Goal: Task Accomplishment & Management: Manage account settings

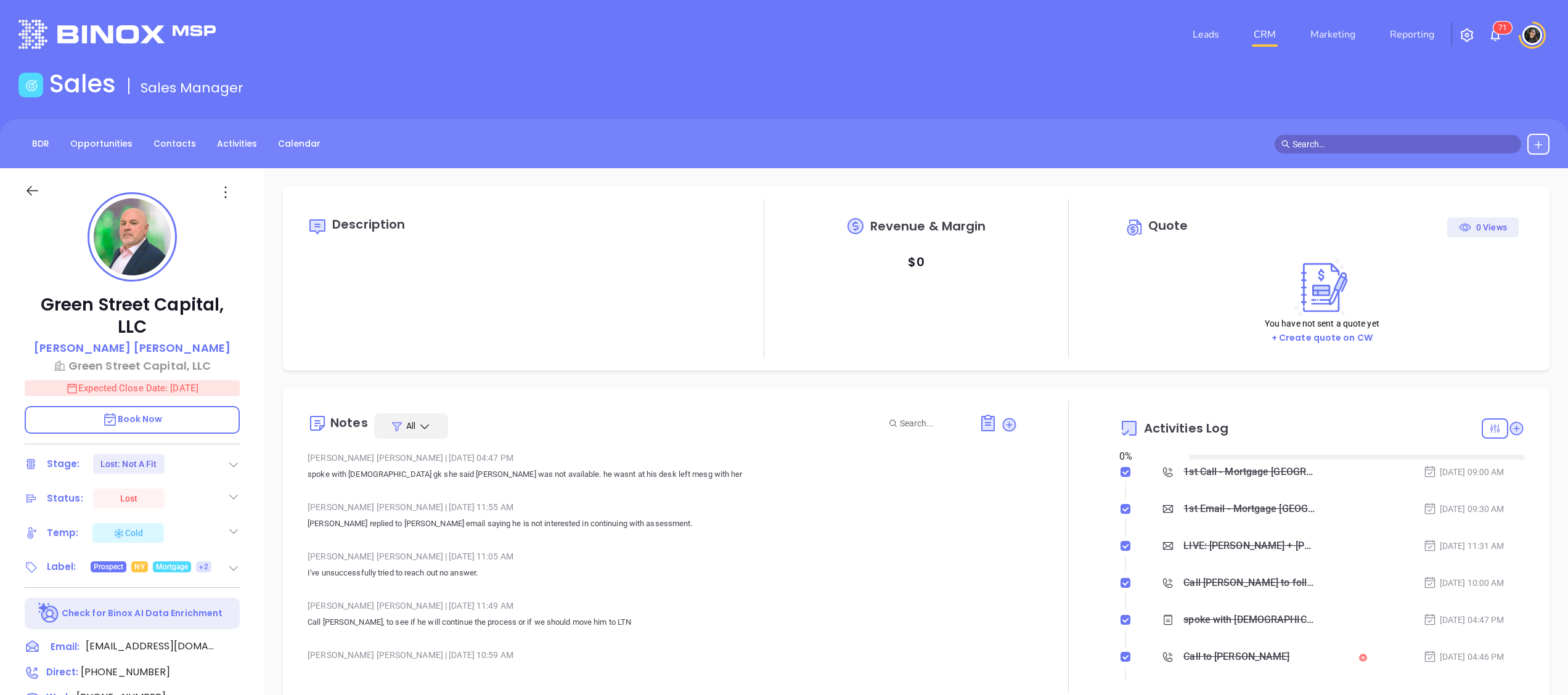
type input "10/08/2025"
click at [1273, 31] on link "CRM" at bounding box center [1264, 35] width 32 height 25
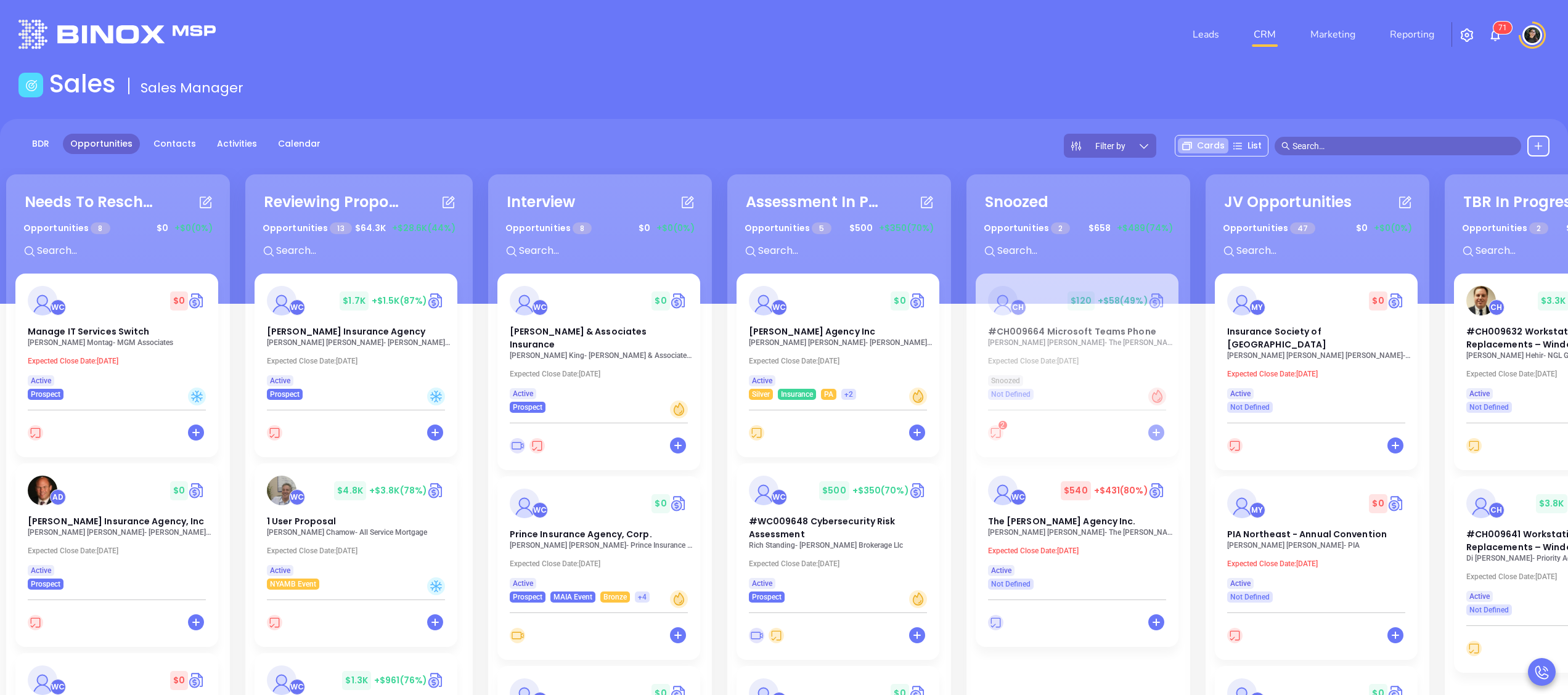
click at [1401, 154] on span at bounding box center [1397, 145] width 246 height 18
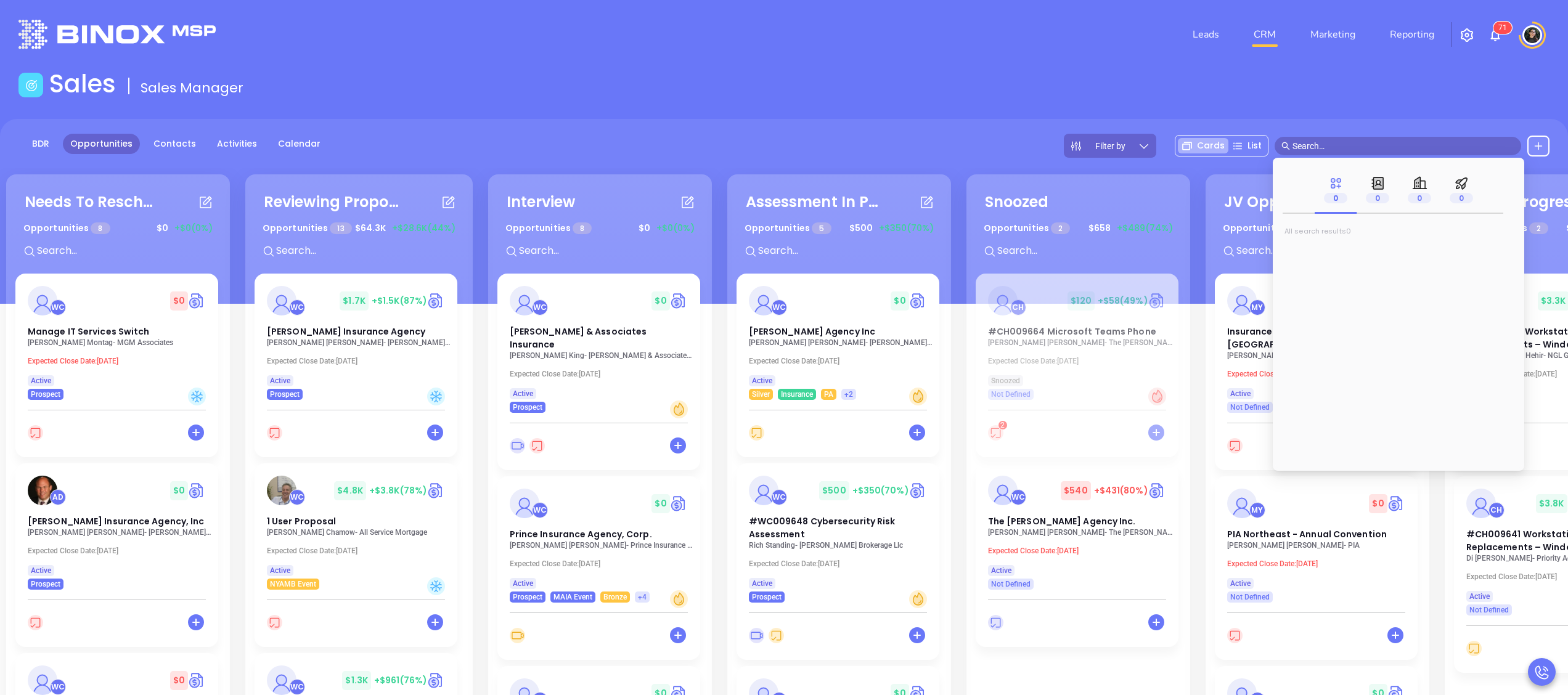
click at [1412, 144] on input "text" at bounding box center [1403, 145] width 222 height 13
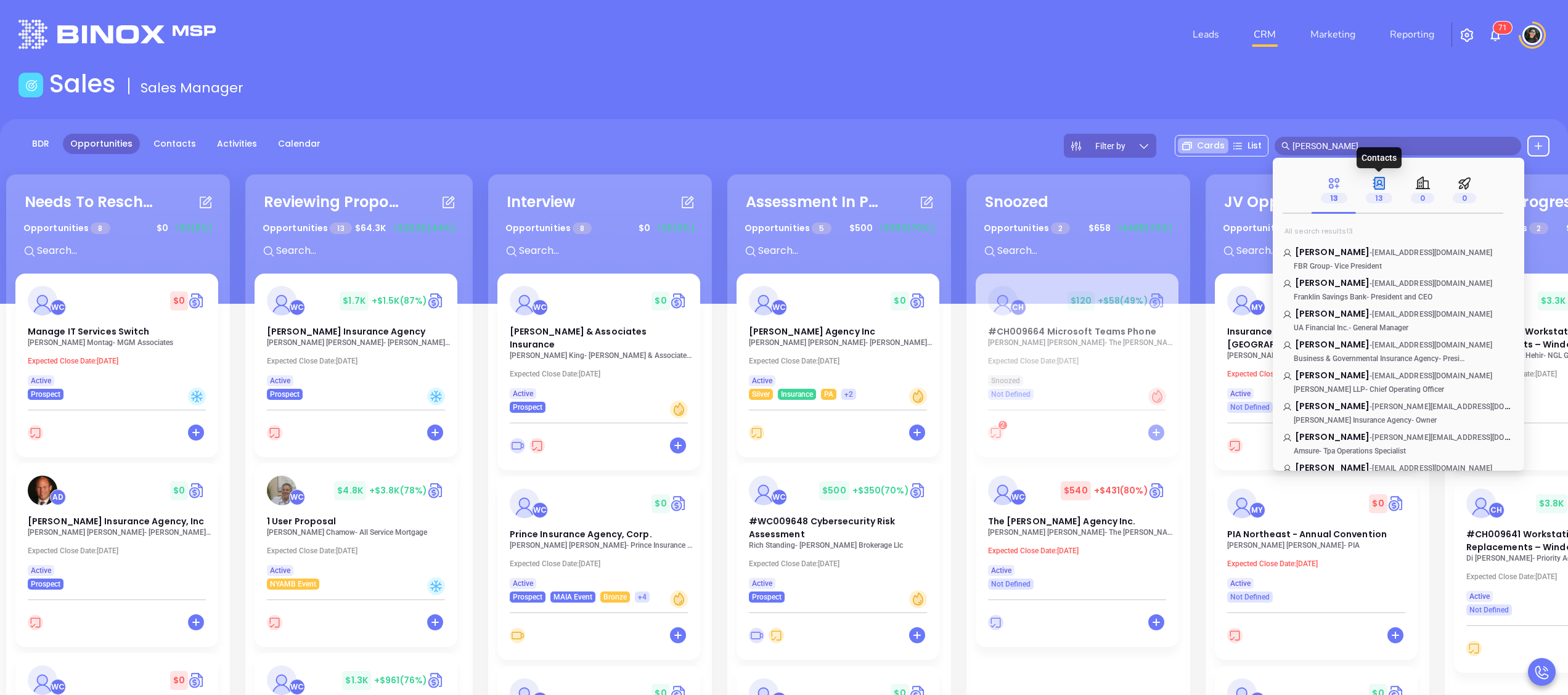
click at [1374, 200] on span "13" at bounding box center [1379, 198] width 27 height 11
click at [1318, 146] on input "edward riley" at bounding box center [1403, 145] width 222 height 13
click at [1346, 140] on input "edward riley" at bounding box center [1403, 145] width 222 height 13
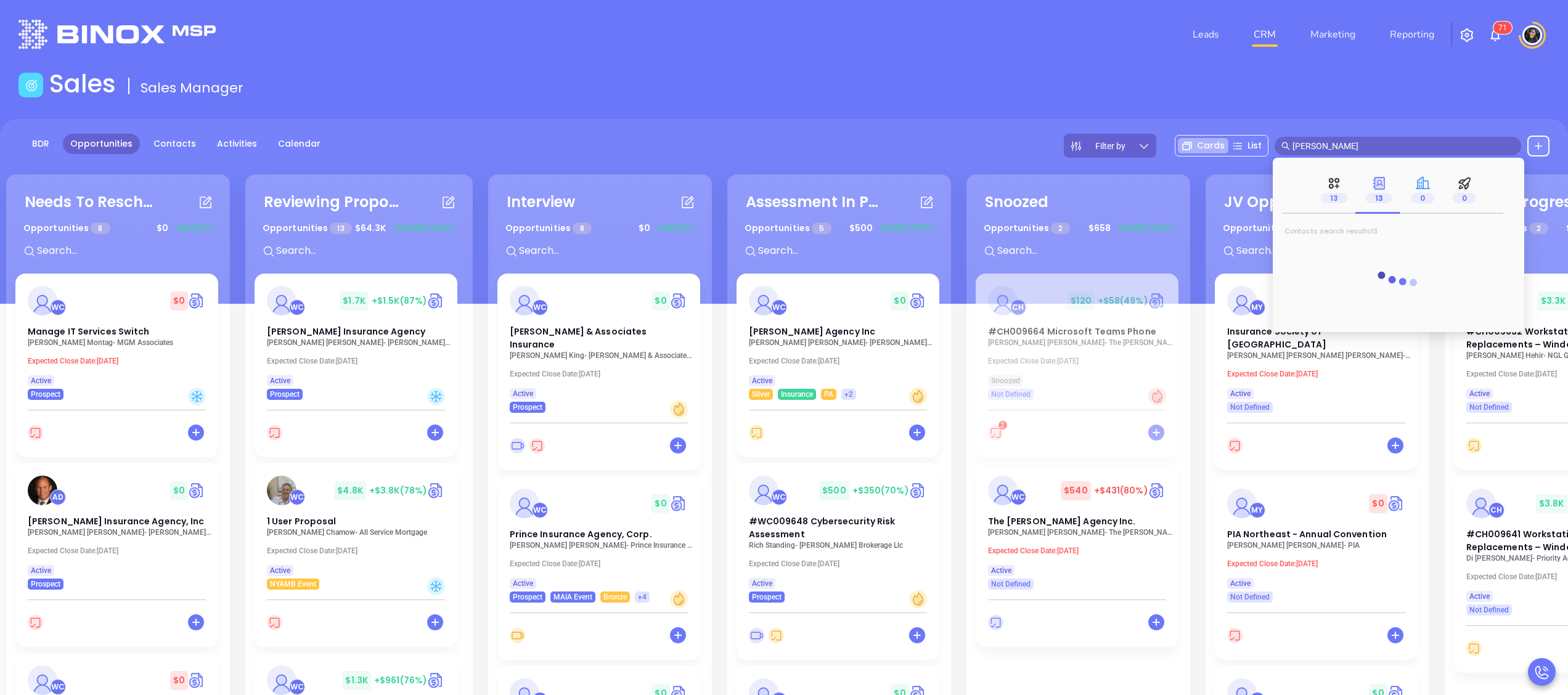
type input "edward"
click at [1424, 205] on div "0" at bounding box center [1422, 190] width 42 height 47
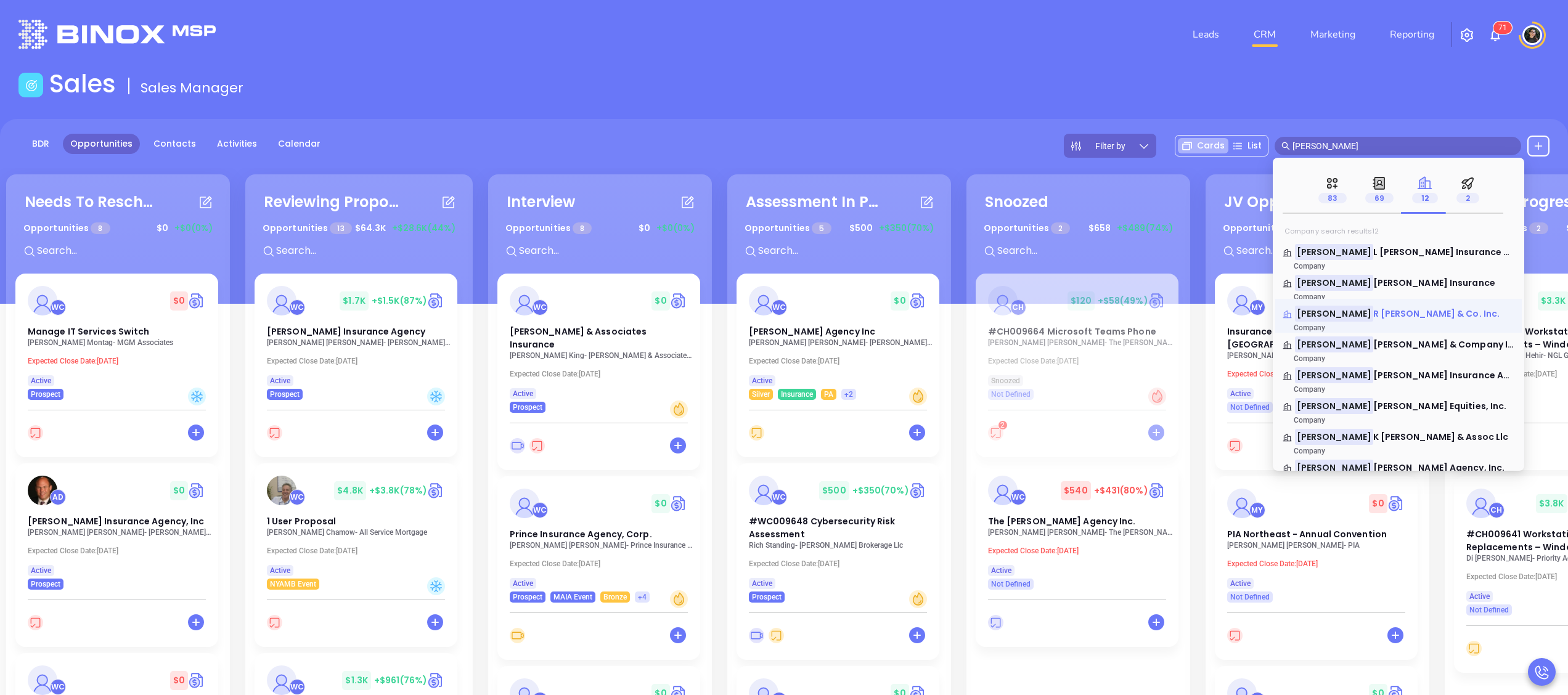
click at [1373, 315] on span "R Reilly & Co. Inc." at bounding box center [1437, 313] width 127 height 12
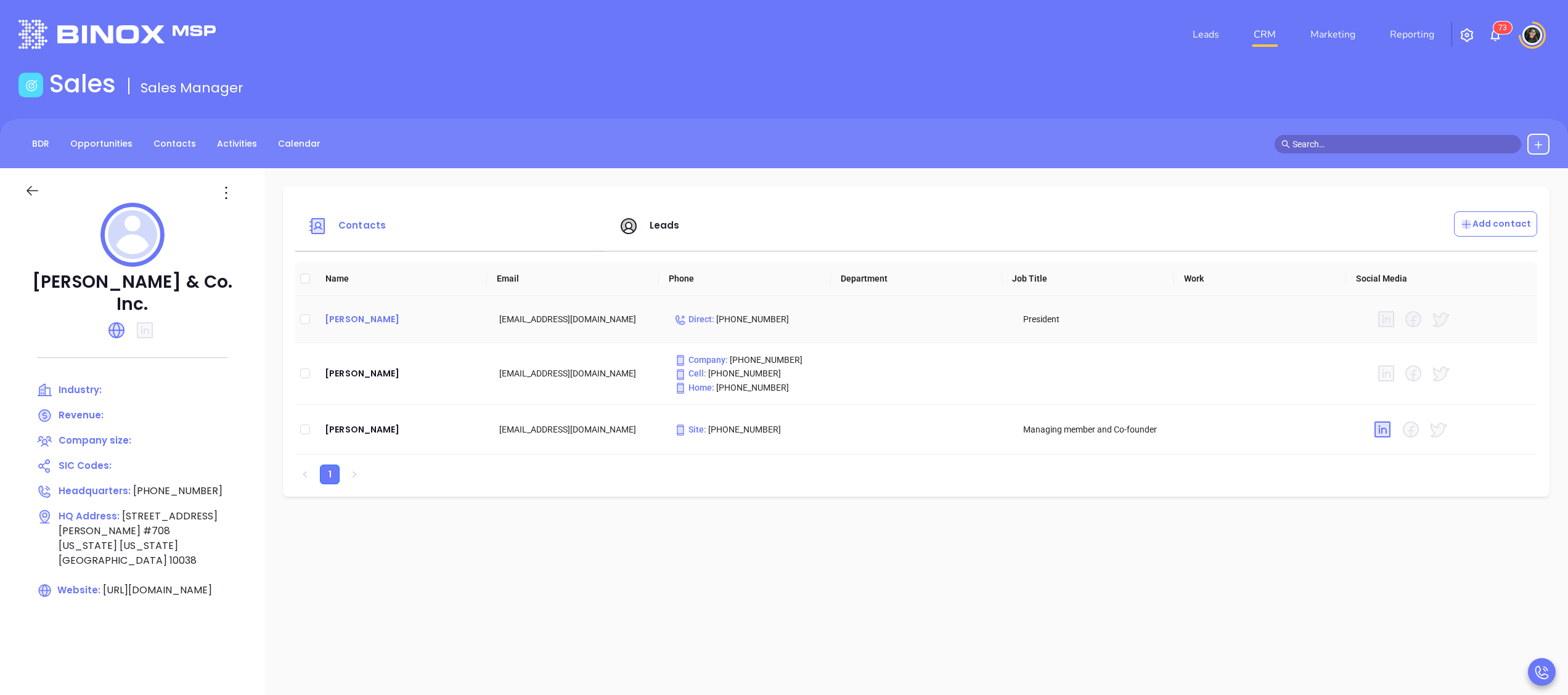
click at [365, 322] on div "Charles Reilly" at bounding box center [402, 319] width 155 height 15
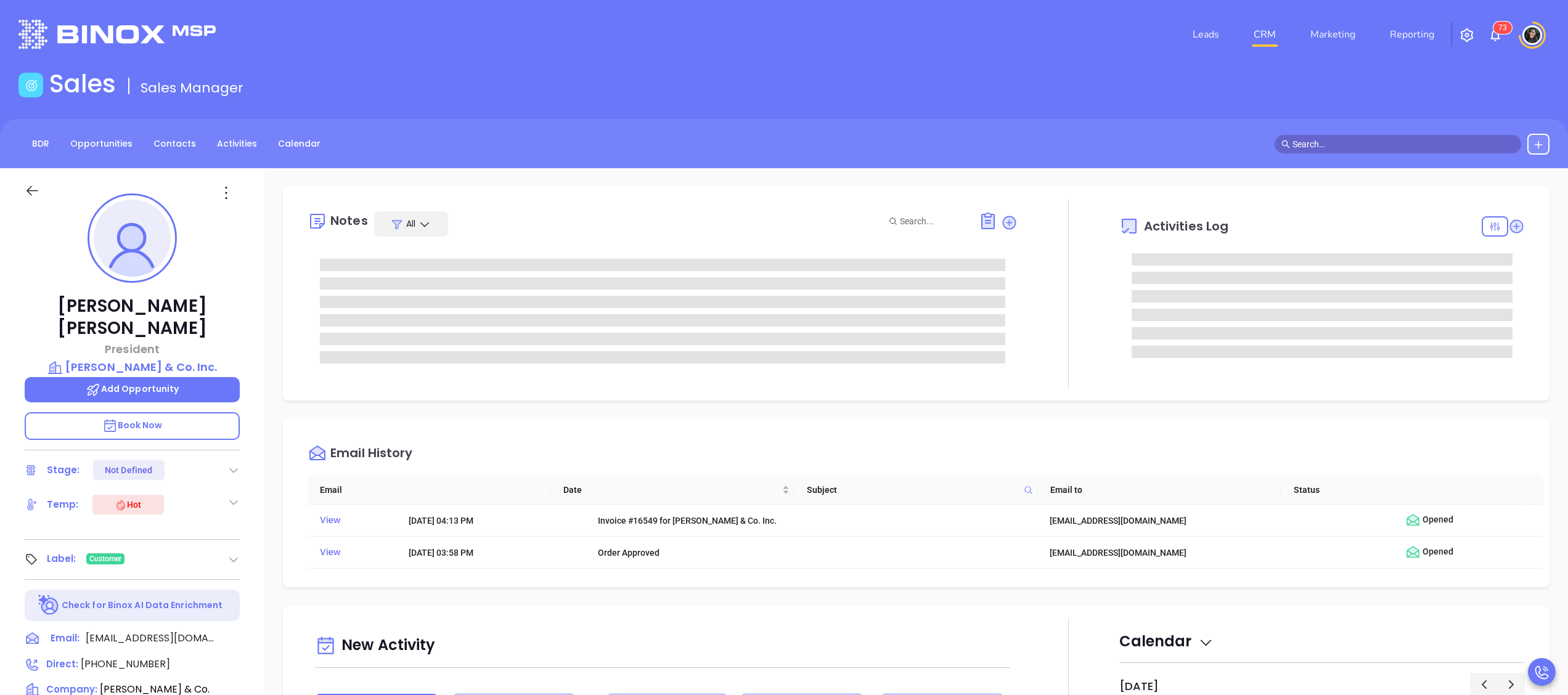
type input "[PERSON_NAME]"
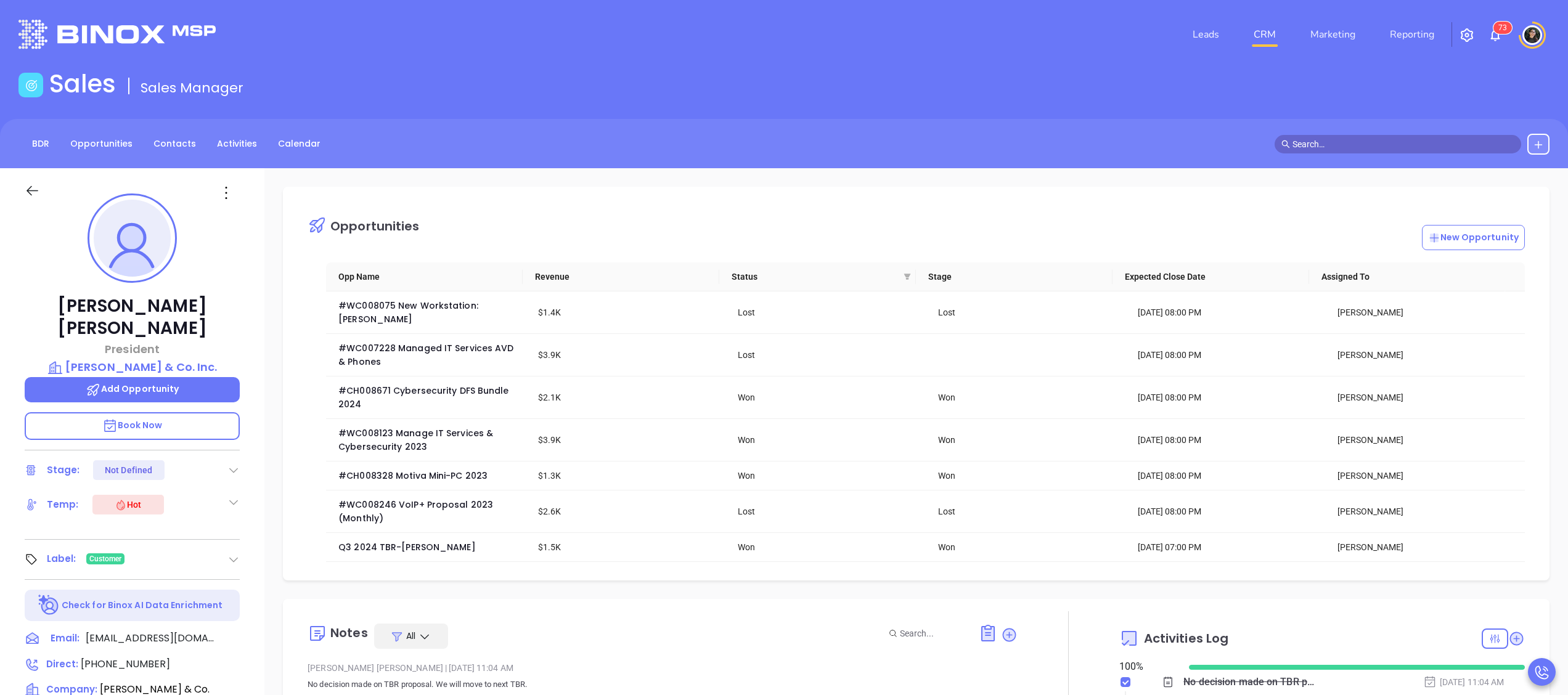
scroll to position [287, 0]
click at [101, 412] on p "Book Now" at bounding box center [132, 426] width 215 height 27
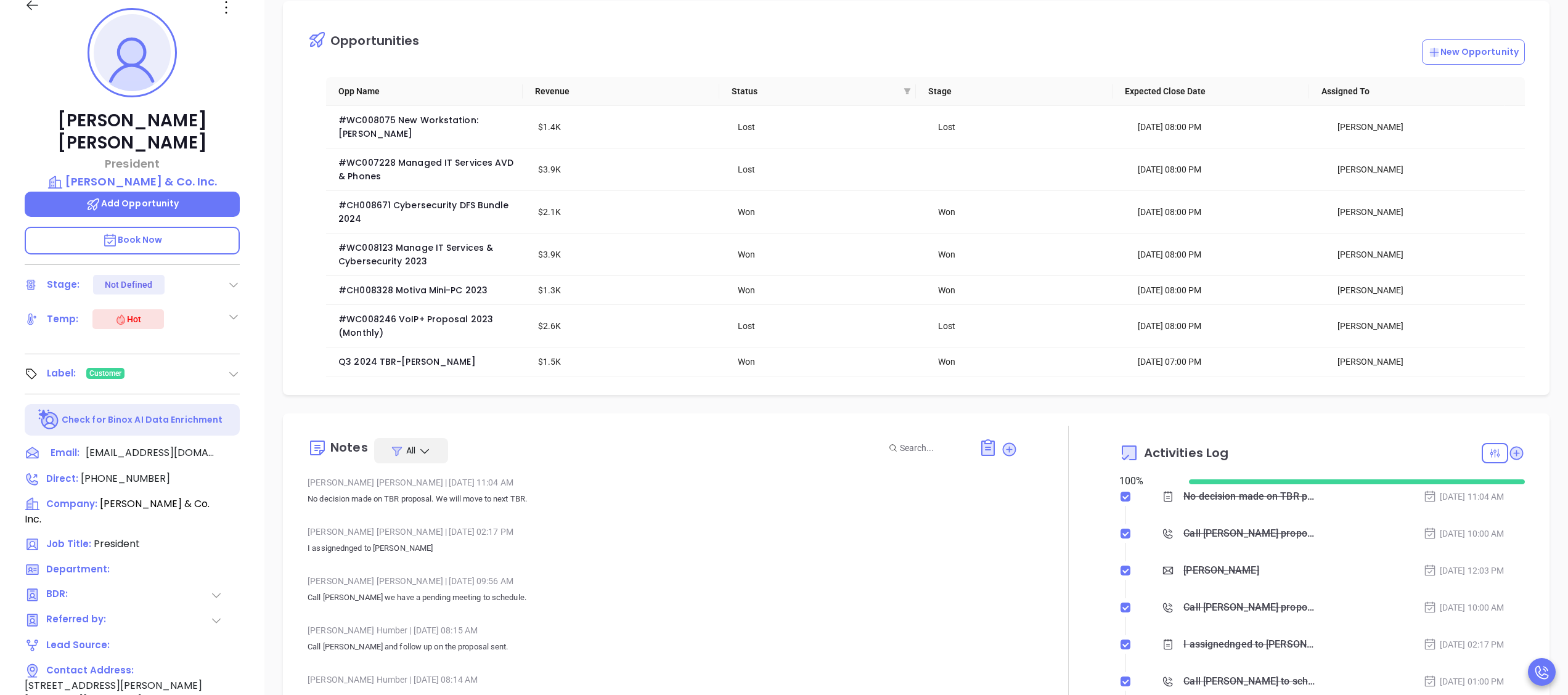
scroll to position [246, 0]
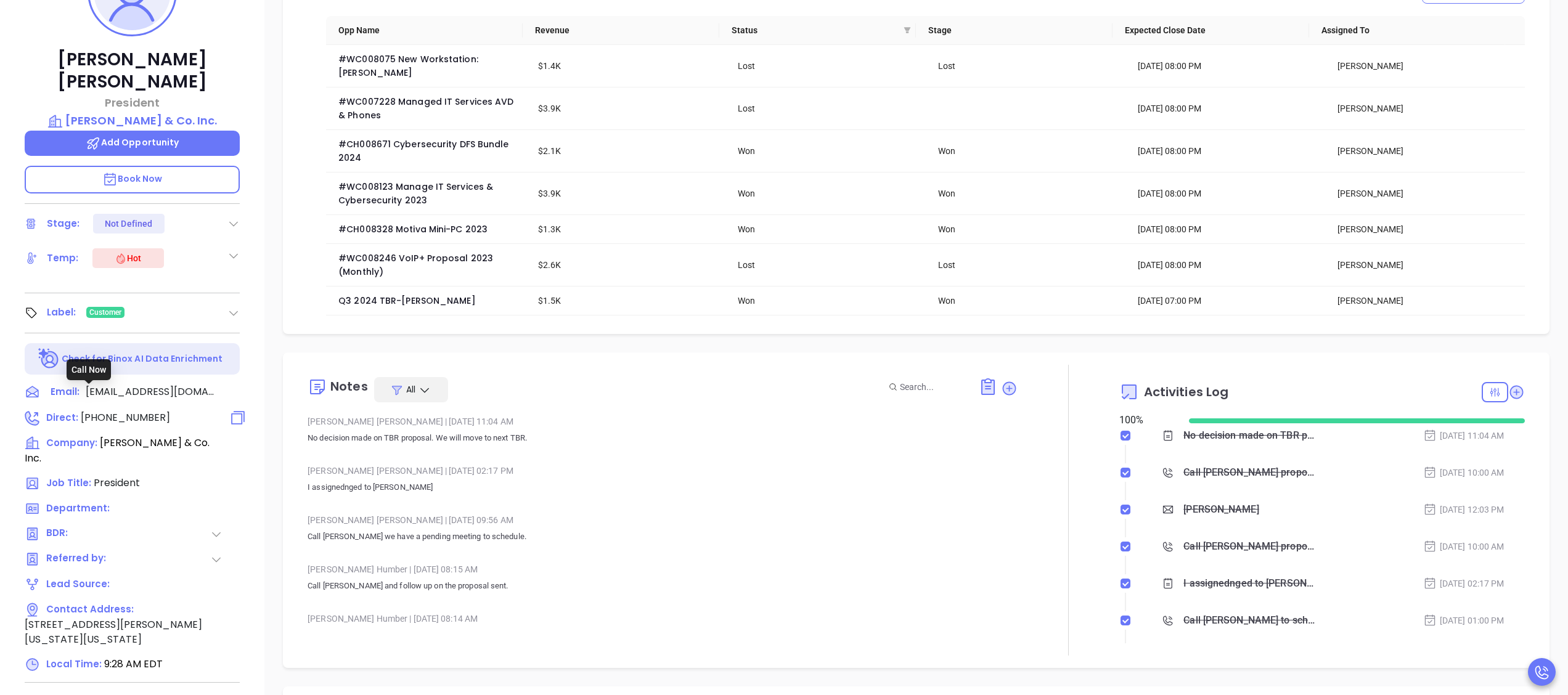
click at [124, 410] on span "(212) 233-4646" at bounding box center [125, 417] width 89 height 14
type input "(212) 233-4646"
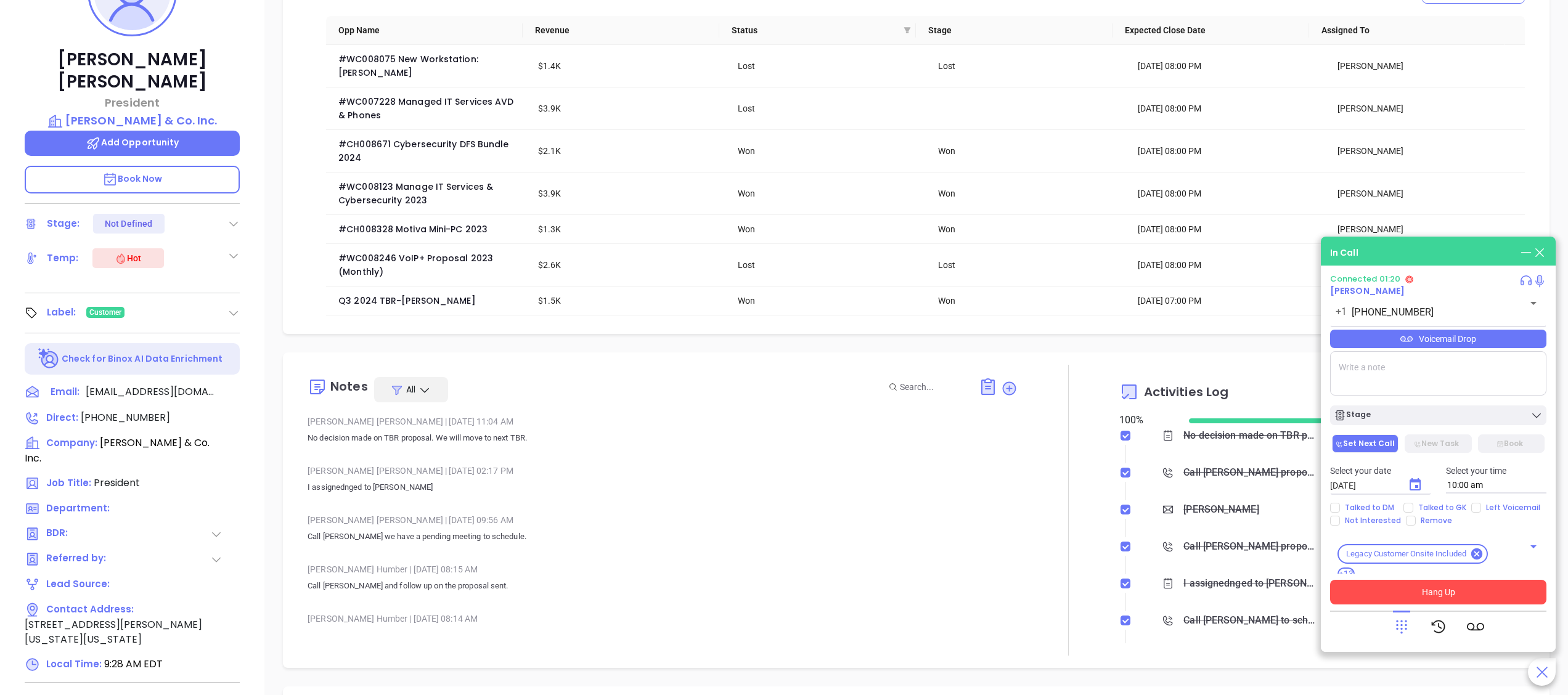
click at [1485, 592] on button "Hang Up" at bounding box center [1438, 592] width 216 height 25
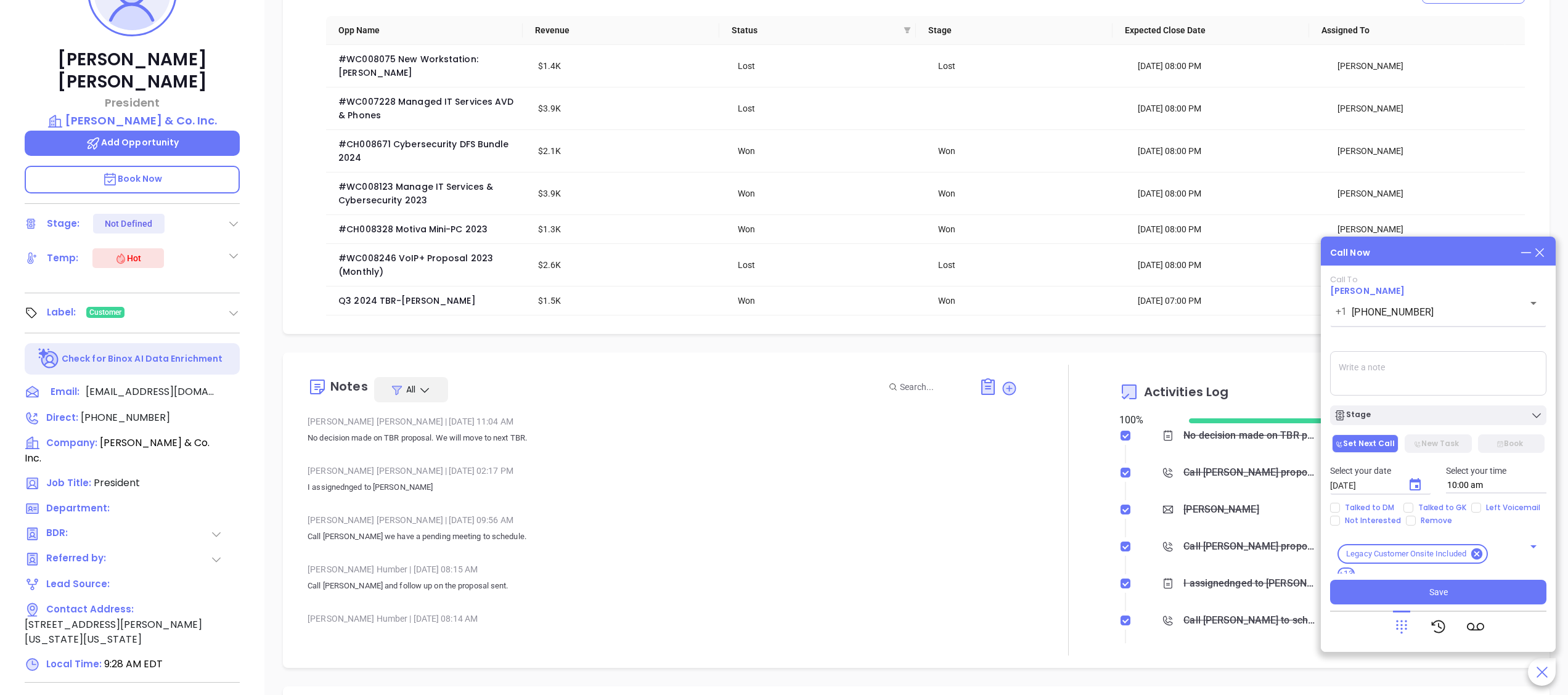
click at [1543, 246] on icon at bounding box center [1540, 253] width 13 height 13
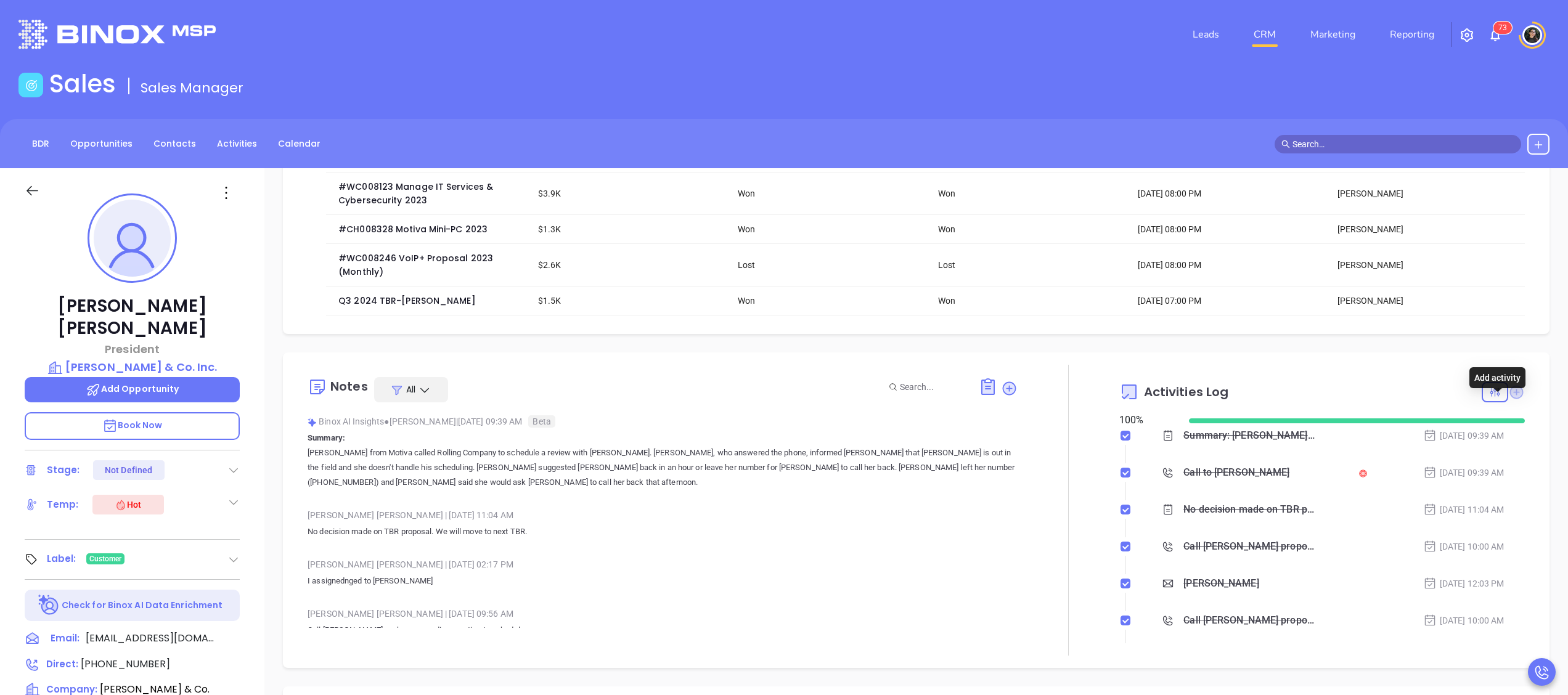
click at [1510, 398] on icon at bounding box center [1516, 392] width 13 height 13
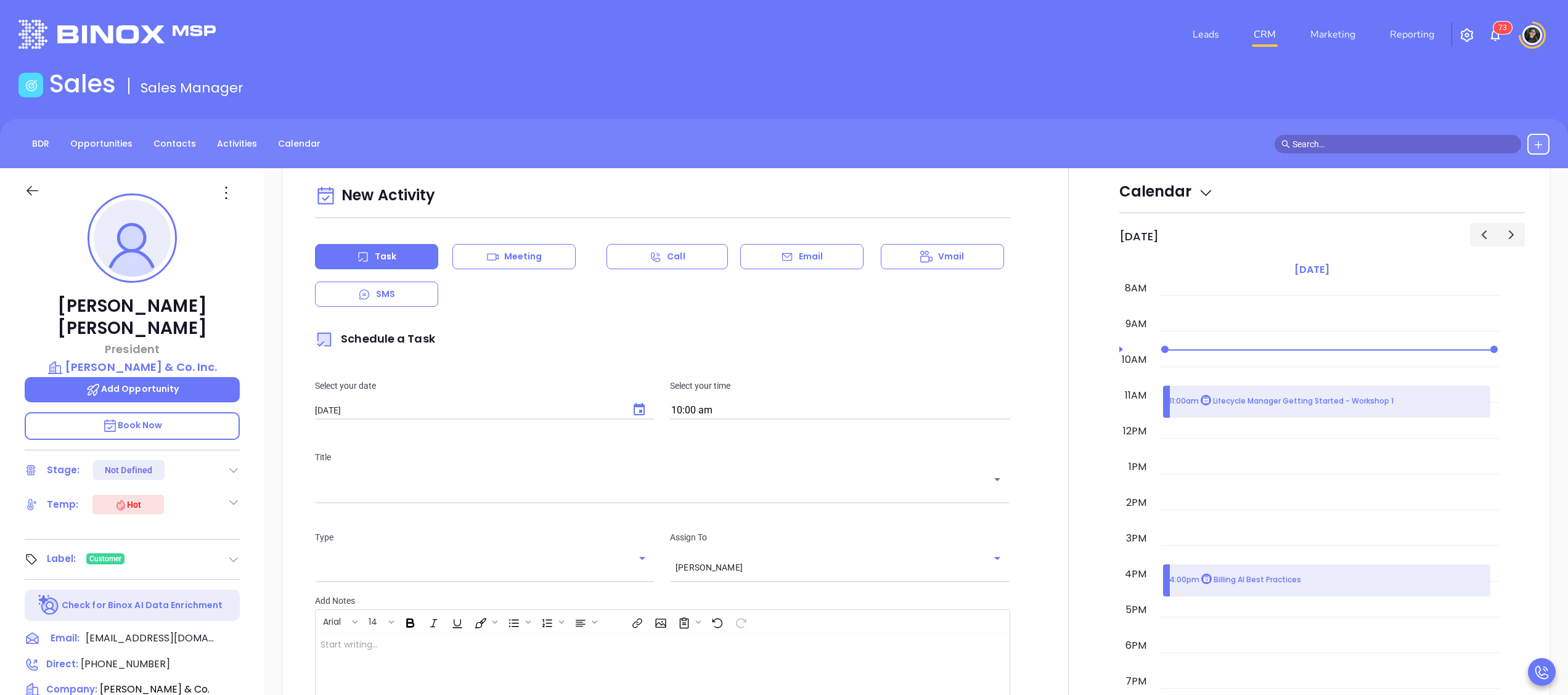
scroll to position [168, 0]
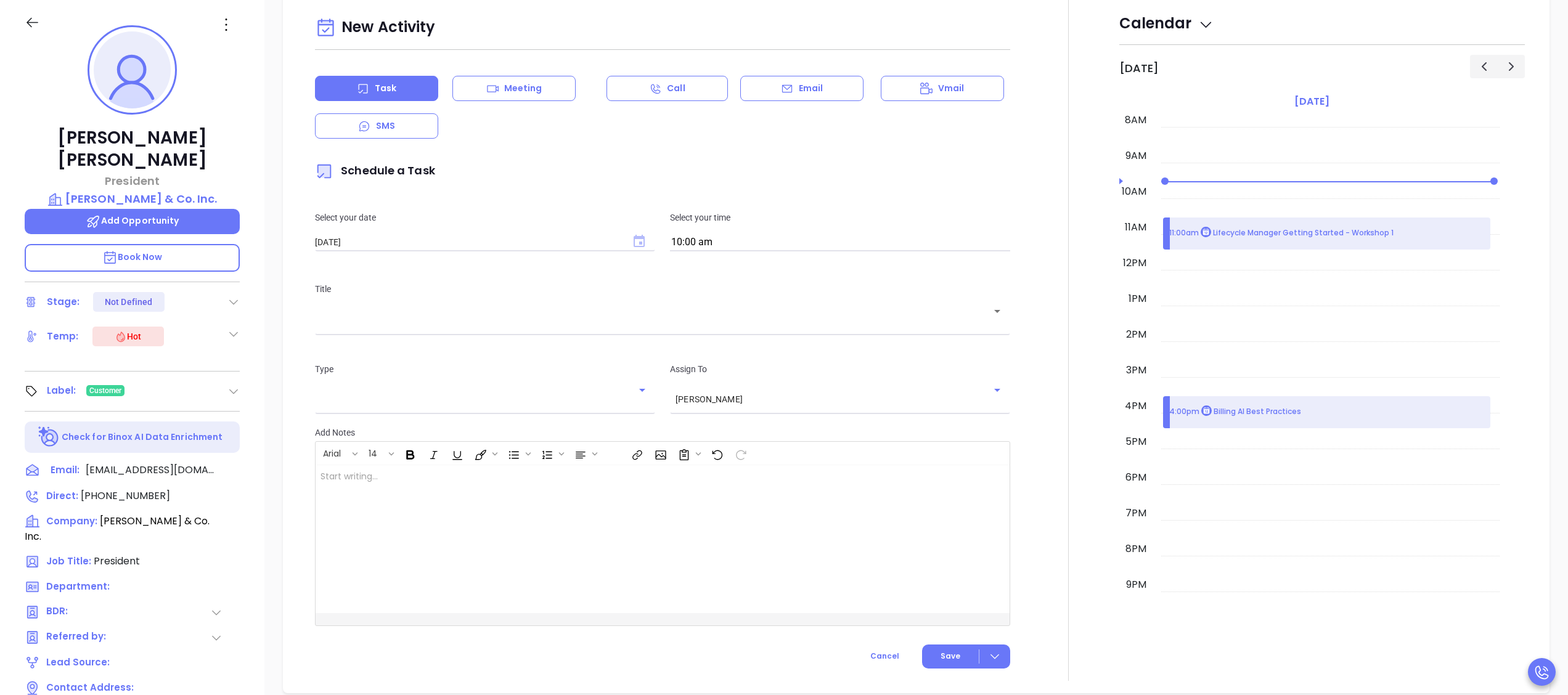
click at [636, 247] on icon "Choose date, selected date is Oct 8, 2025" at bounding box center [639, 240] width 11 height 12
click at [391, 352] on button "7" at bounding box center [391, 354] width 22 height 22
type input "10/07/2025"
click at [737, 251] on input "10:00 am" at bounding box center [839, 243] width 340 height 17
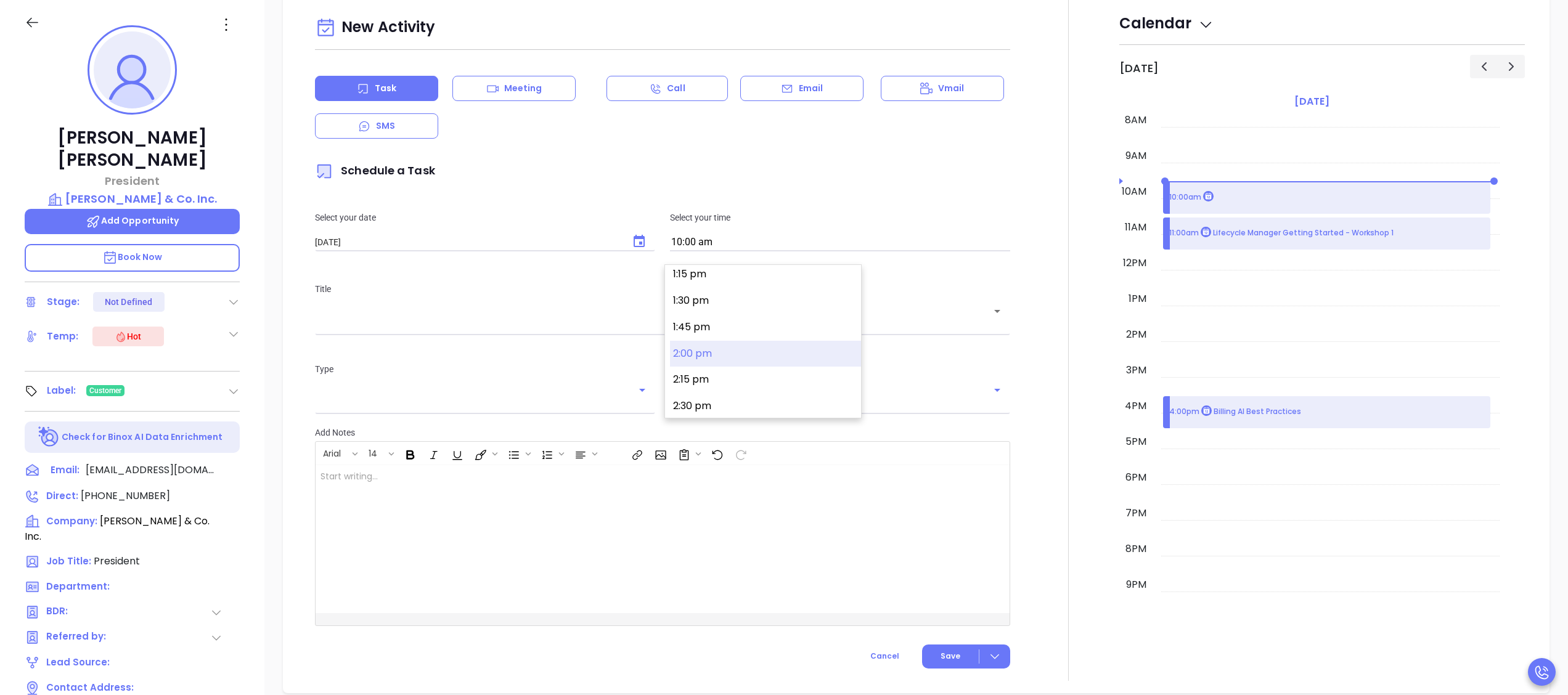
scroll to position [1526, 0]
click at [705, 333] on button "3:00 pm" at bounding box center [765, 336] width 191 height 27
type input "3:00 pm"
click at [552, 332] on div "​" at bounding box center [663, 319] width 695 height 24
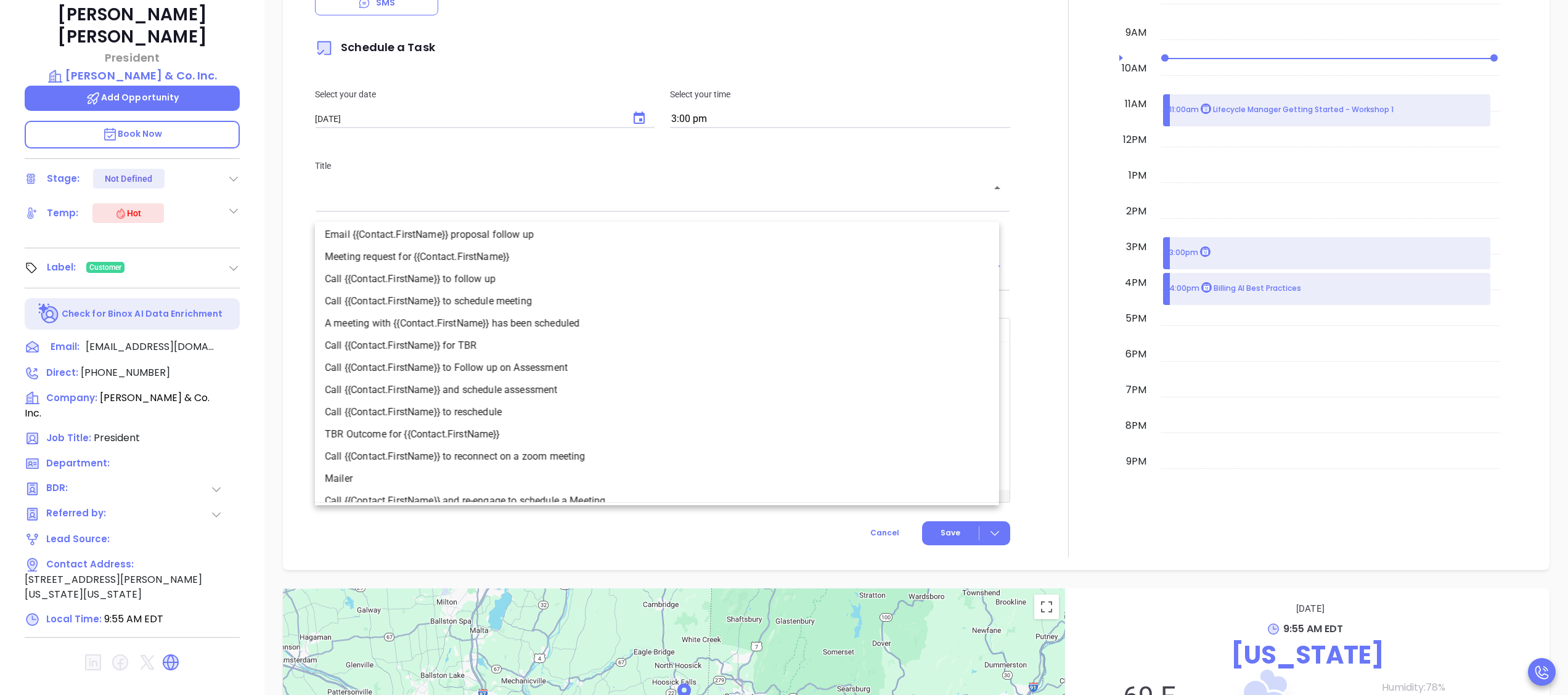
scroll to position [0, 0]
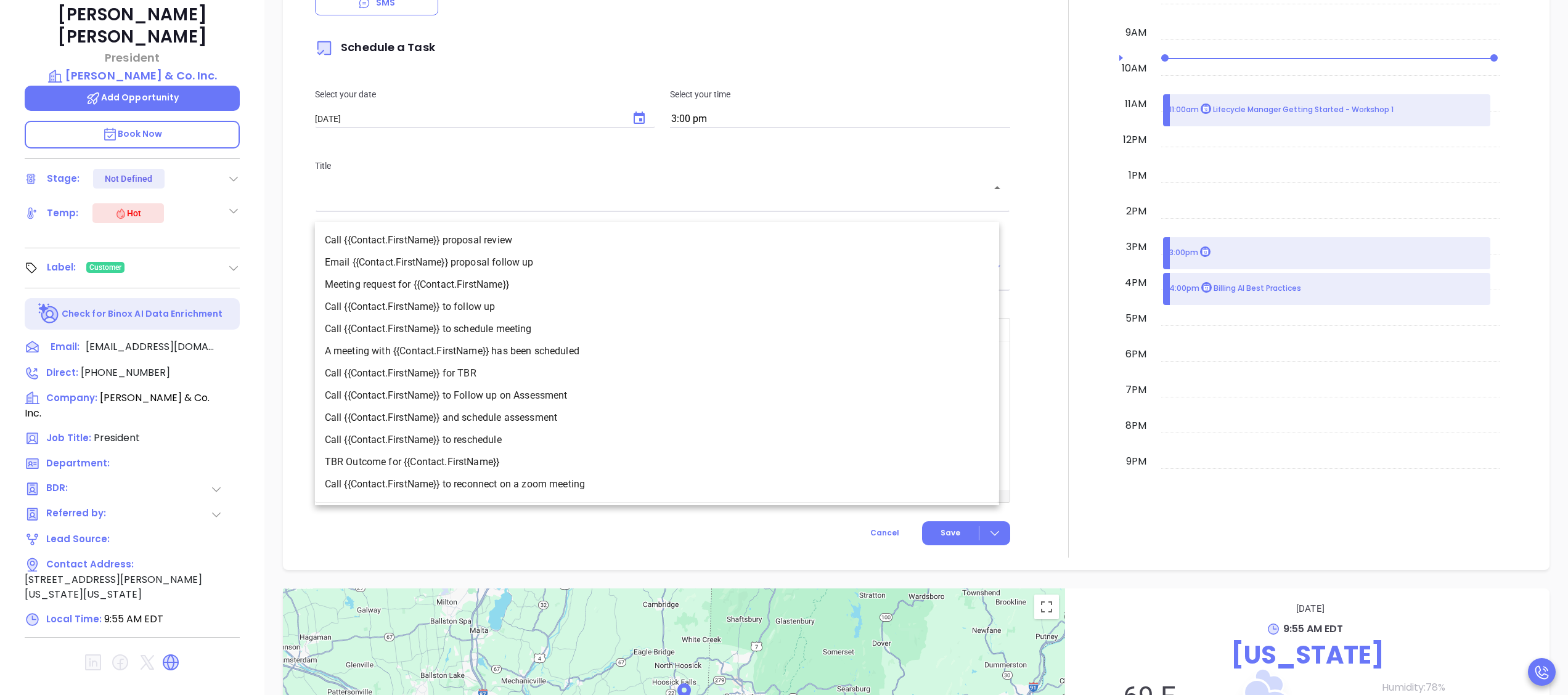
click at [558, 368] on li "Call {{Contact.FirstName}} for TBR" at bounding box center [657, 373] width 684 height 22
type input "Call Charles for TBR"
type input "Call"
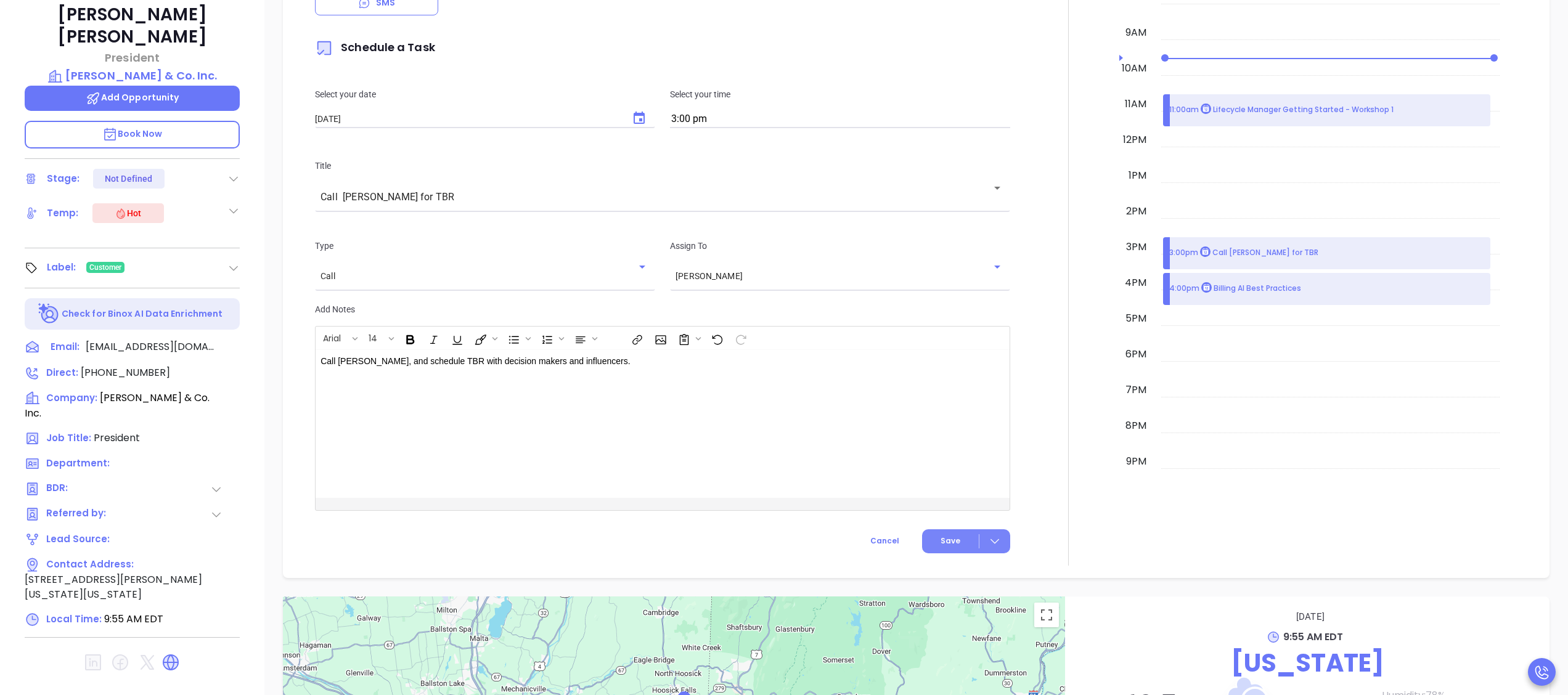
click at [944, 546] on button "Save" at bounding box center [967, 541] width 88 height 24
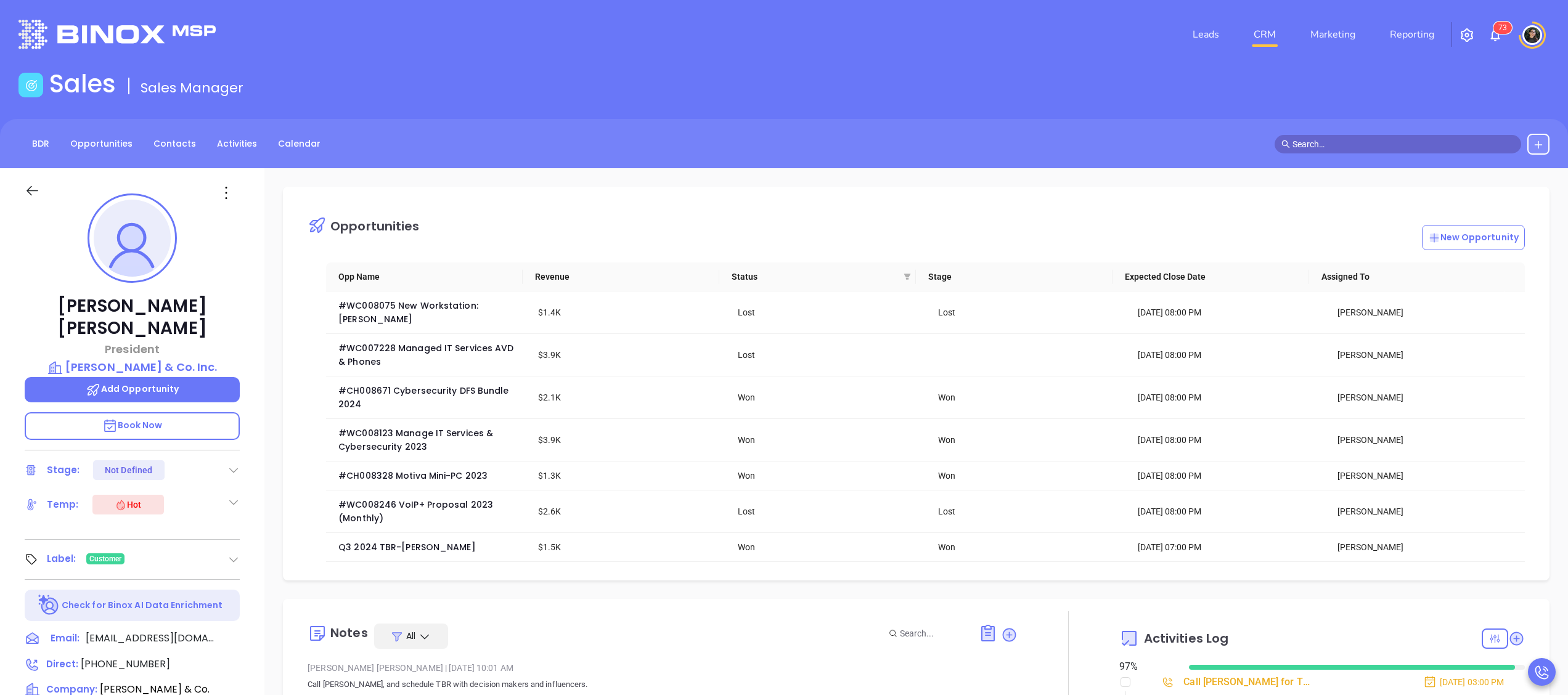
click at [1275, 39] on link "CRM" at bounding box center [1264, 35] width 32 height 25
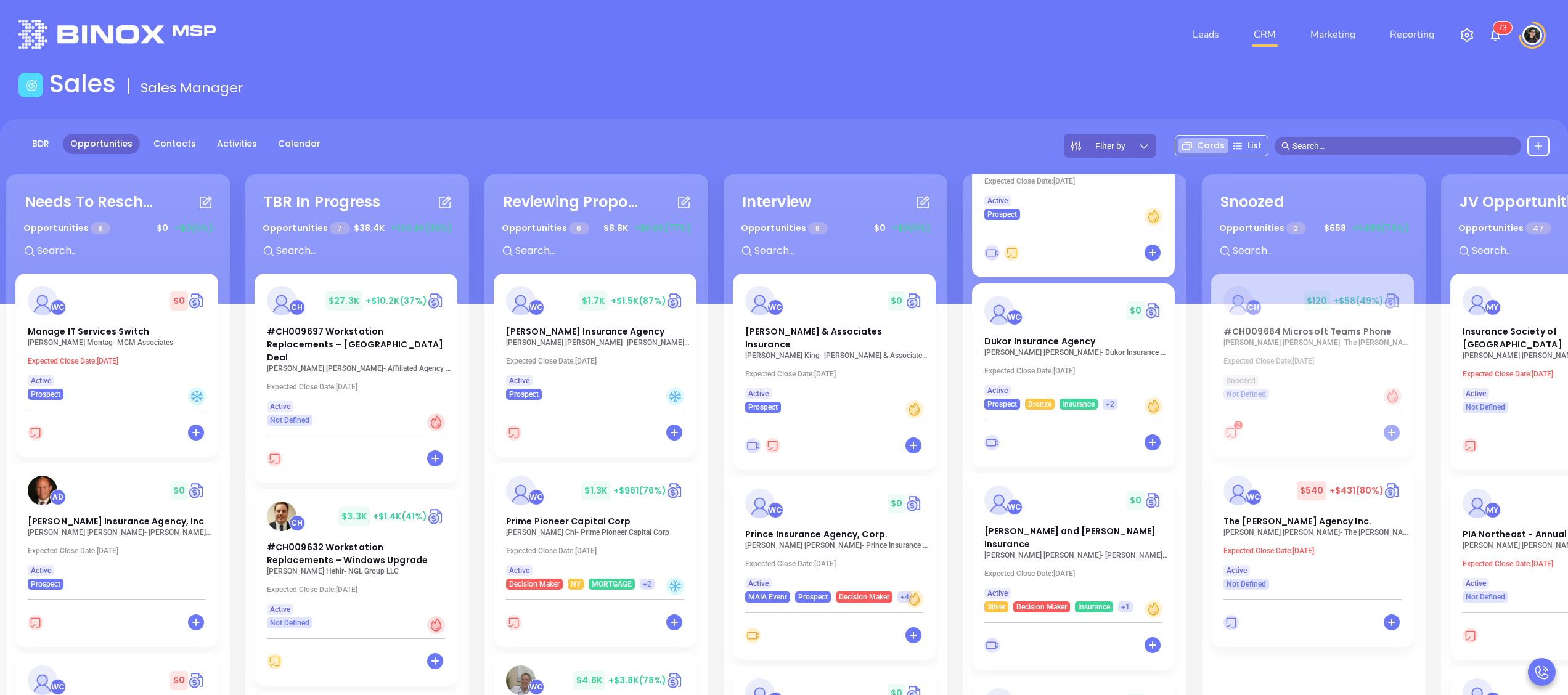
scroll to position [385, 0]
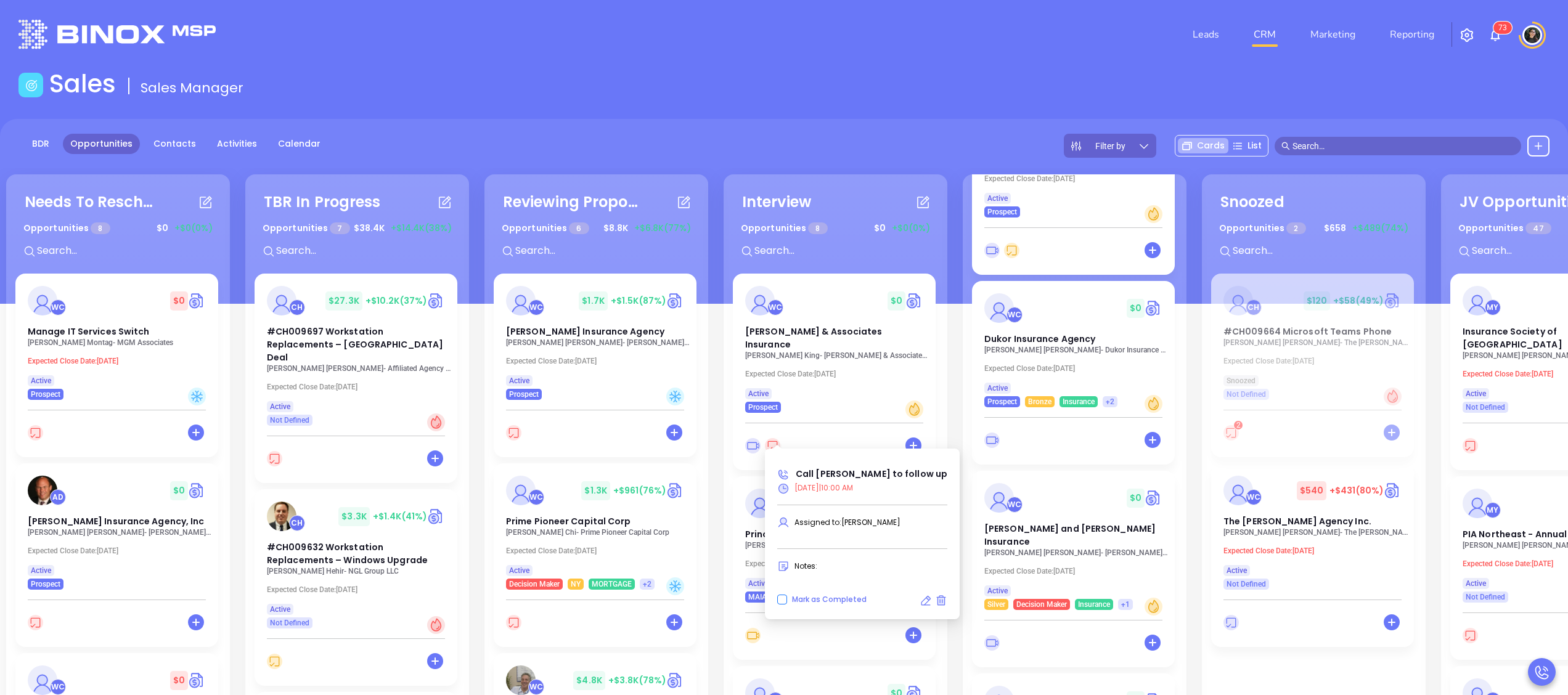
click at [779, 596] on input "Mark as Completed" at bounding box center [782, 599] width 10 height 10
checkbox input "true"
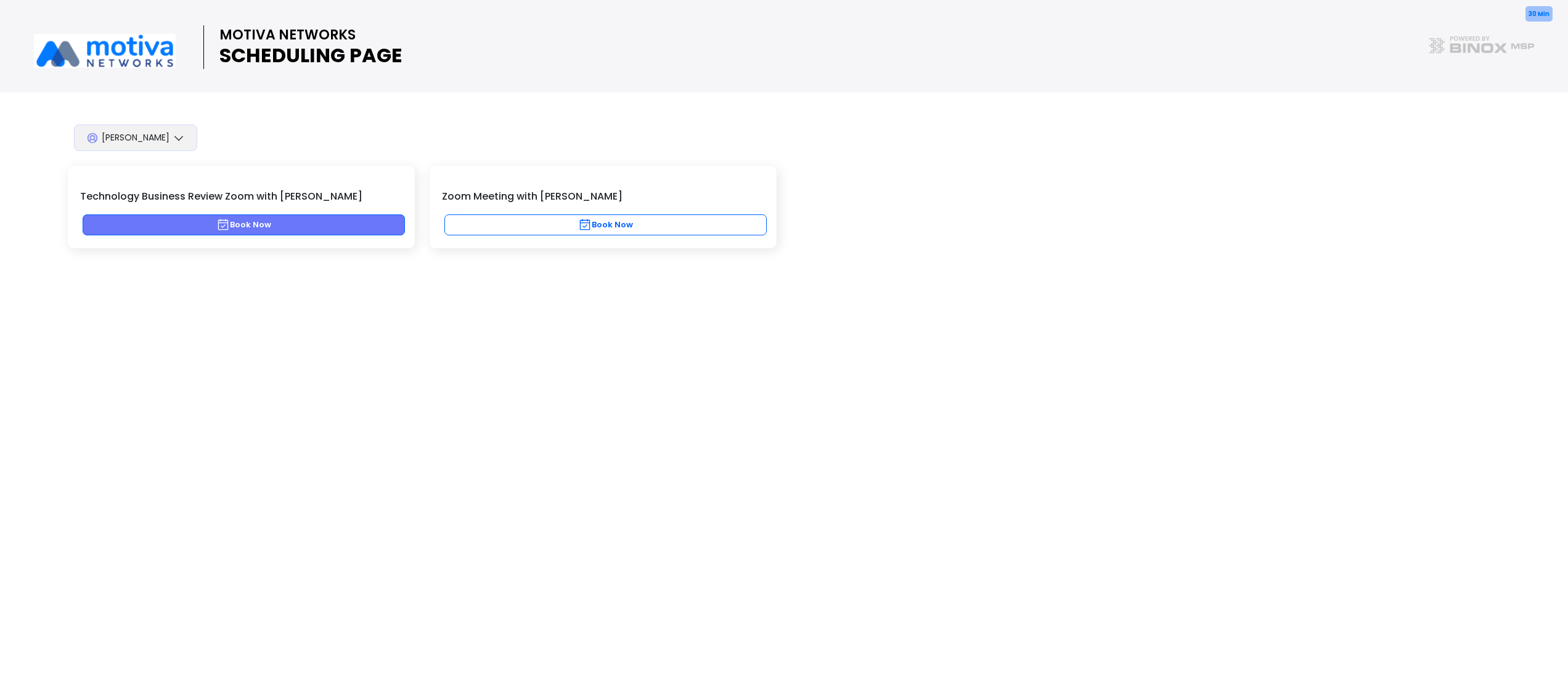
click at [334, 222] on button "Book Now" at bounding box center [244, 224] width 323 height 21
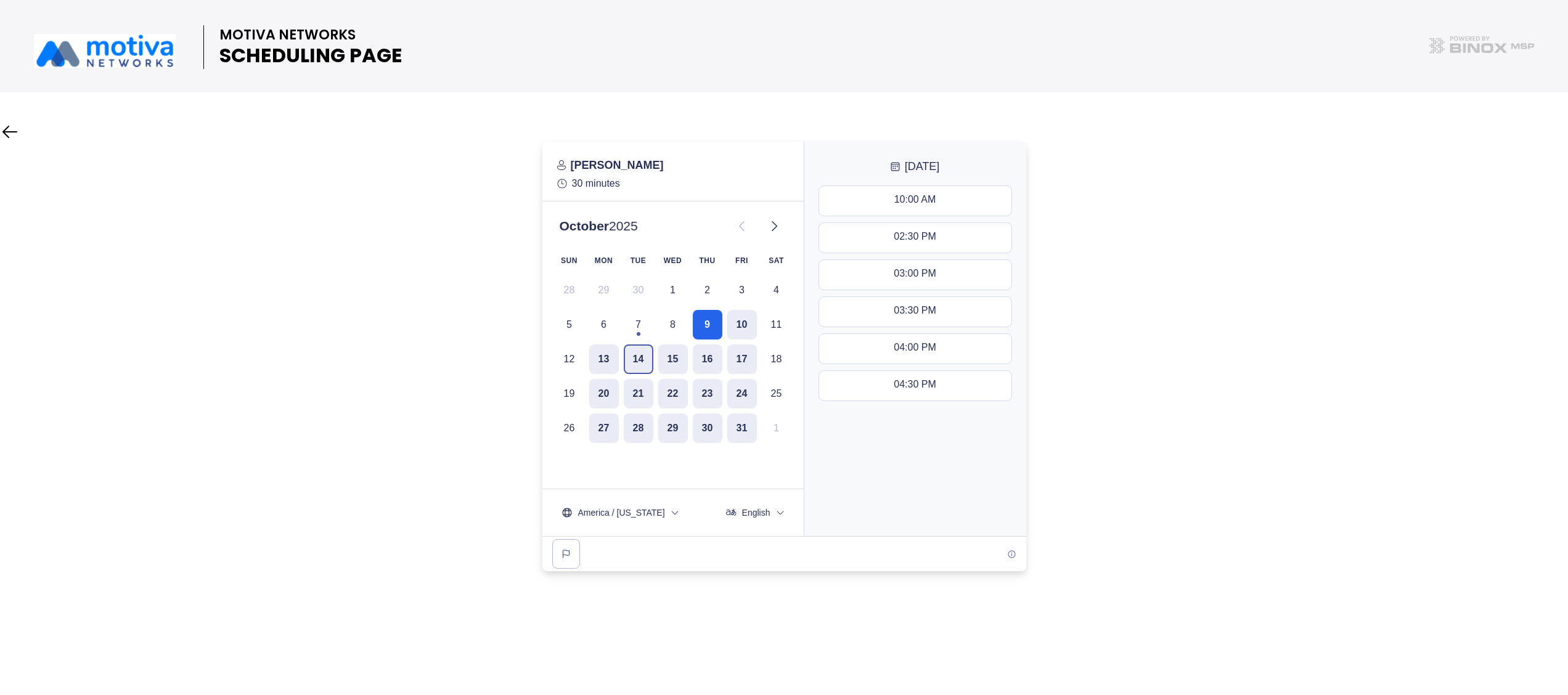
click at [641, 353] on button "14" at bounding box center [639, 359] width 30 height 30
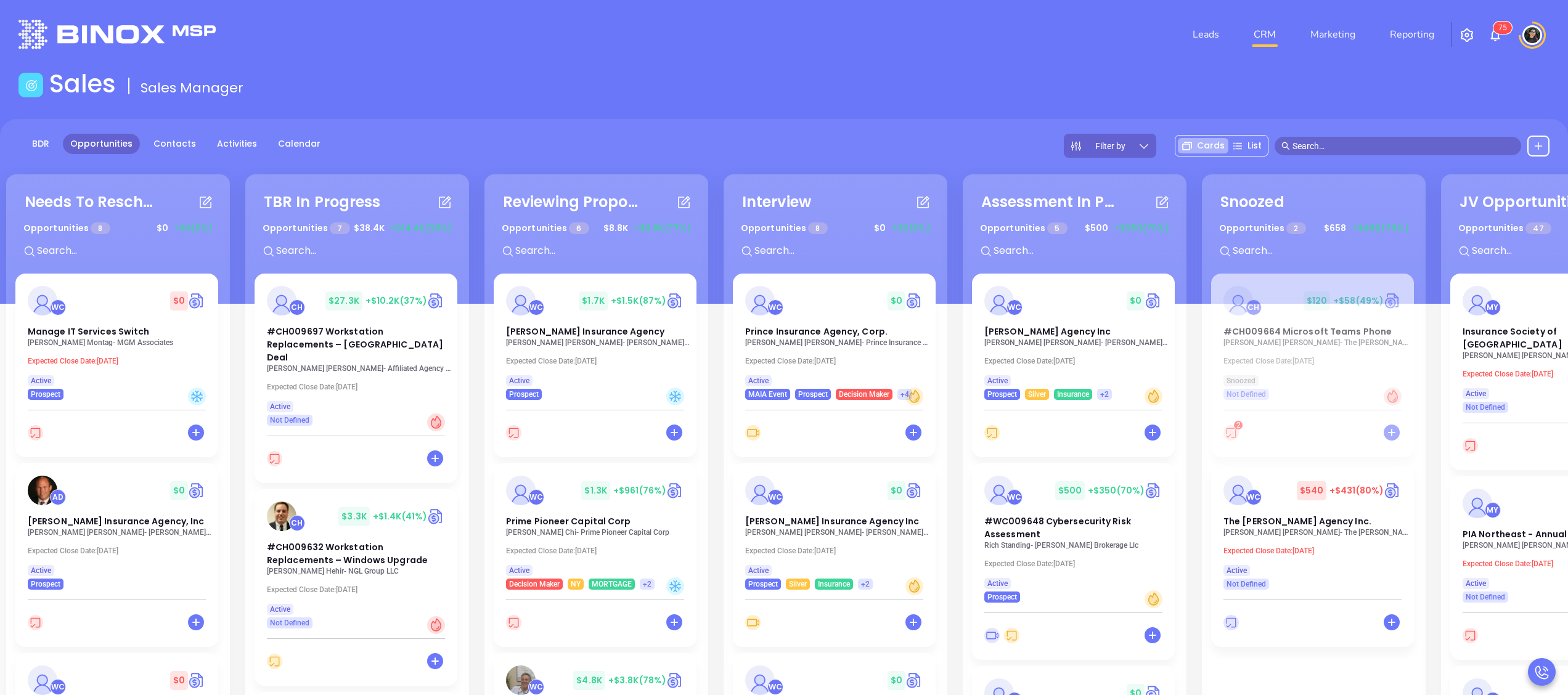
click at [1382, 151] on input "text" at bounding box center [1403, 145] width 222 height 13
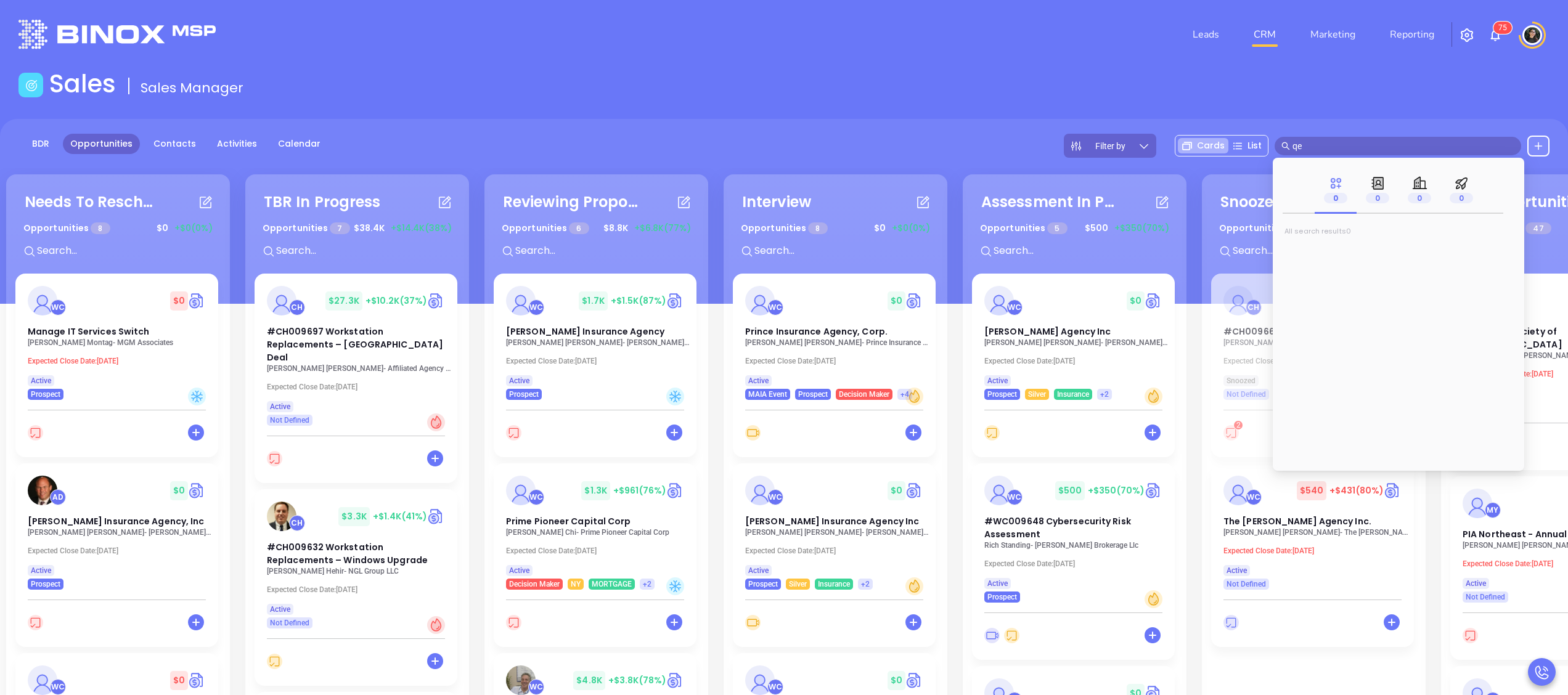
type input "q"
type input "[PERSON_NAME]"
click at [1325, 244] on span "[PERSON_NAME]" at bounding box center [1334, 251] width 78 height 16
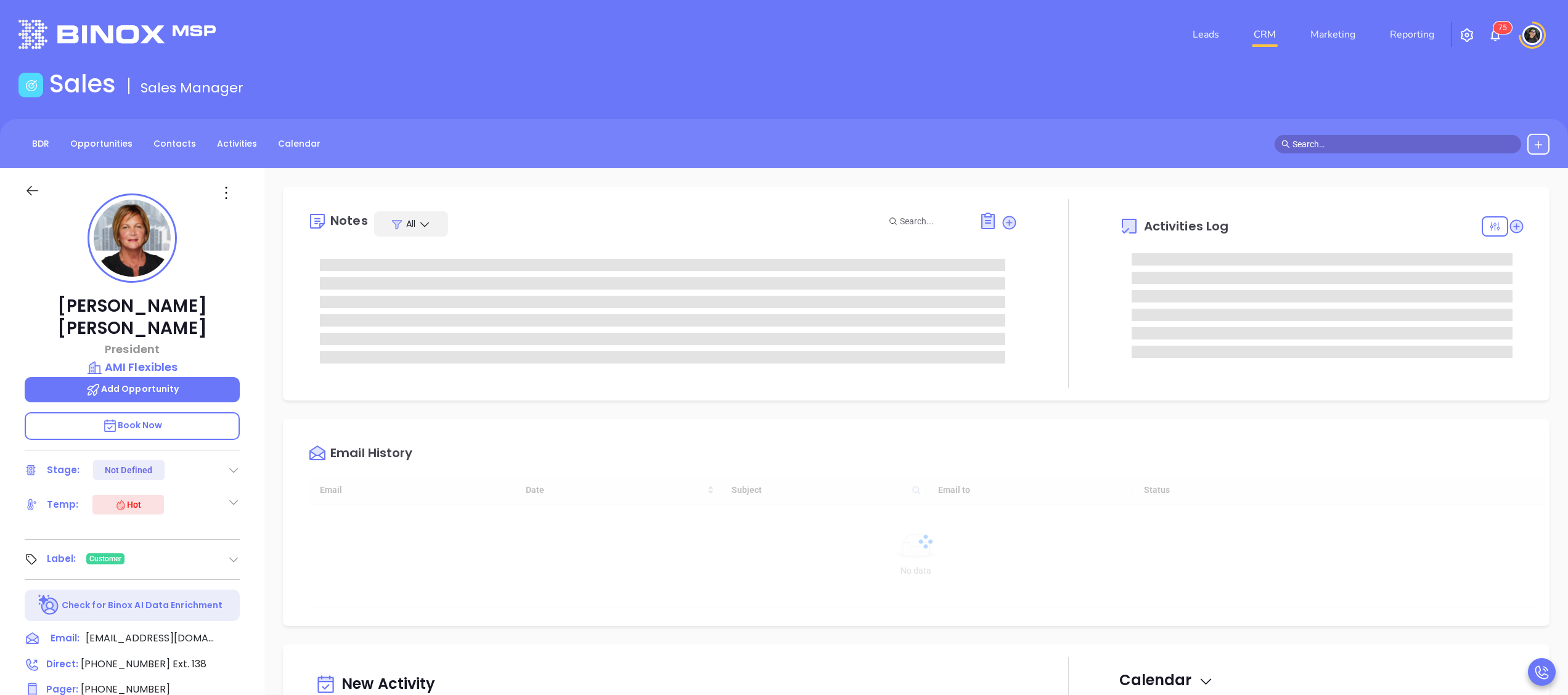
scroll to position [322, 0]
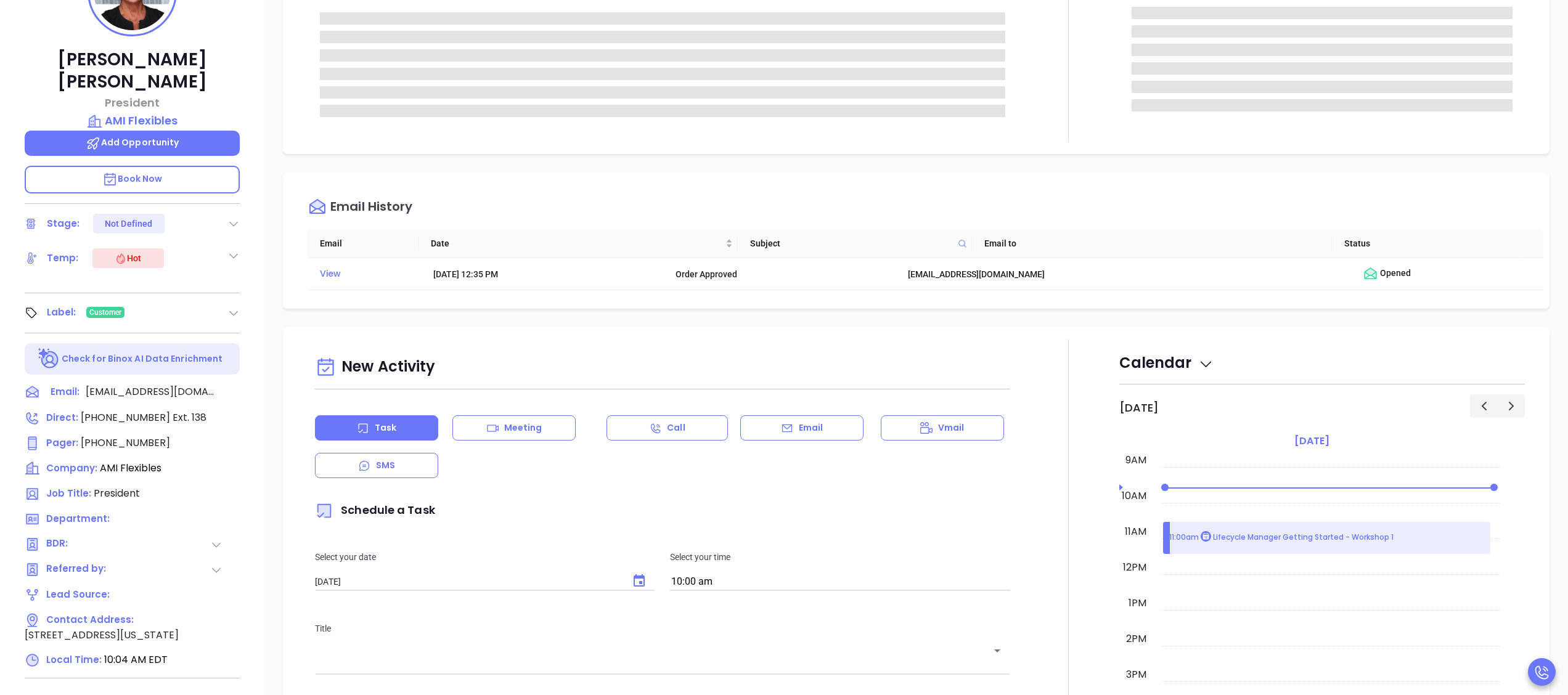
type input "[PERSON_NAME]"
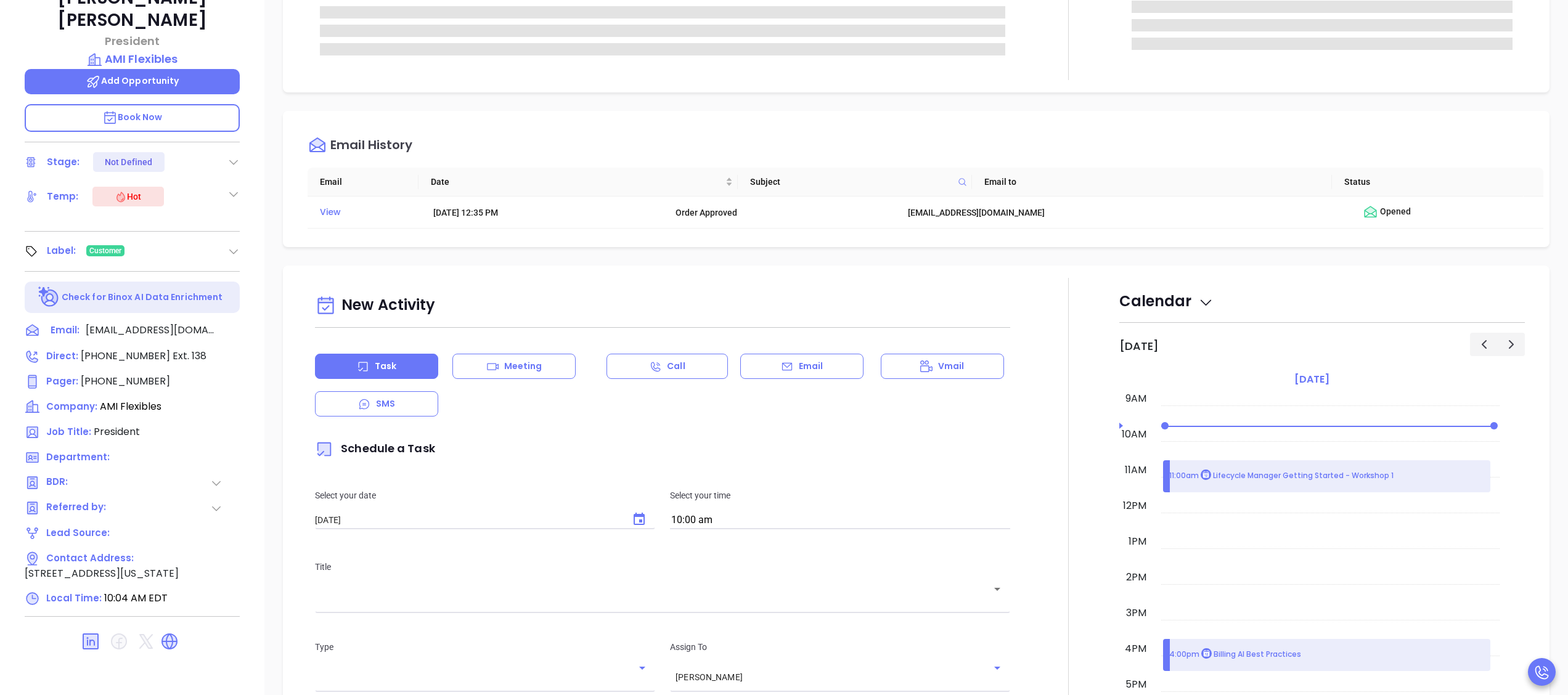
scroll to position [342, 0]
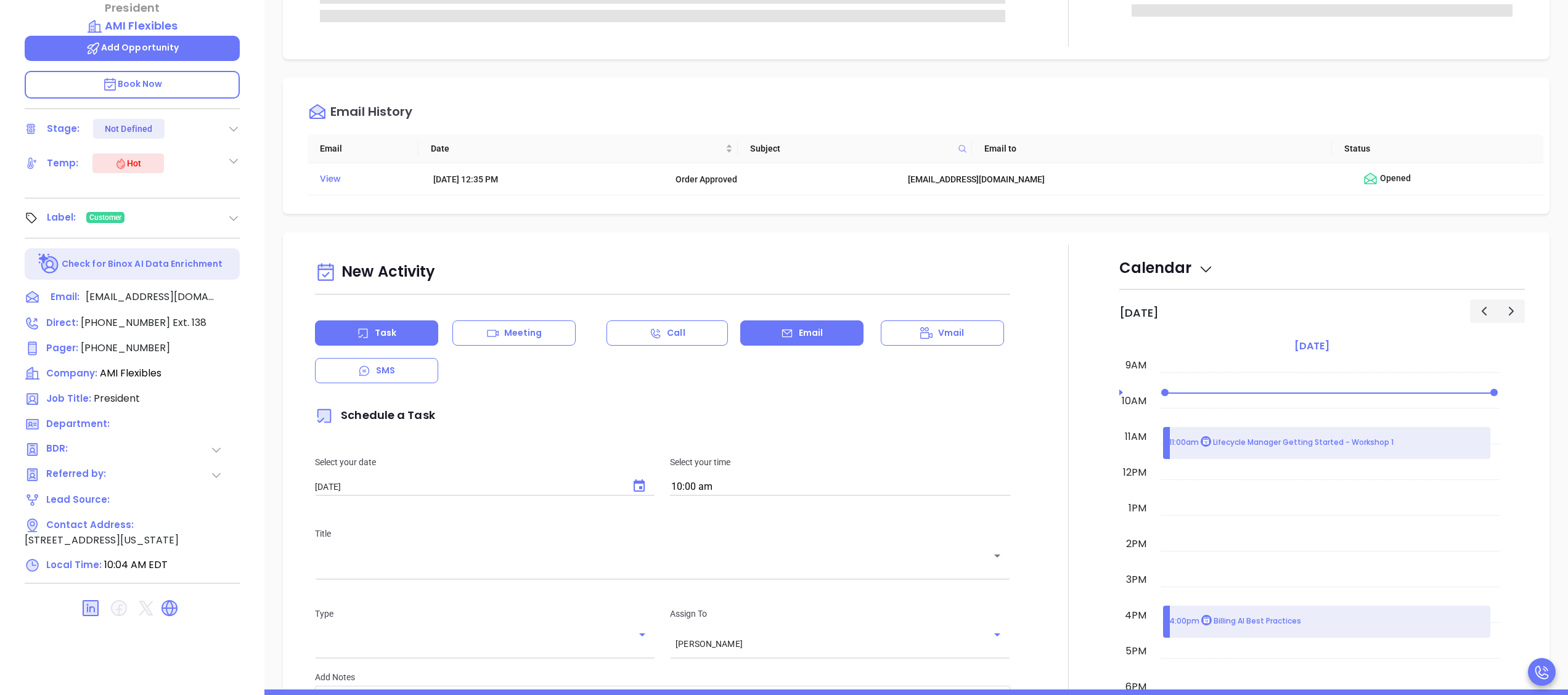
click at [768, 337] on div "Email" at bounding box center [802, 333] width 123 height 25
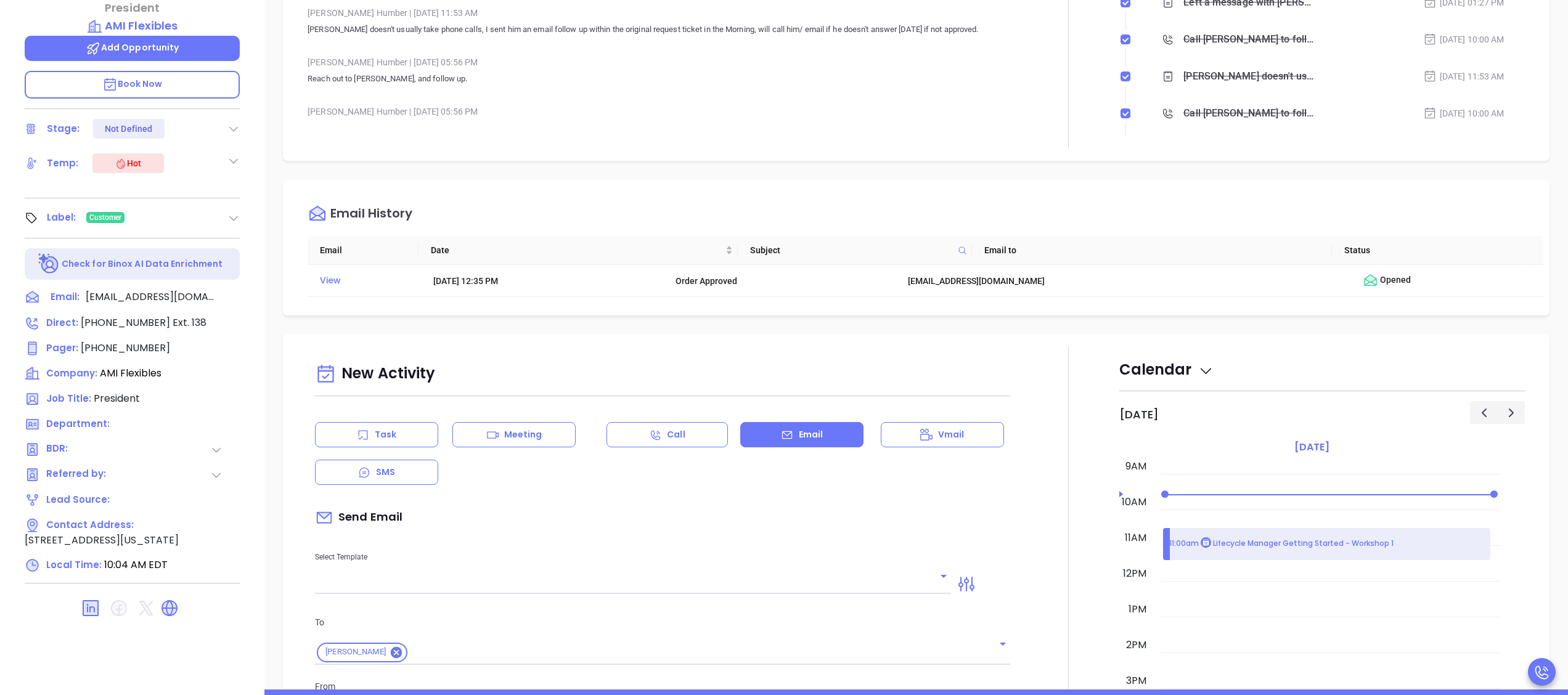
click at [563, 471] on div "Task Meeting Call Email Vmail SMS" at bounding box center [663, 454] width 695 height 63
type input "[PERSON_NAME]"
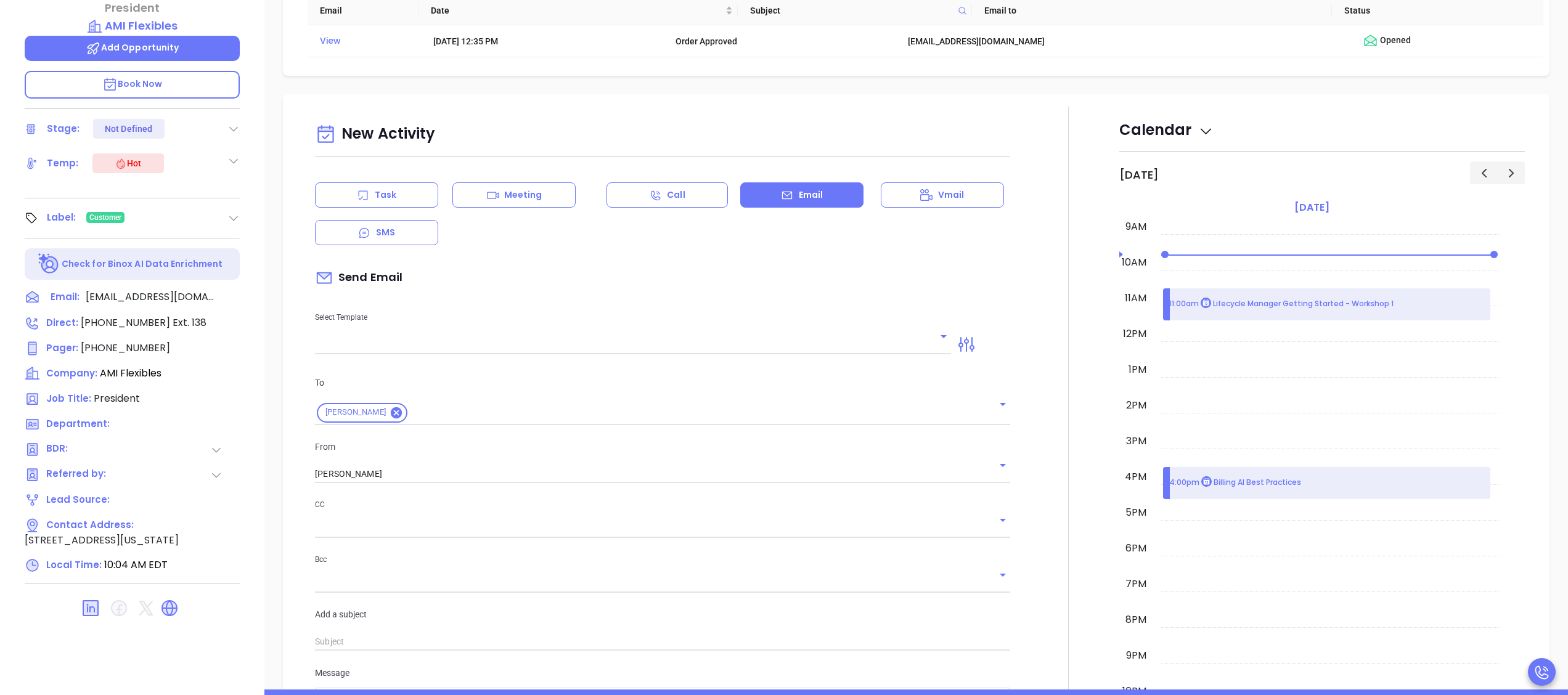
scroll to position [246, 0]
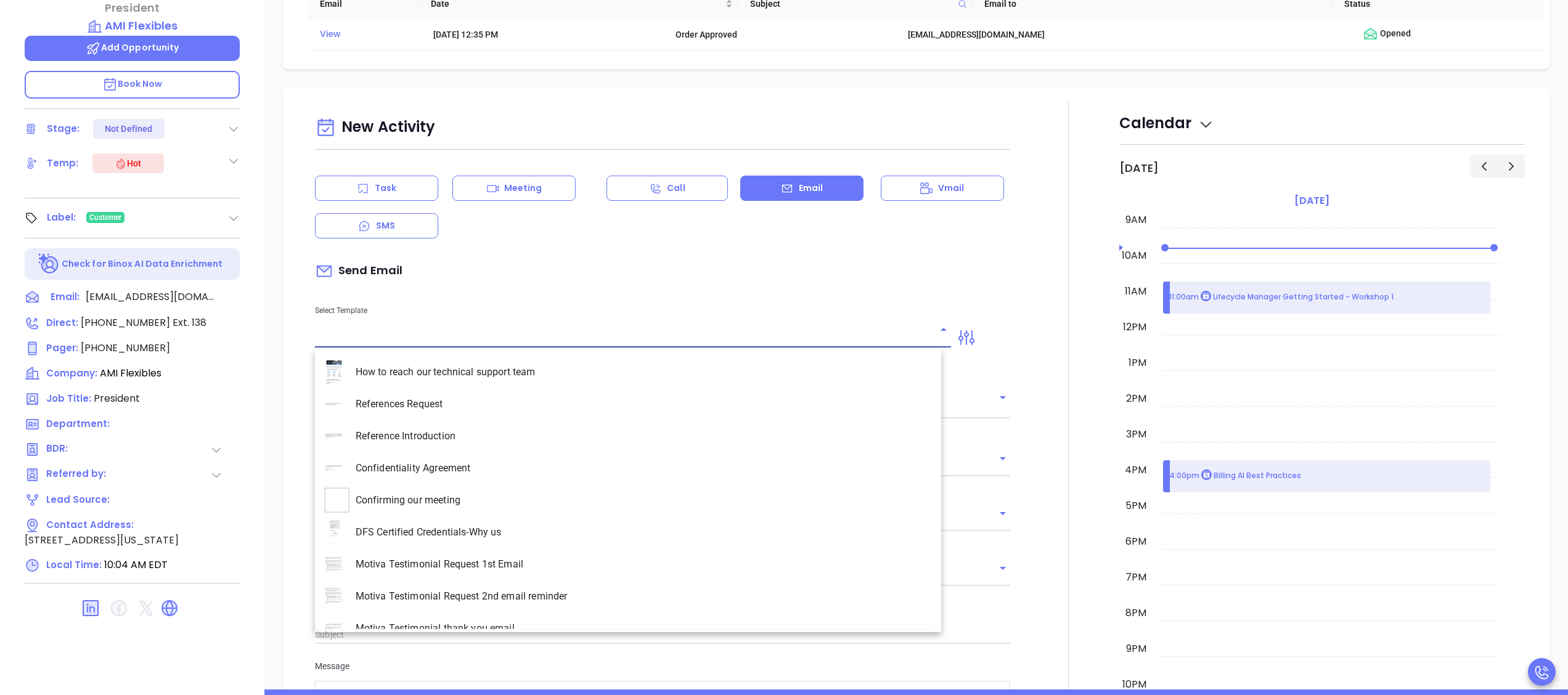
click at [563, 346] on input "text" at bounding box center [624, 338] width 617 height 17
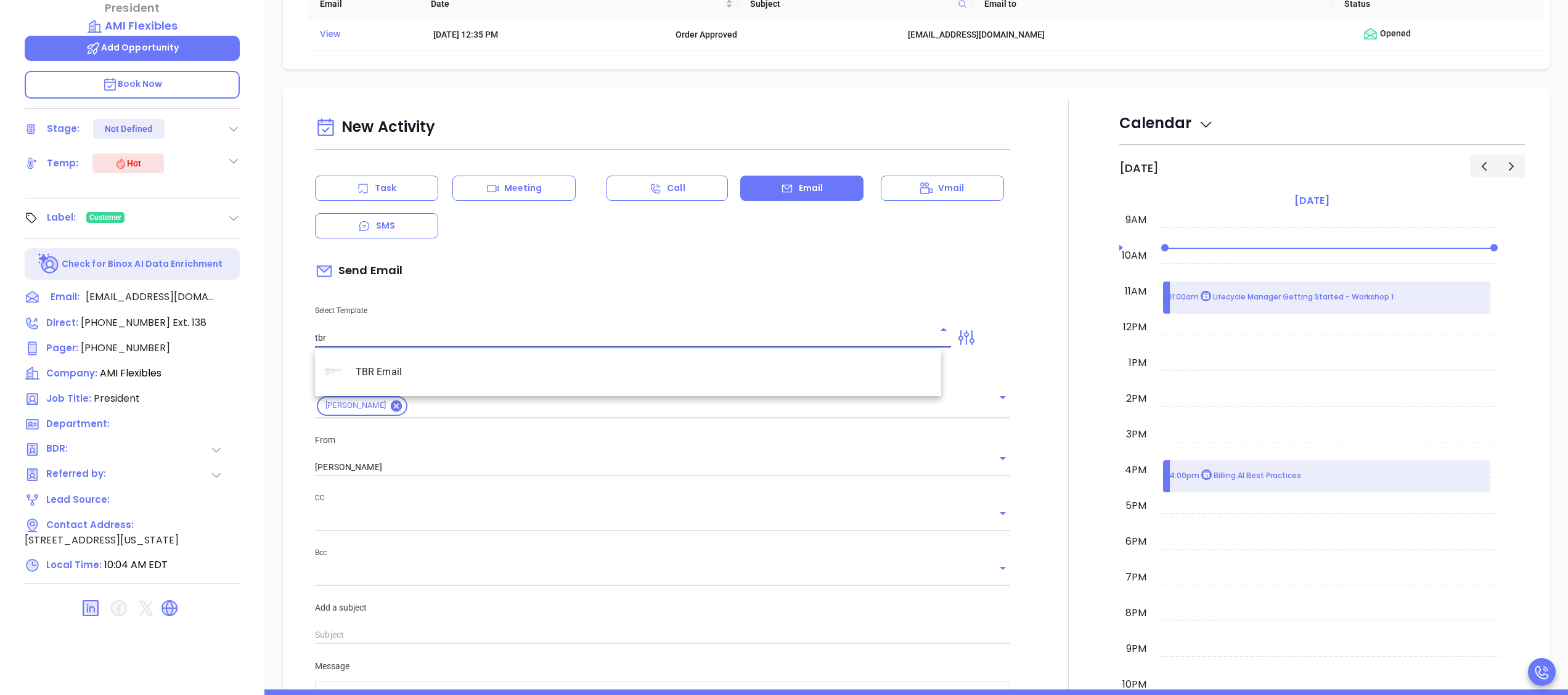
click at [684, 375] on li "TBR Email" at bounding box center [628, 372] width 626 height 32
type input "TBR Email"
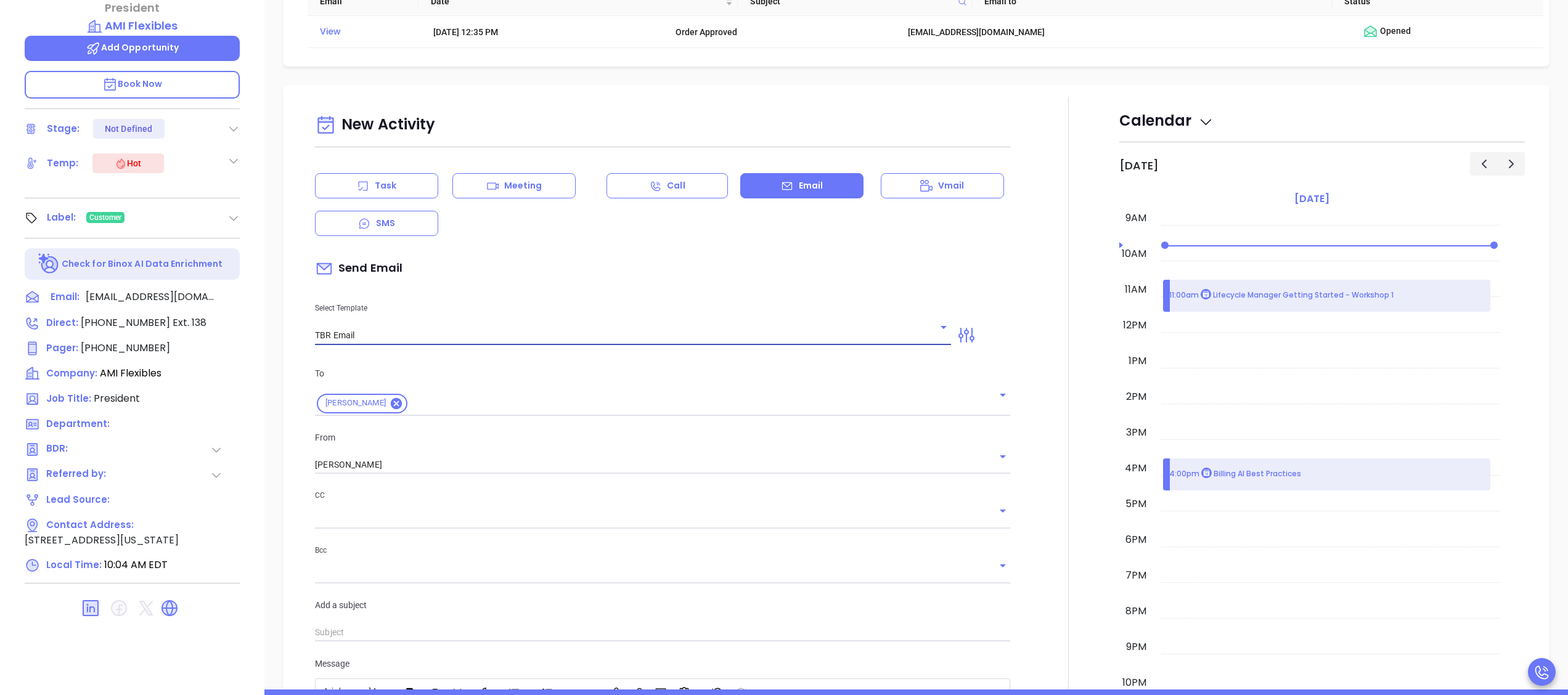
type input "[PERSON_NAME], got 10 mins?"
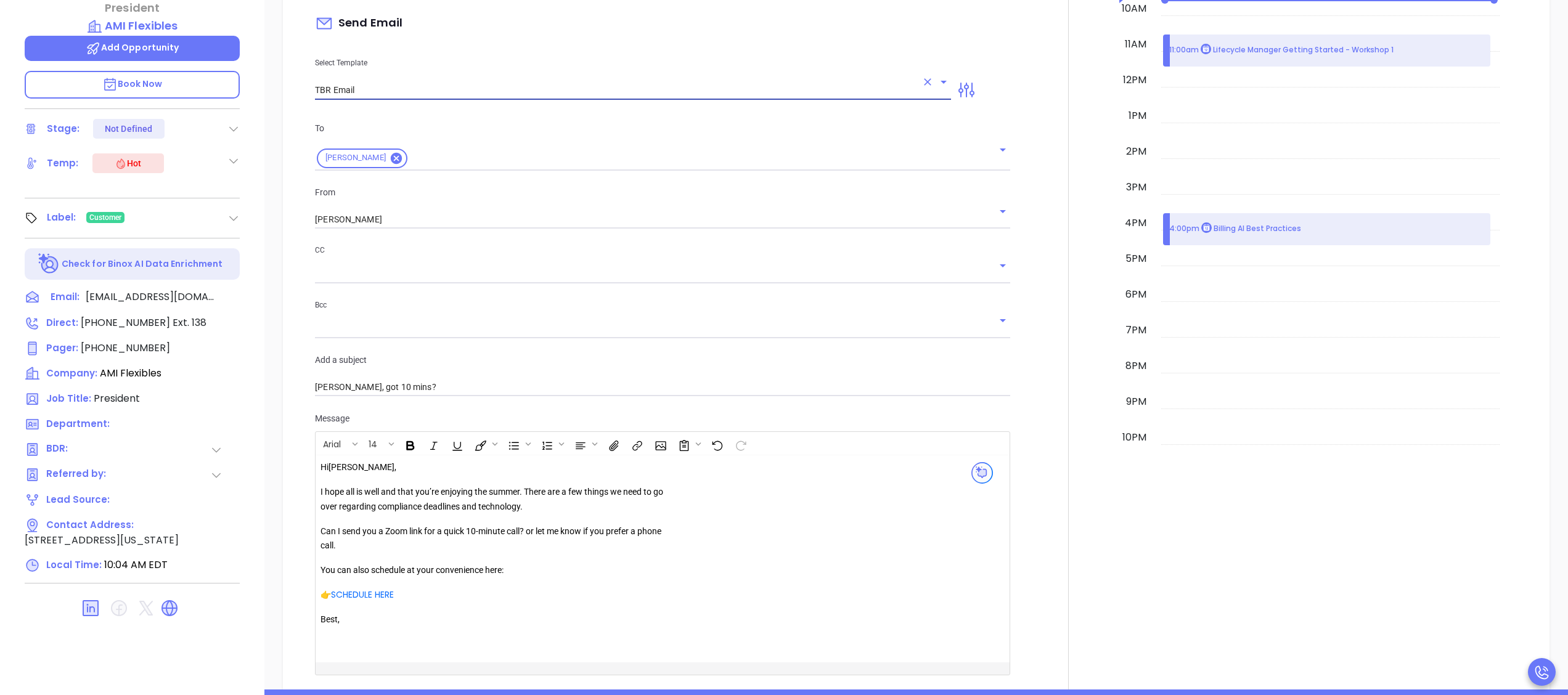
scroll to position [1007, 0]
type input "TBR Email"
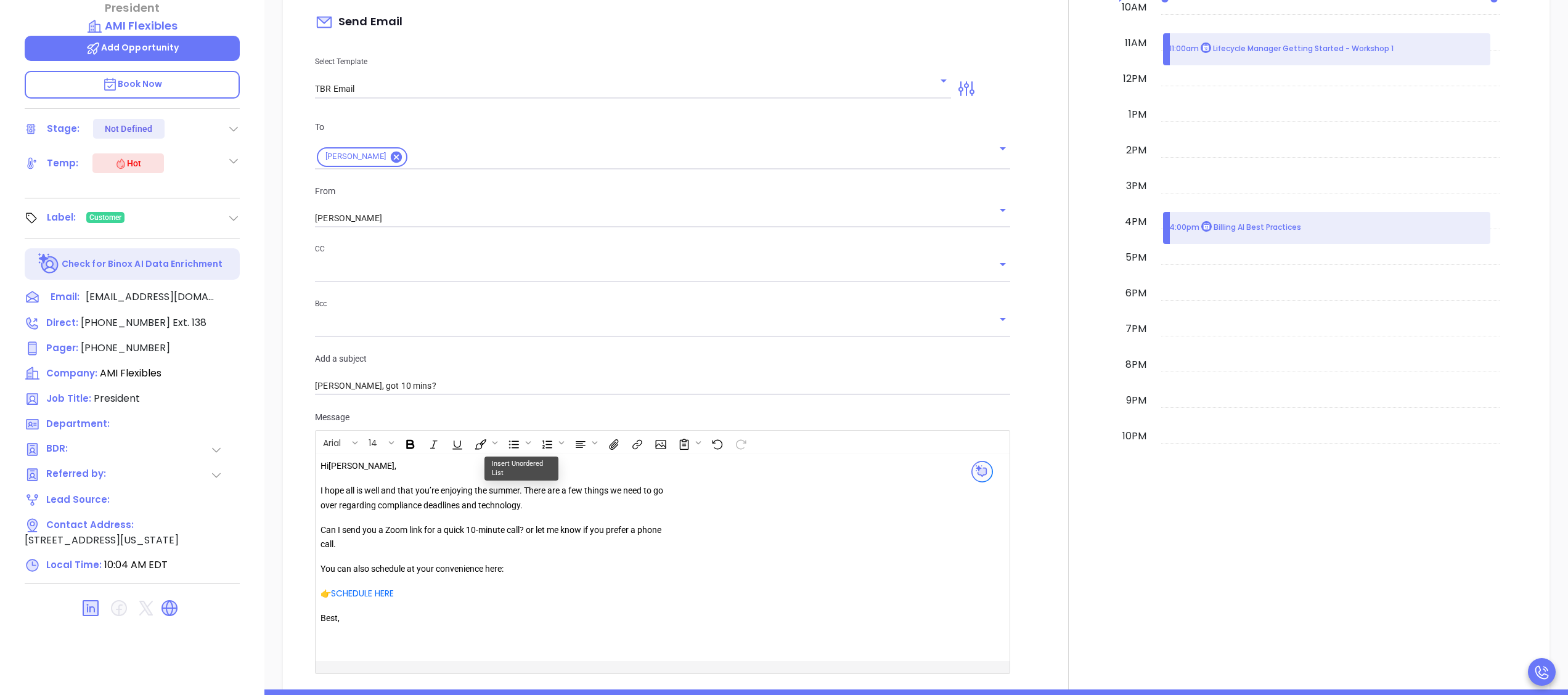
click at [425, 503] on p "I hope all is well and that you’re enjoying the summer. There are a few things …" at bounding box center [497, 499] width 354 height 30
click at [524, 488] on p "I hope all is well and that you’re enjoying the summer. There are a few things …" at bounding box center [497, 499] width 354 height 30
click at [387, 598] on link "SCHEDULE HERE" at bounding box center [363, 593] width 63 height 12
click at [353, 614] on icon "Open link" at bounding box center [350, 617] width 8 height 6
click at [517, 208] on div "[PERSON_NAME]" at bounding box center [663, 218] width 695 height 20
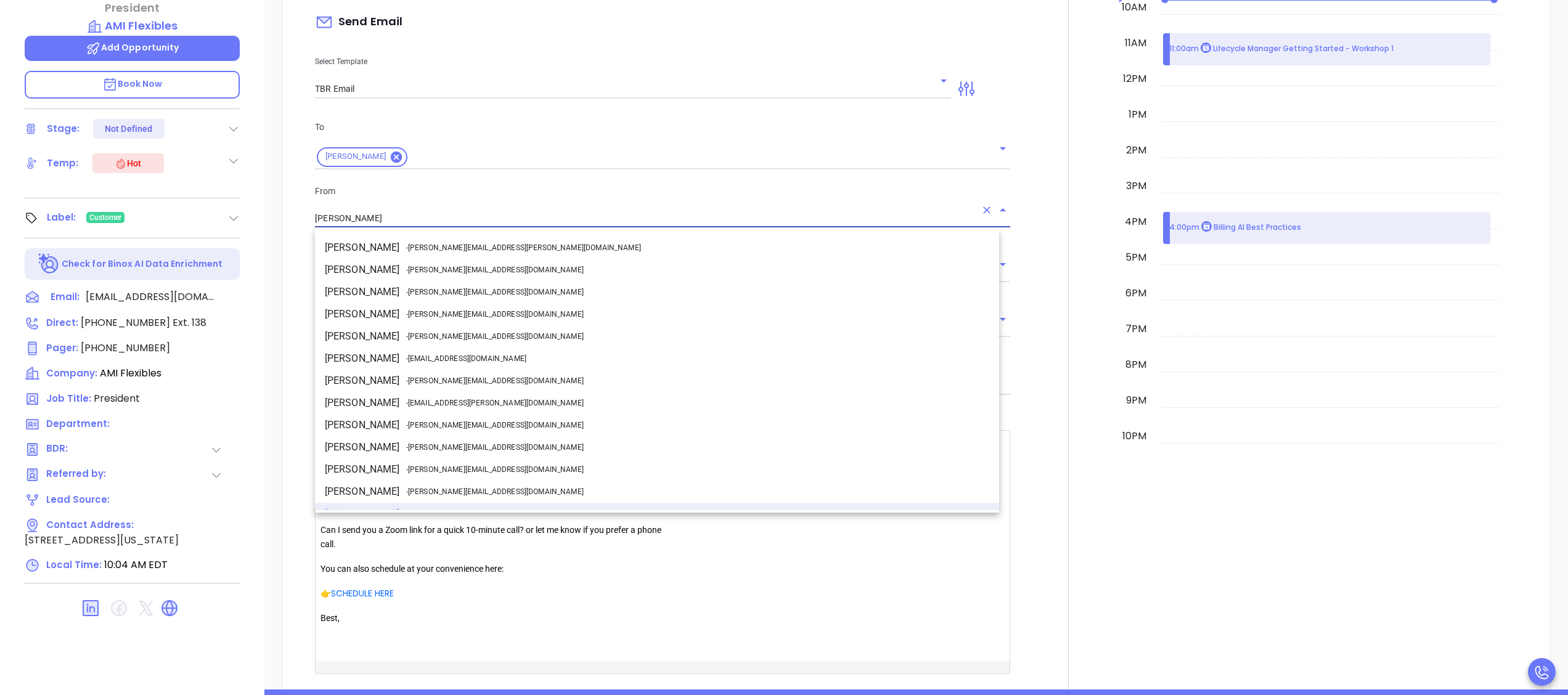
click at [515, 220] on input "[PERSON_NAME]" at bounding box center [646, 218] width 660 height 17
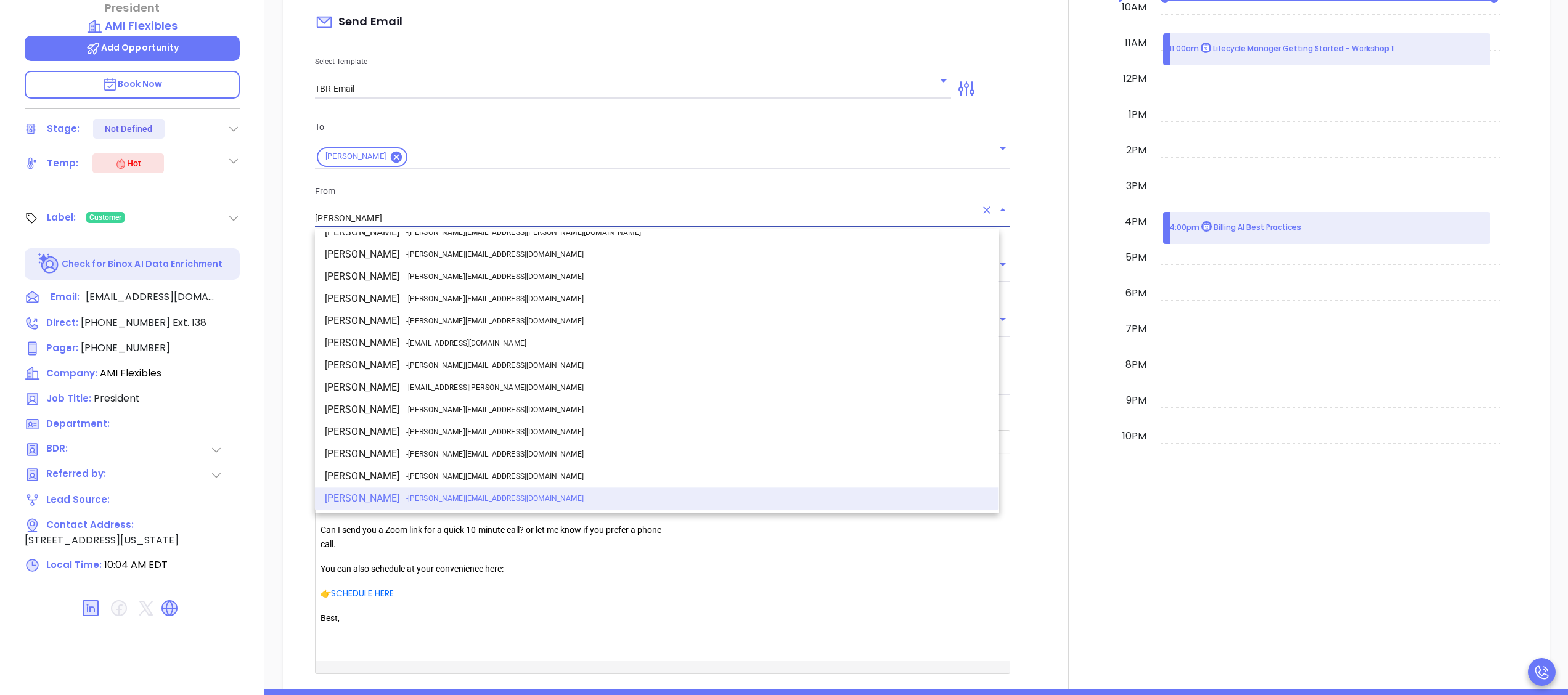
click at [423, 371] on li "Walter Contreras - [EMAIL_ADDRESS][DOMAIN_NAME]" at bounding box center [657, 365] width 684 height 22
type input "[PERSON_NAME]"
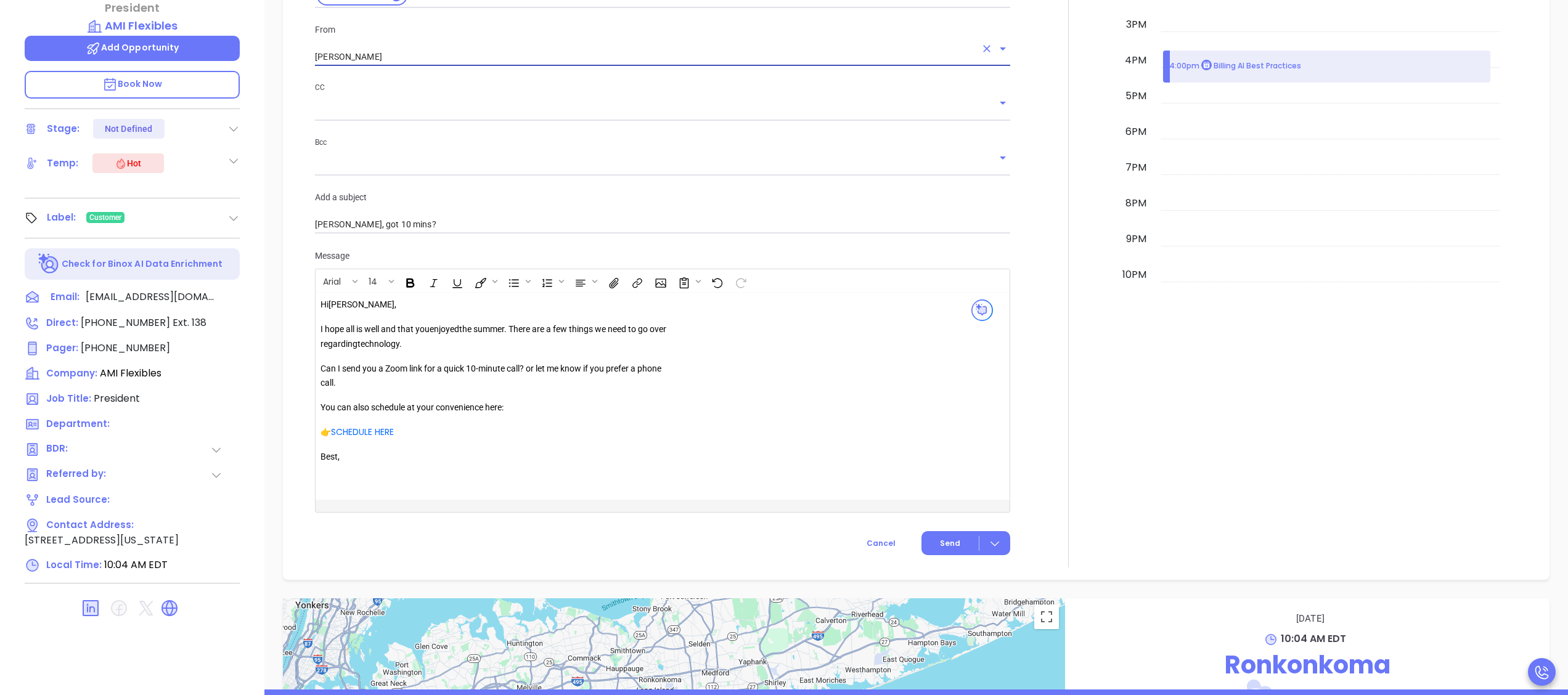
scroll to position [1130, 0]
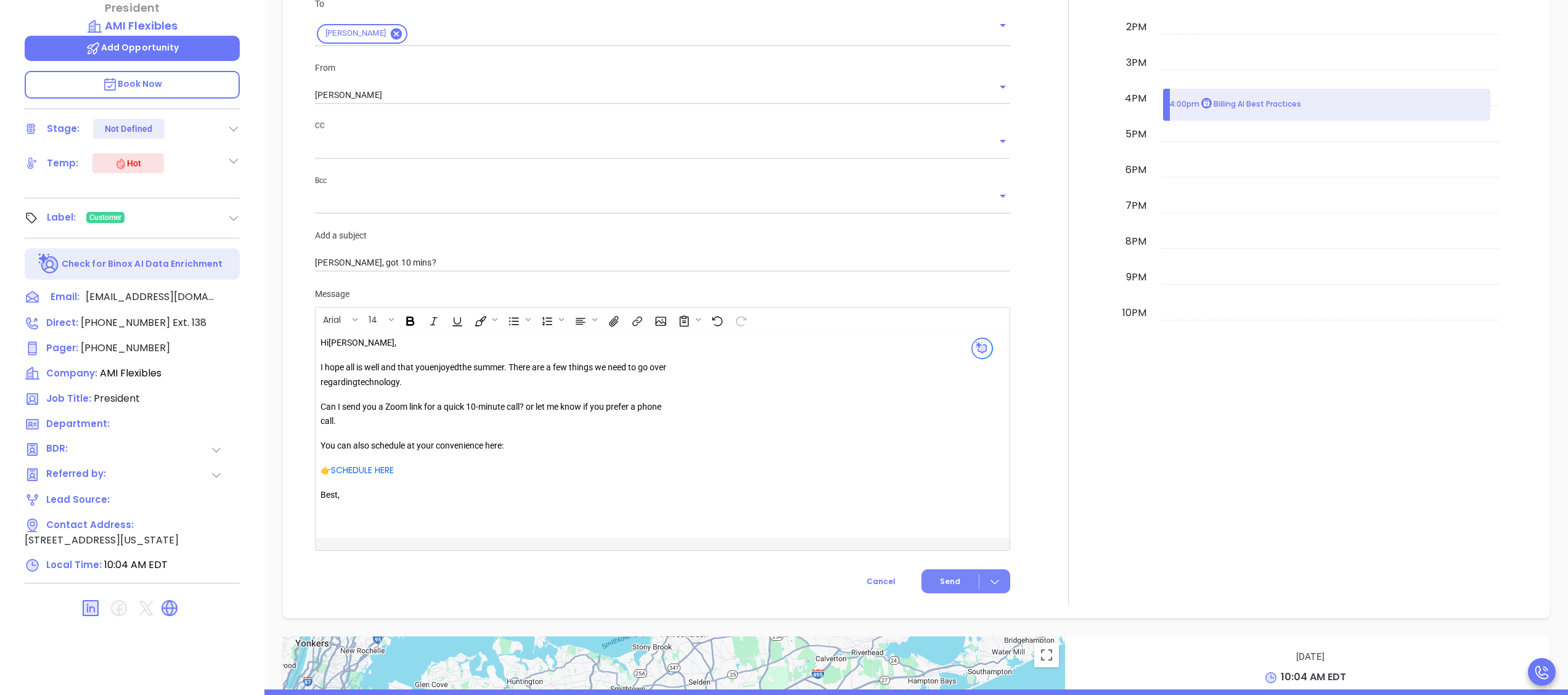
click at [940, 579] on span "Send" at bounding box center [950, 581] width 20 height 11
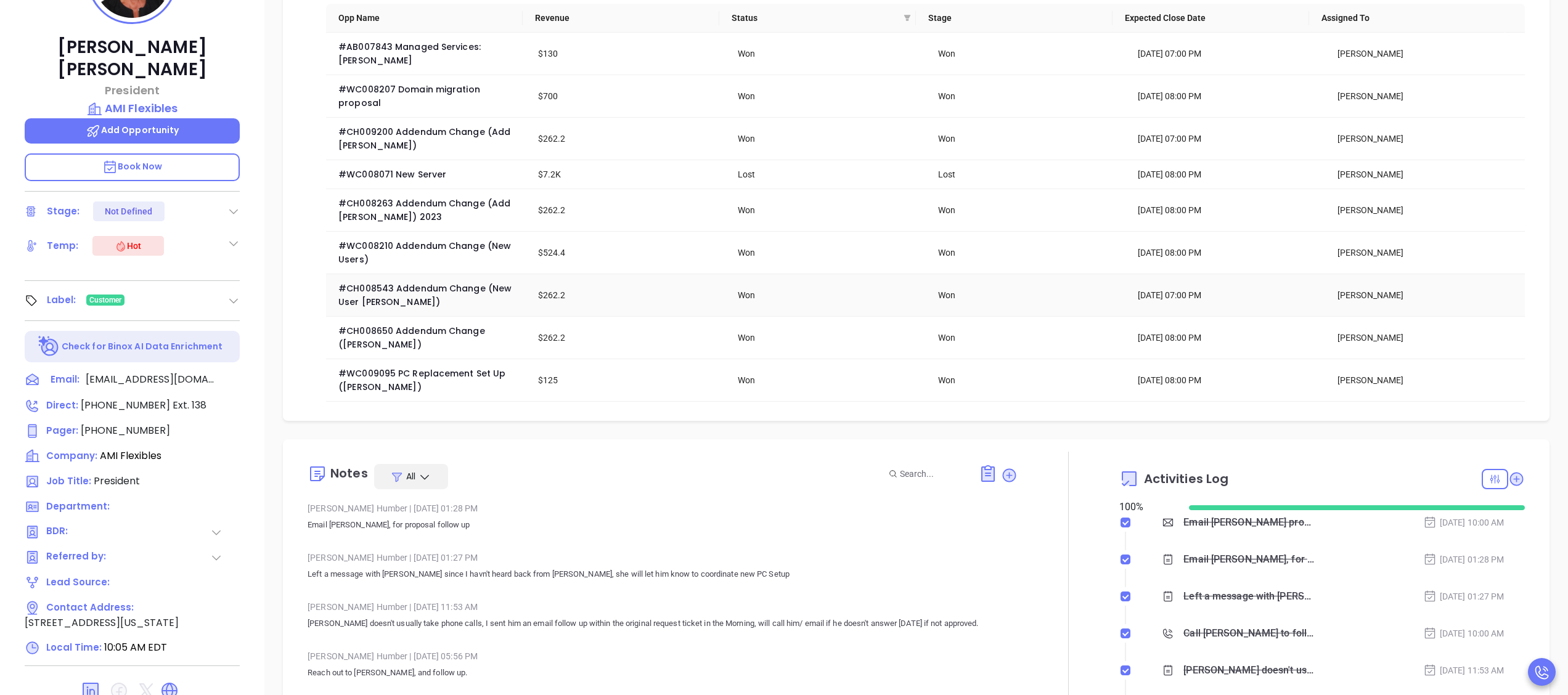
scroll to position [0, 0]
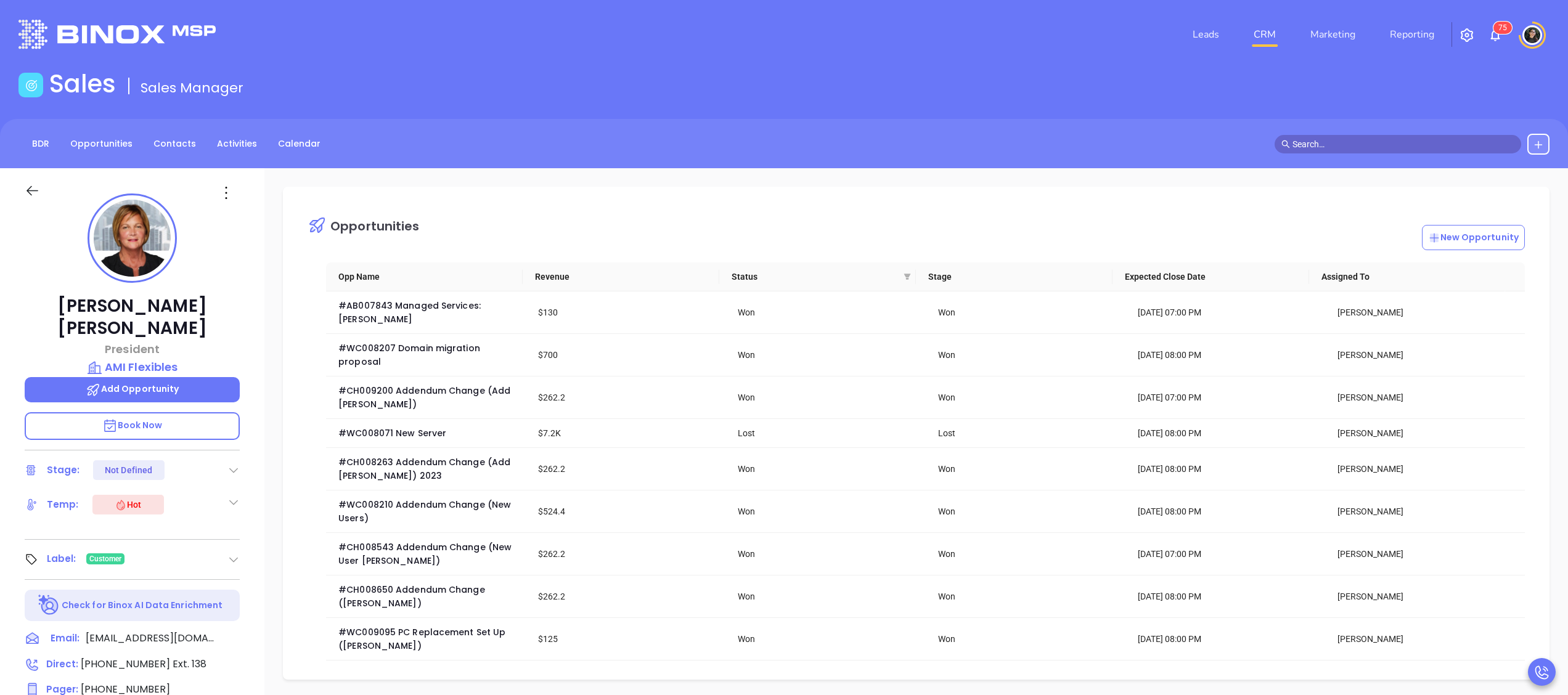
click at [1365, 145] on input "text" at bounding box center [1403, 144] width 222 height 13
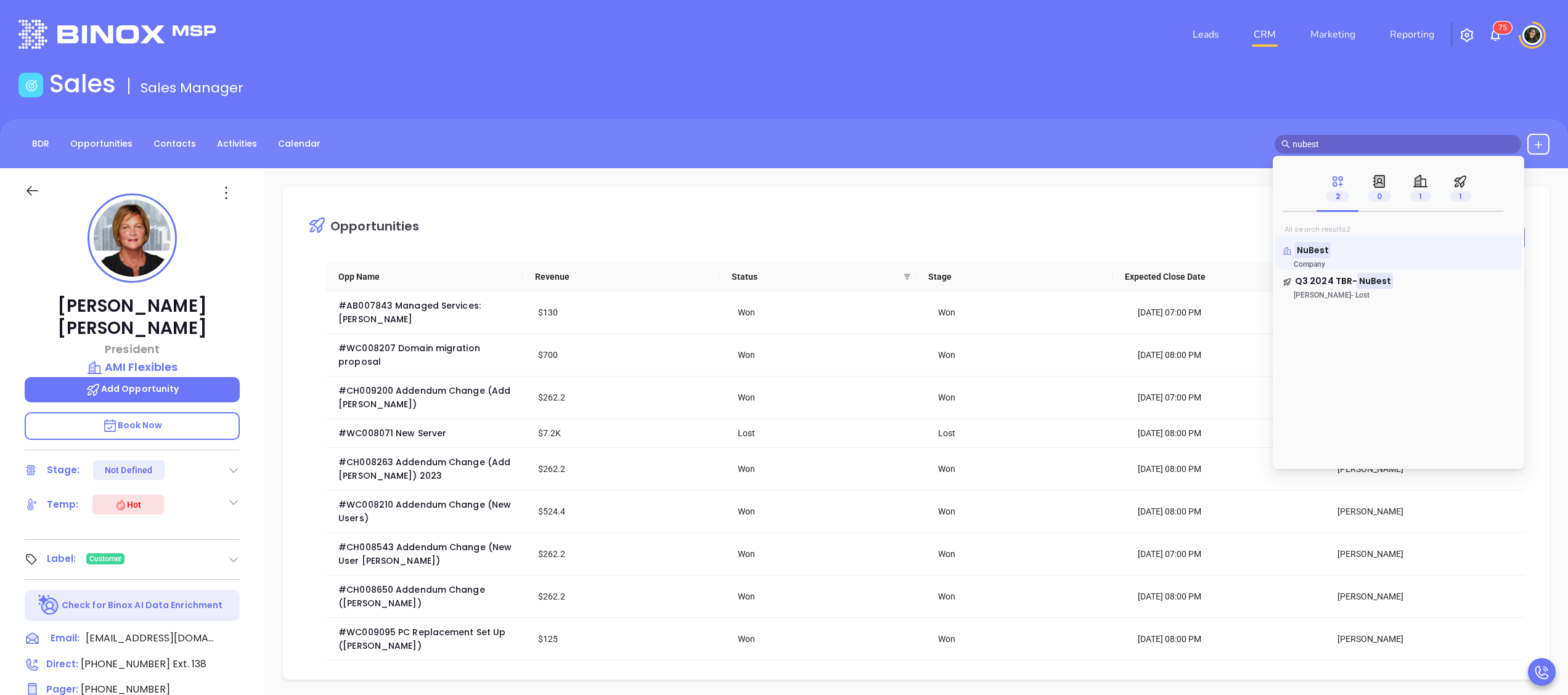
type input "nubest"
click at [1310, 254] on mark "NuBest" at bounding box center [1313, 249] width 36 height 16
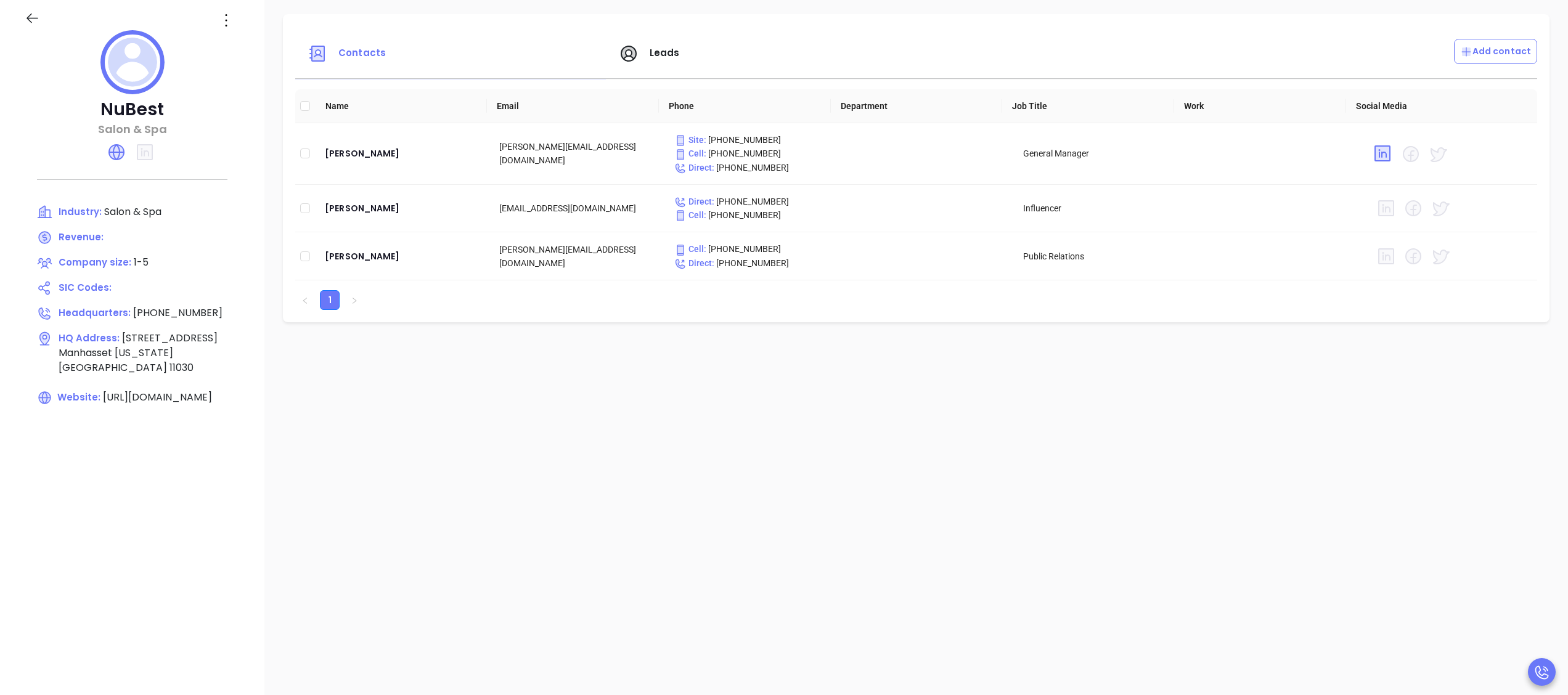
scroll to position [123, 0]
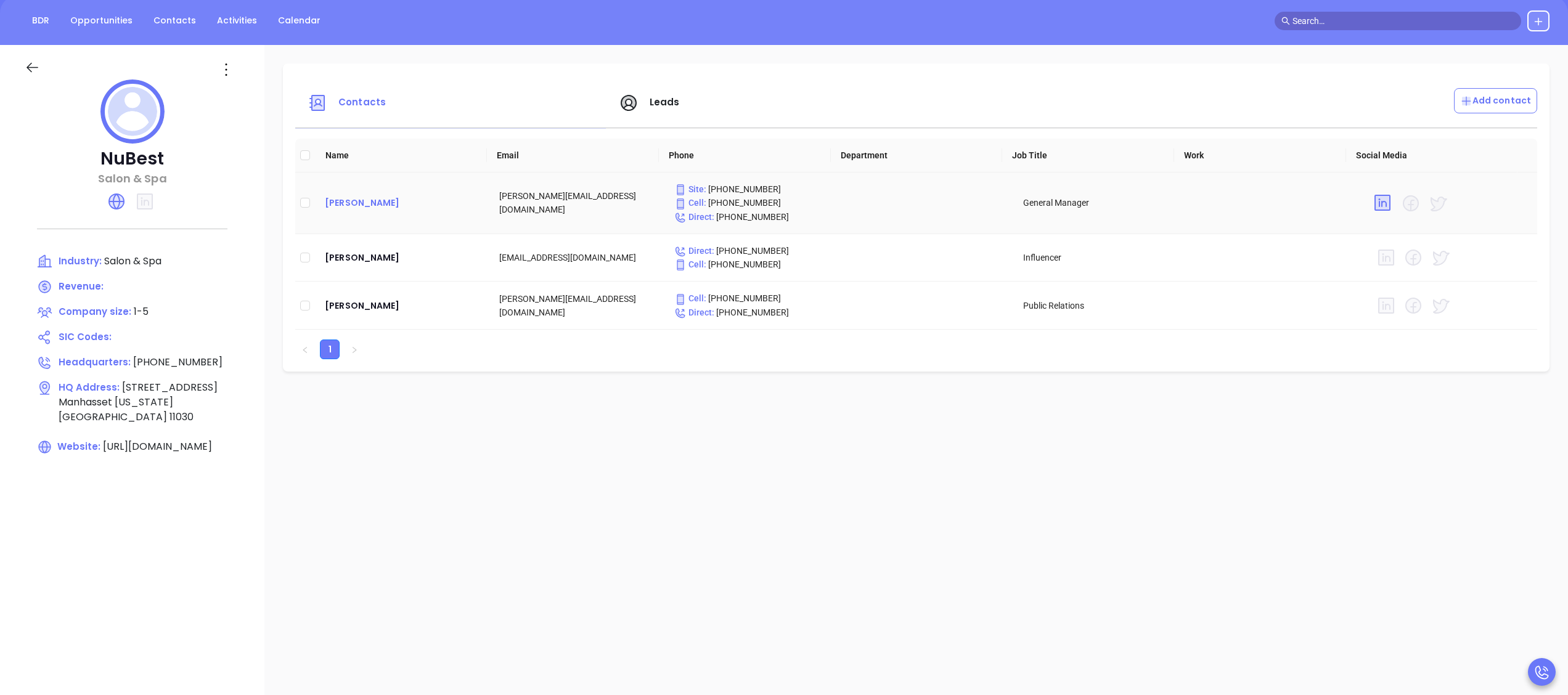
click at [358, 207] on div "[PERSON_NAME]" at bounding box center [402, 203] width 155 height 15
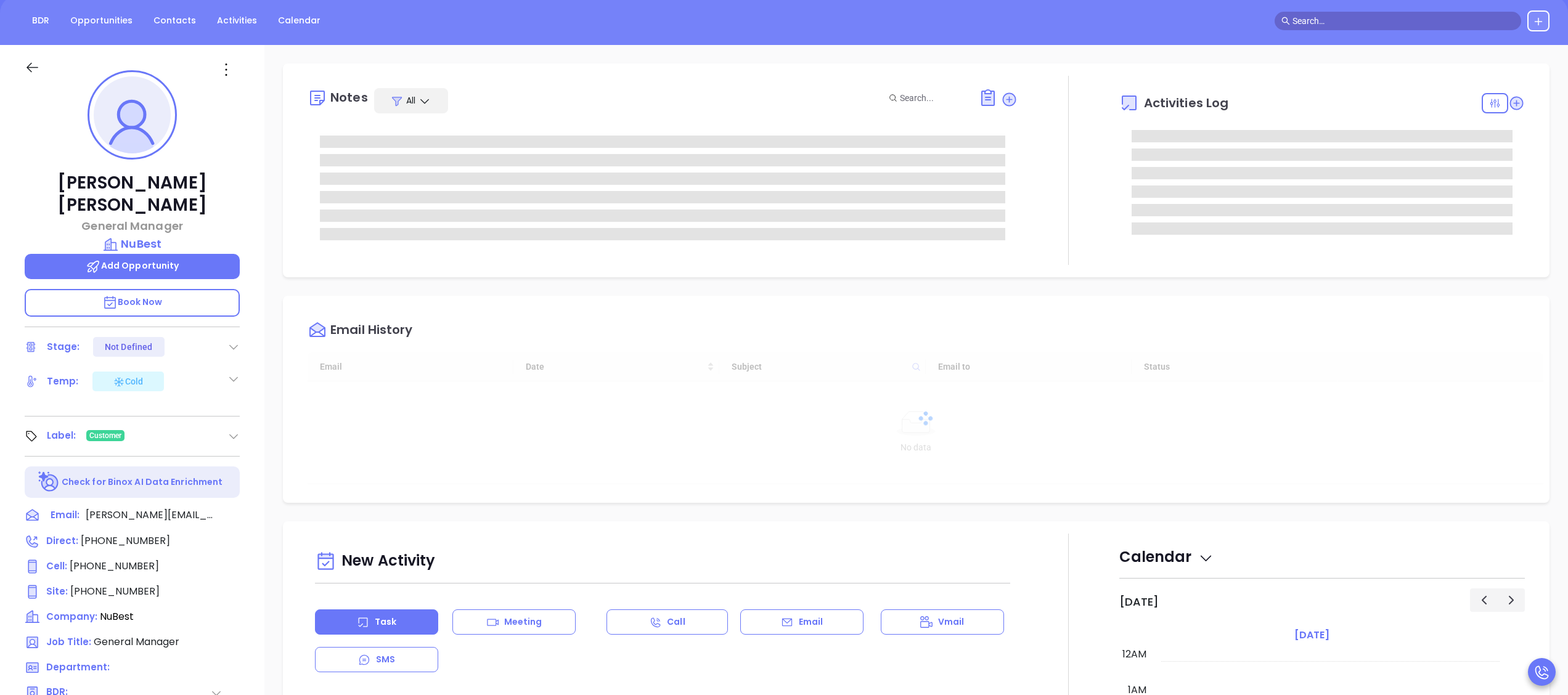
type input "[DATE]"
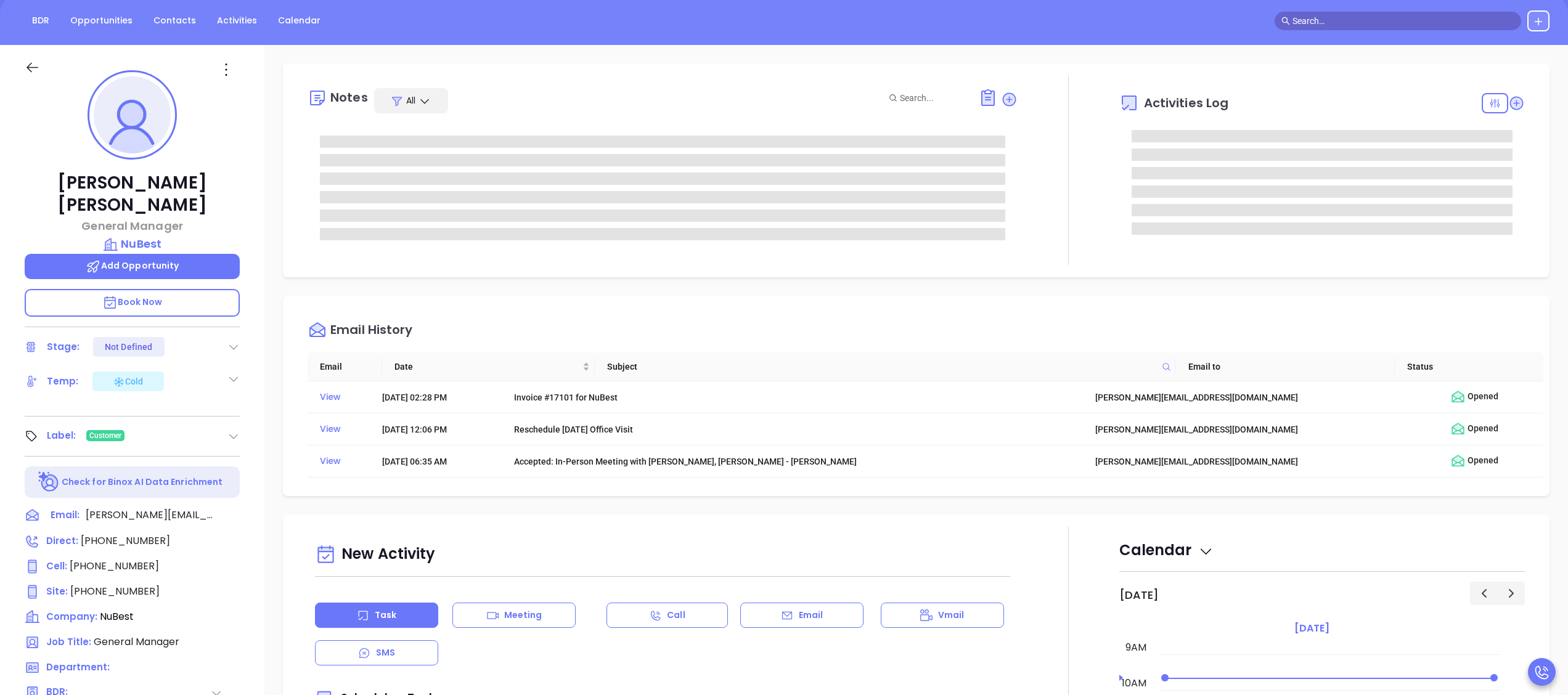
type input "[PERSON_NAME]"
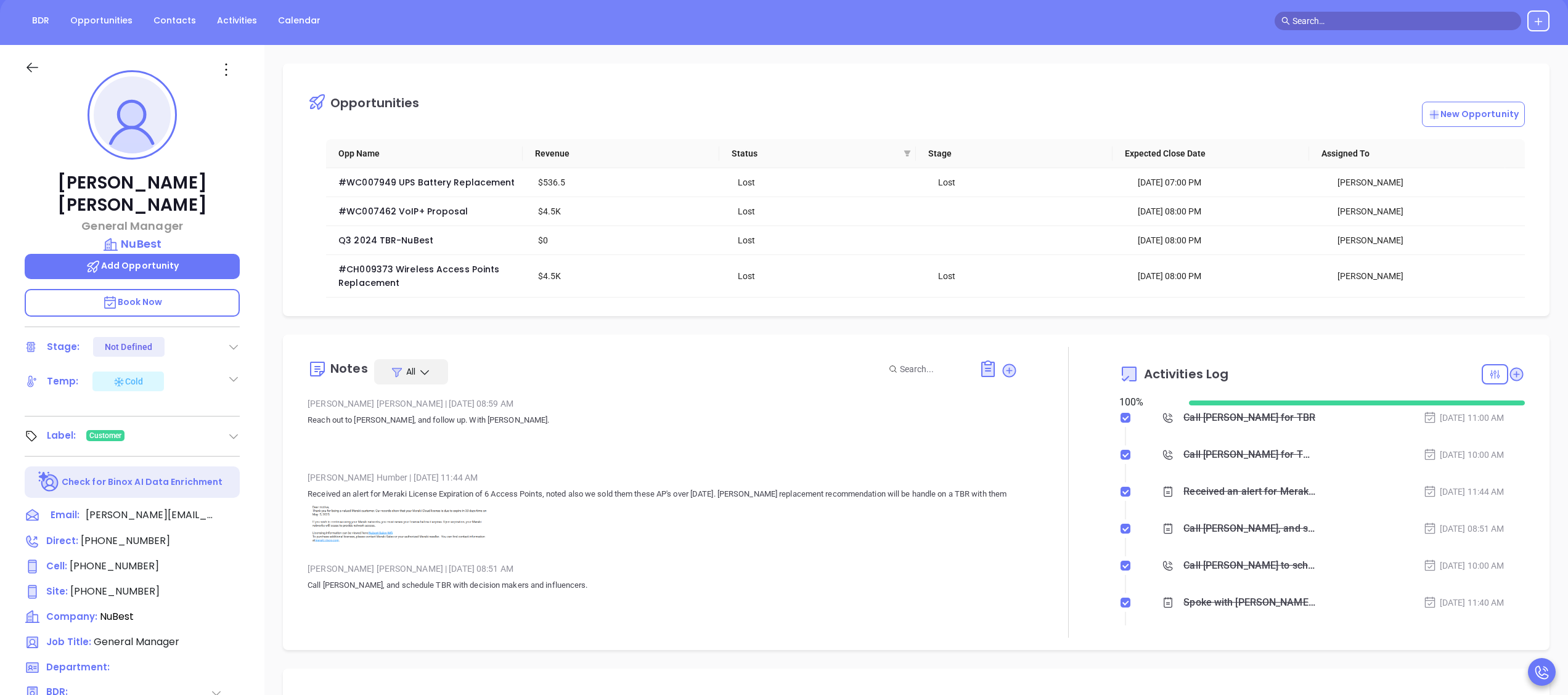
scroll to position [123, 0]
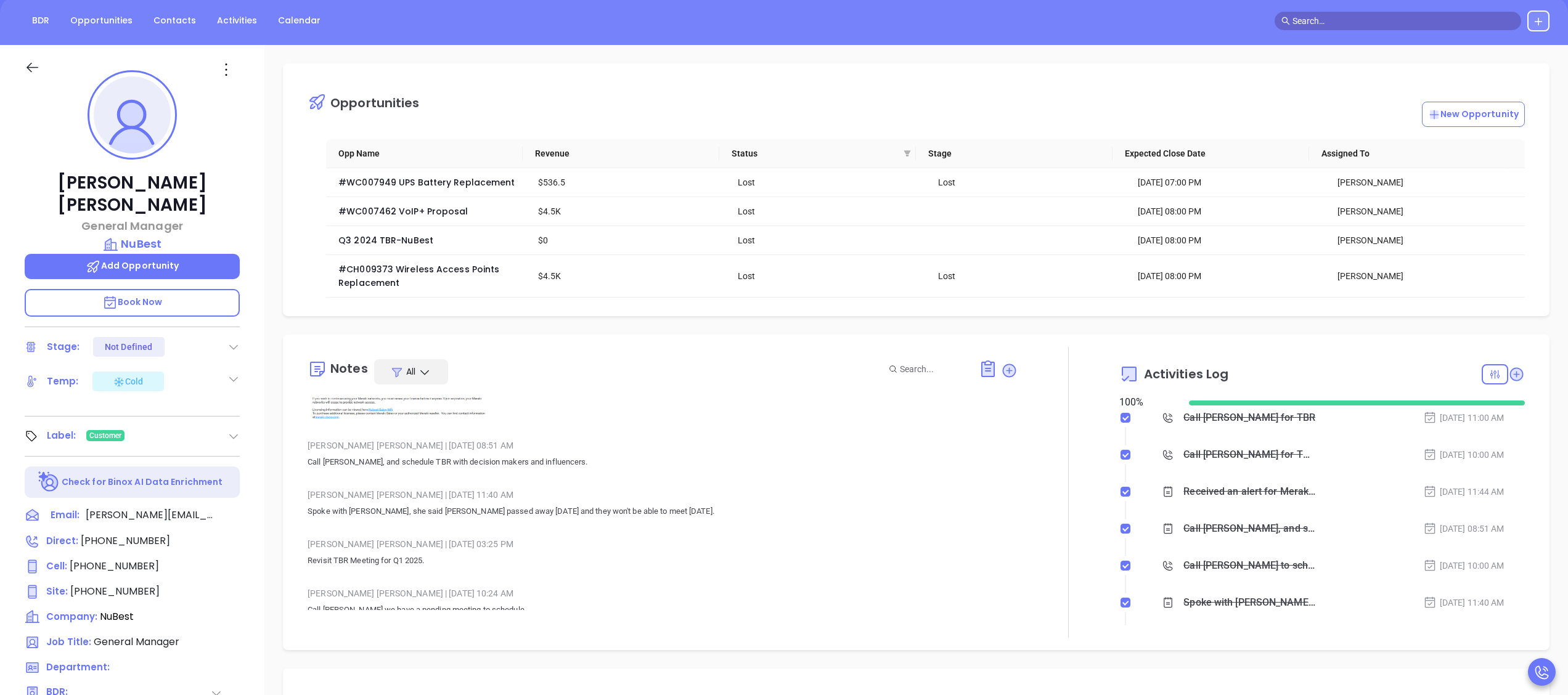
click at [20, 65] on div at bounding box center [46, 74] width 57 height 29
click at [22, 65] on div at bounding box center [46, 74] width 57 height 29
click at [30, 62] on icon at bounding box center [32, 67] width 16 height 16
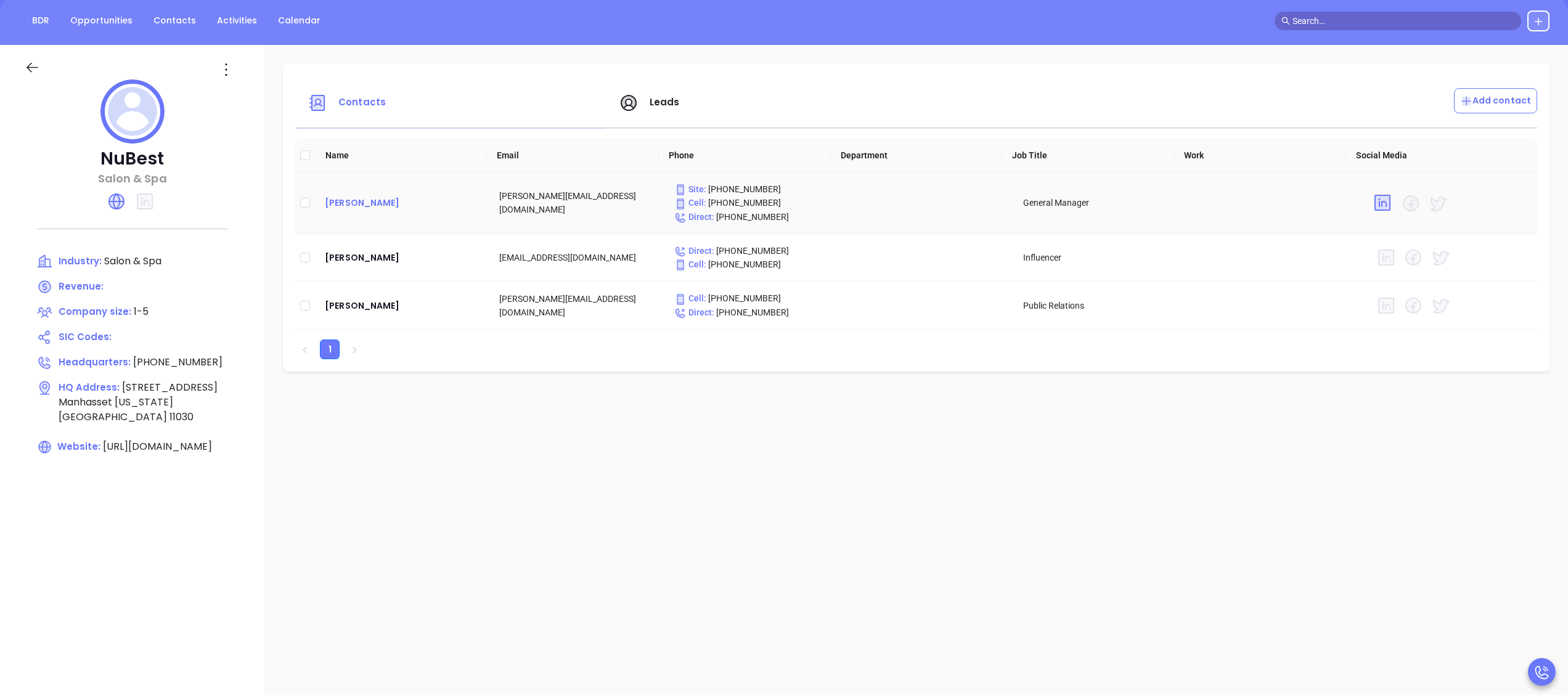
click at [356, 199] on div "[PERSON_NAME]" at bounding box center [402, 203] width 155 height 15
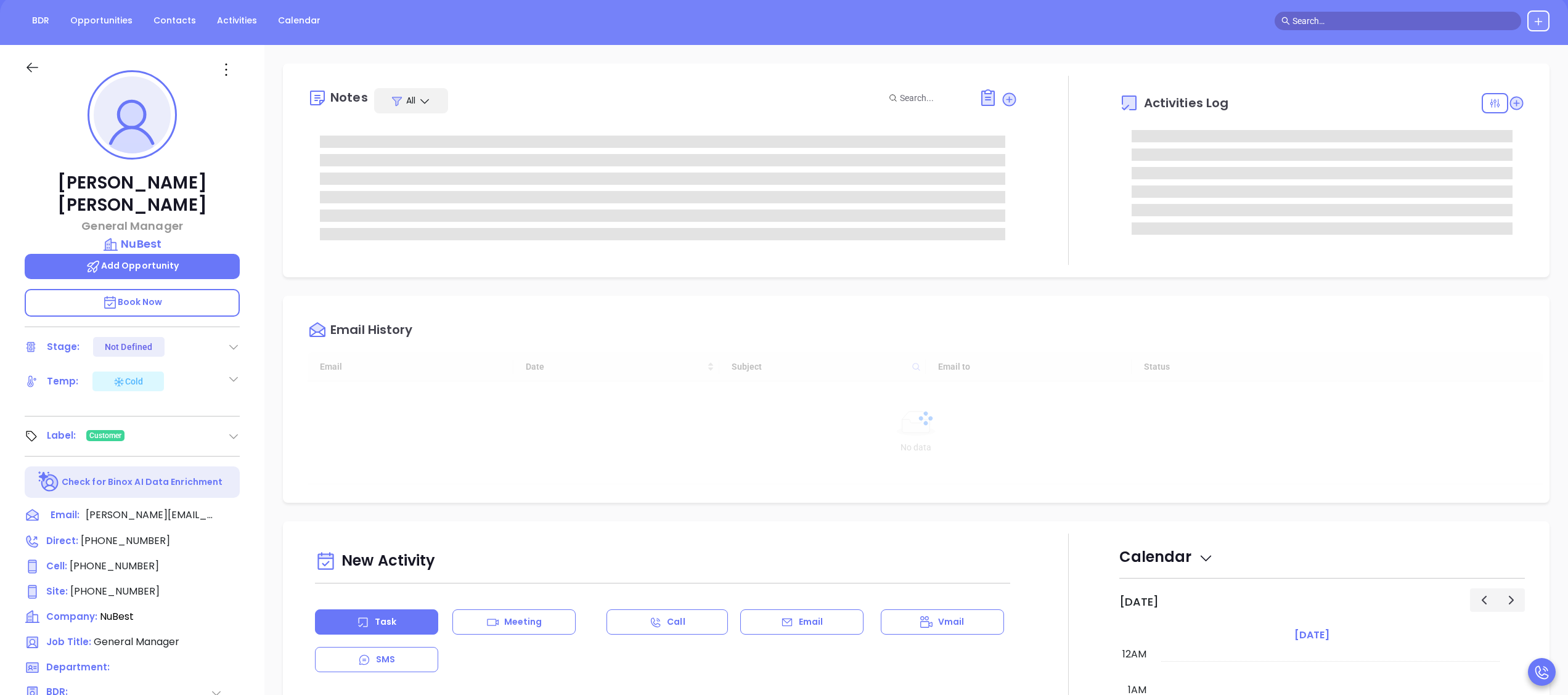
type input "[DATE]"
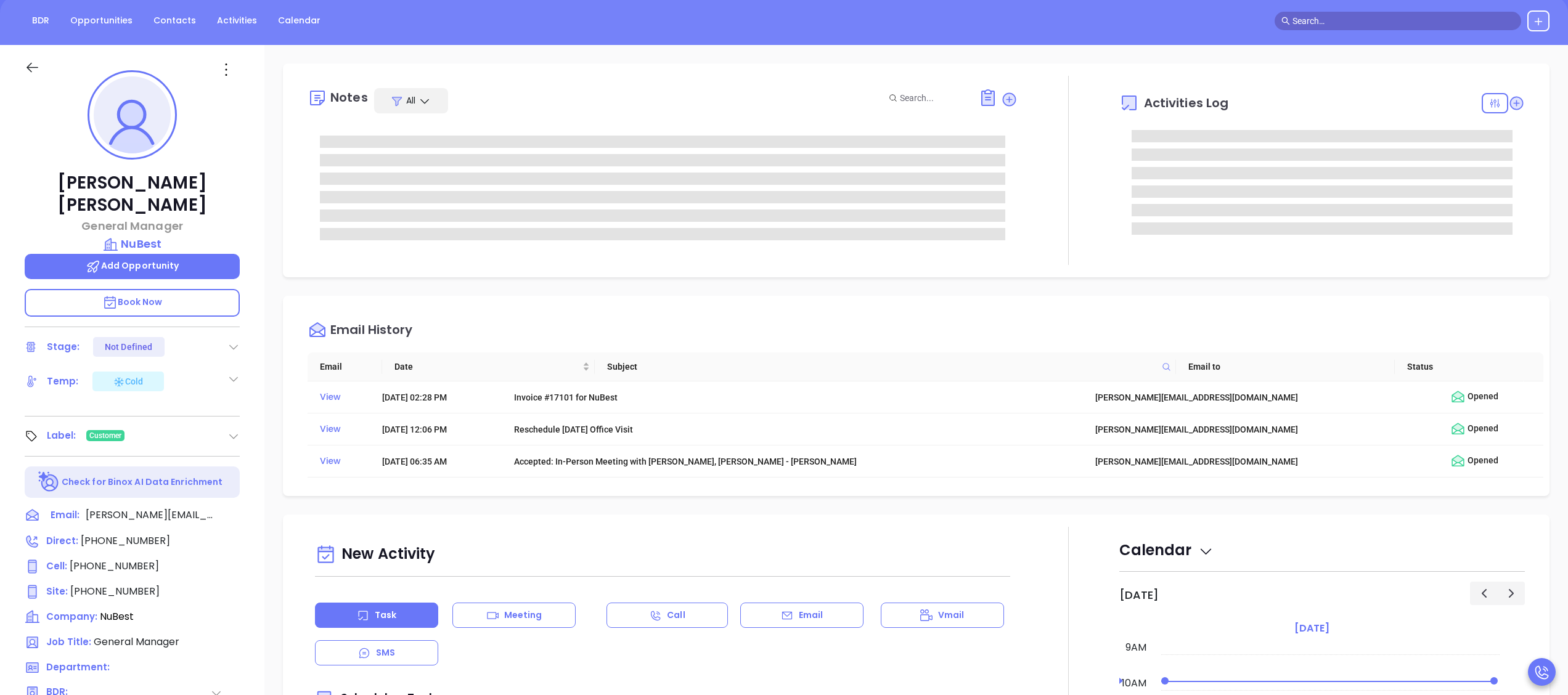
type input "[PERSON_NAME]"
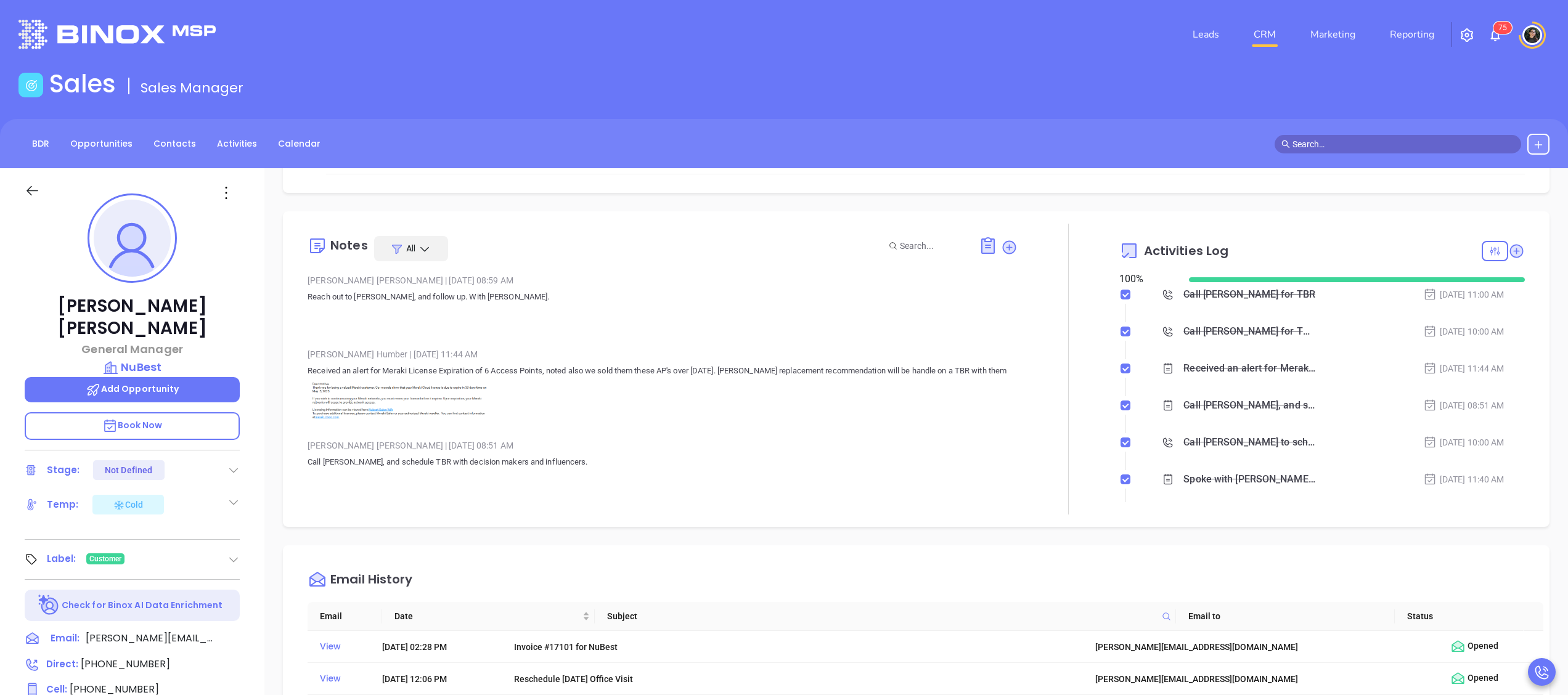
scroll to position [204, 0]
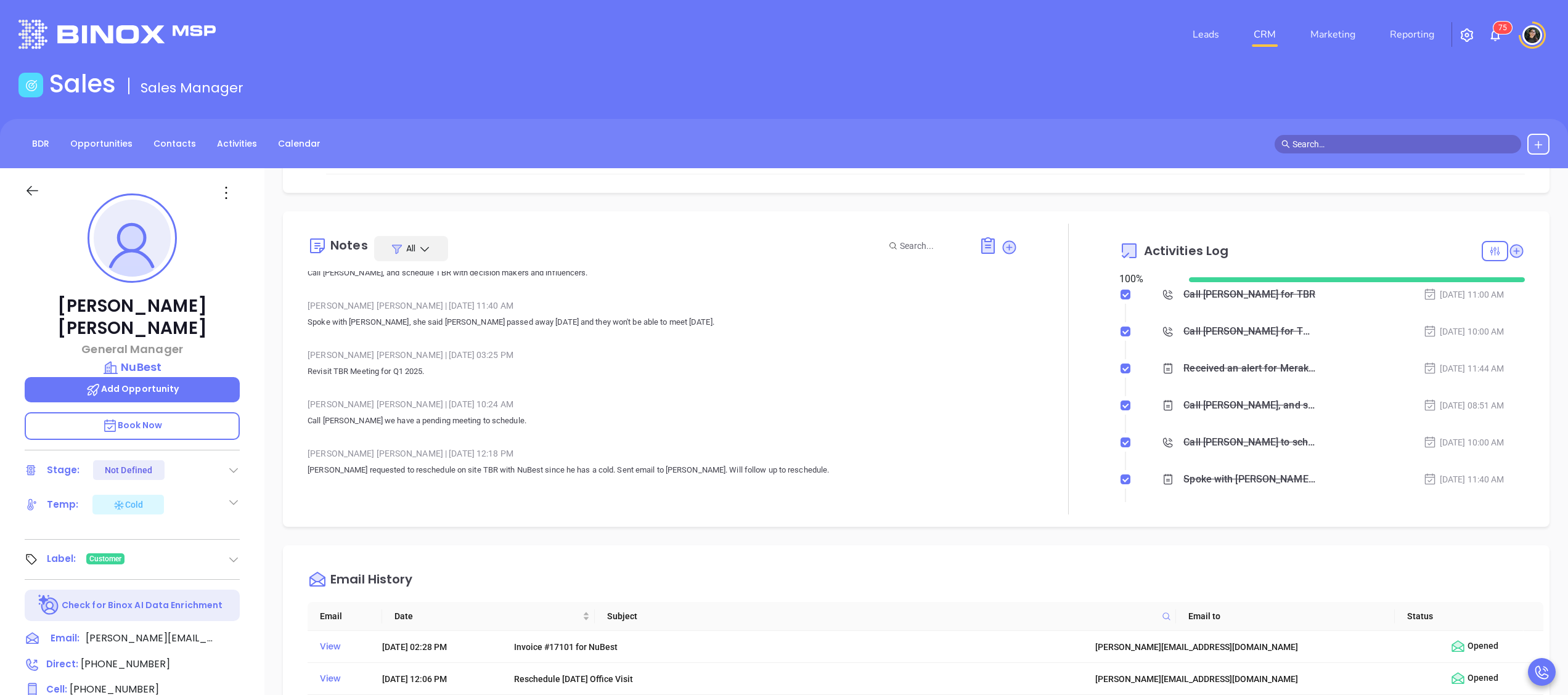
click at [30, 192] on icon at bounding box center [32, 190] width 16 height 16
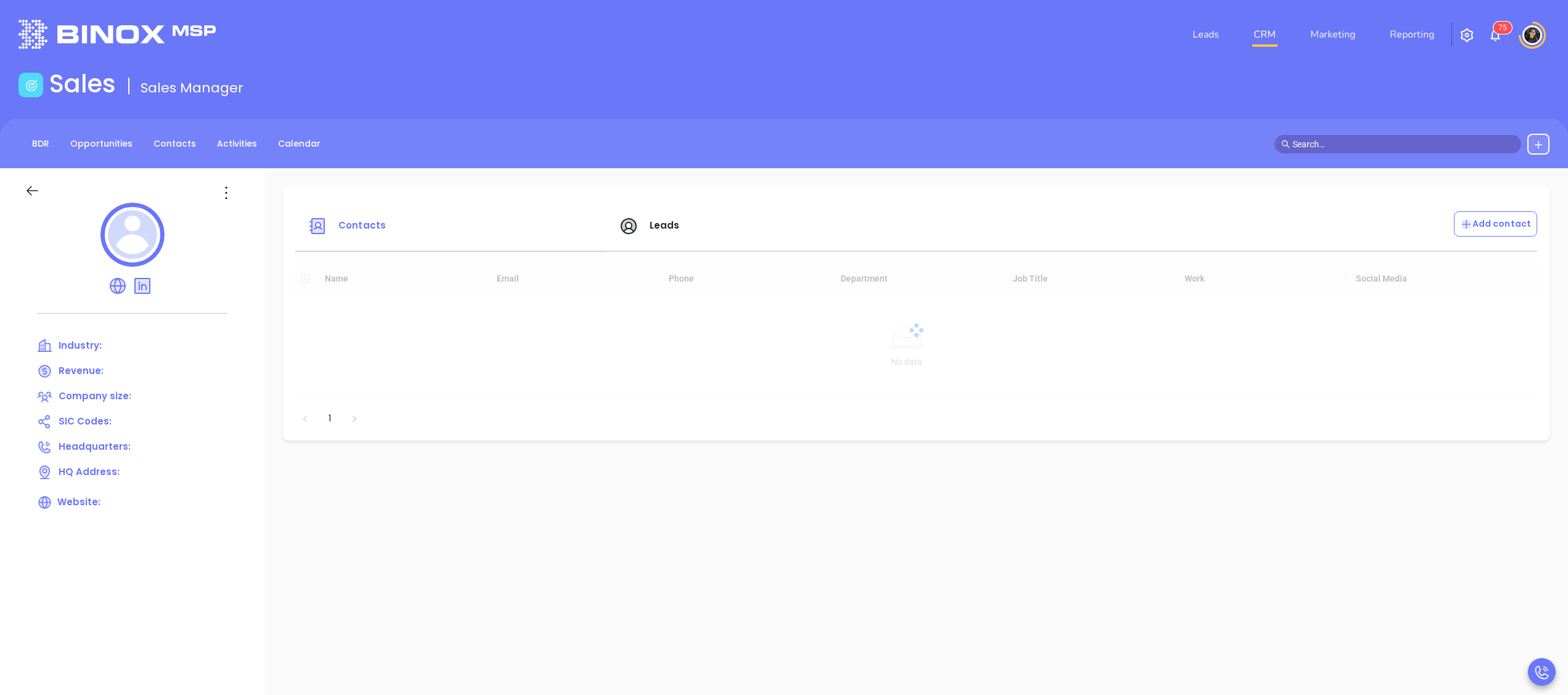
scroll to position [123, 0]
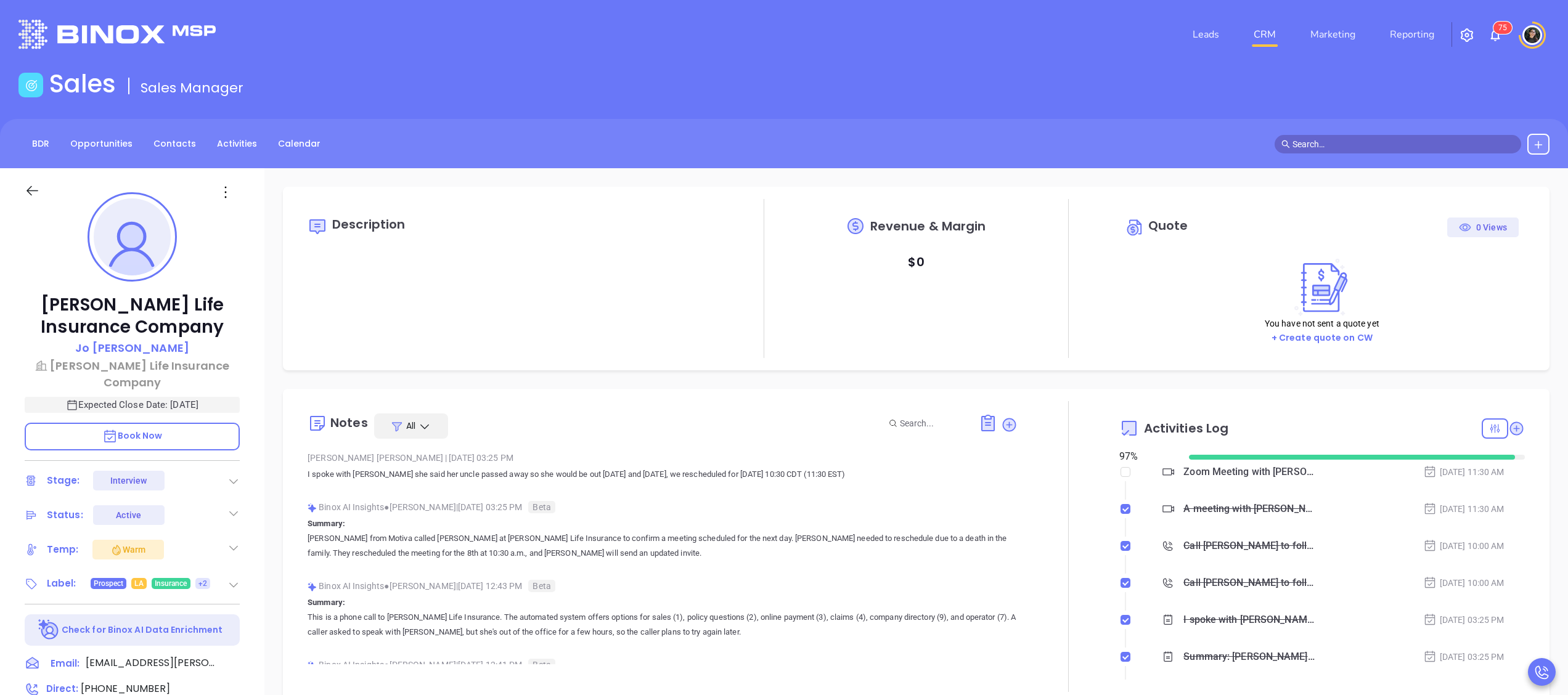
scroll to position [322, 0]
type input "[PERSON_NAME]"
drag, startPoint x: 1269, startPoint y: 18, endPoint x: 1273, endPoint y: 34, distance: 16.5
click at [1269, 22] on nav "Leads CRM Marketing Reporting" at bounding box center [1313, 34] width 277 height 44
click at [1273, 35] on link "CRM" at bounding box center [1264, 35] width 32 height 25
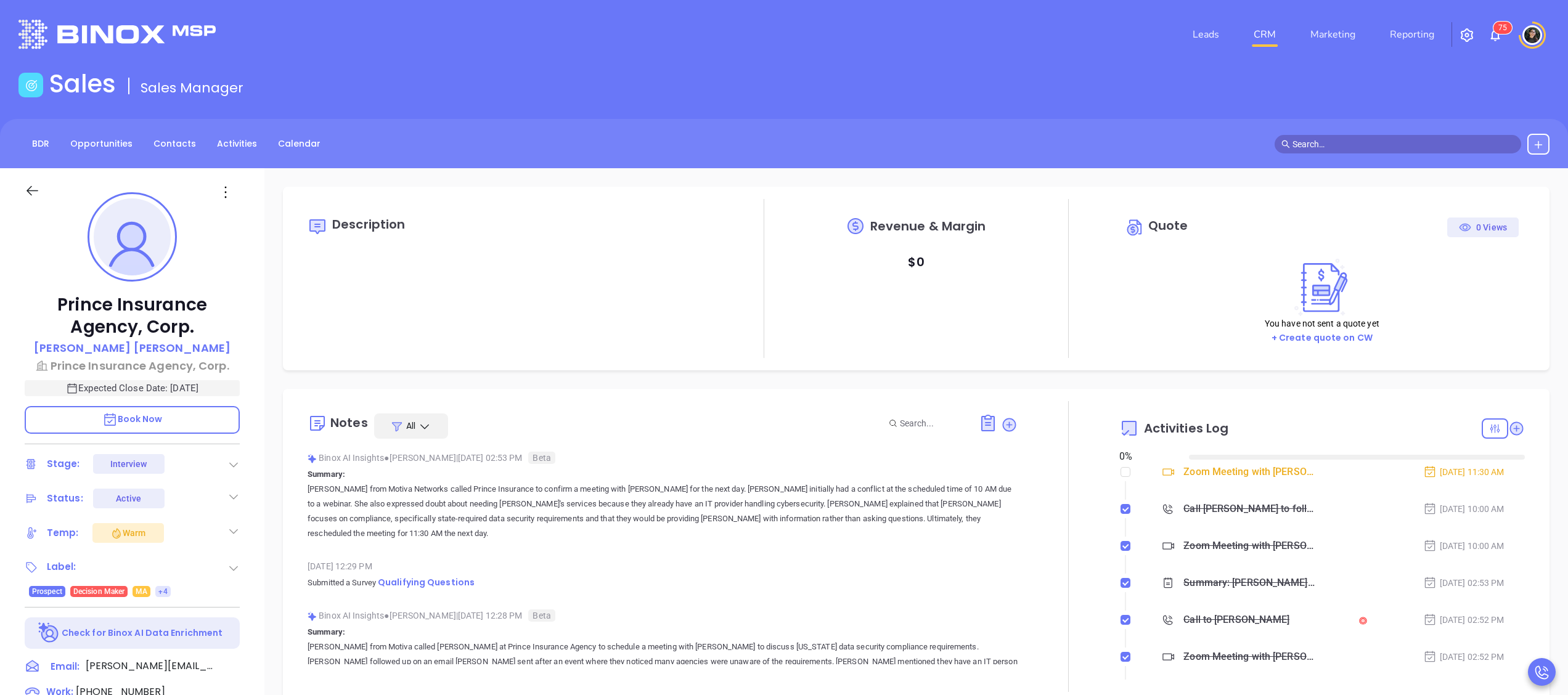
type input "[DATE]"
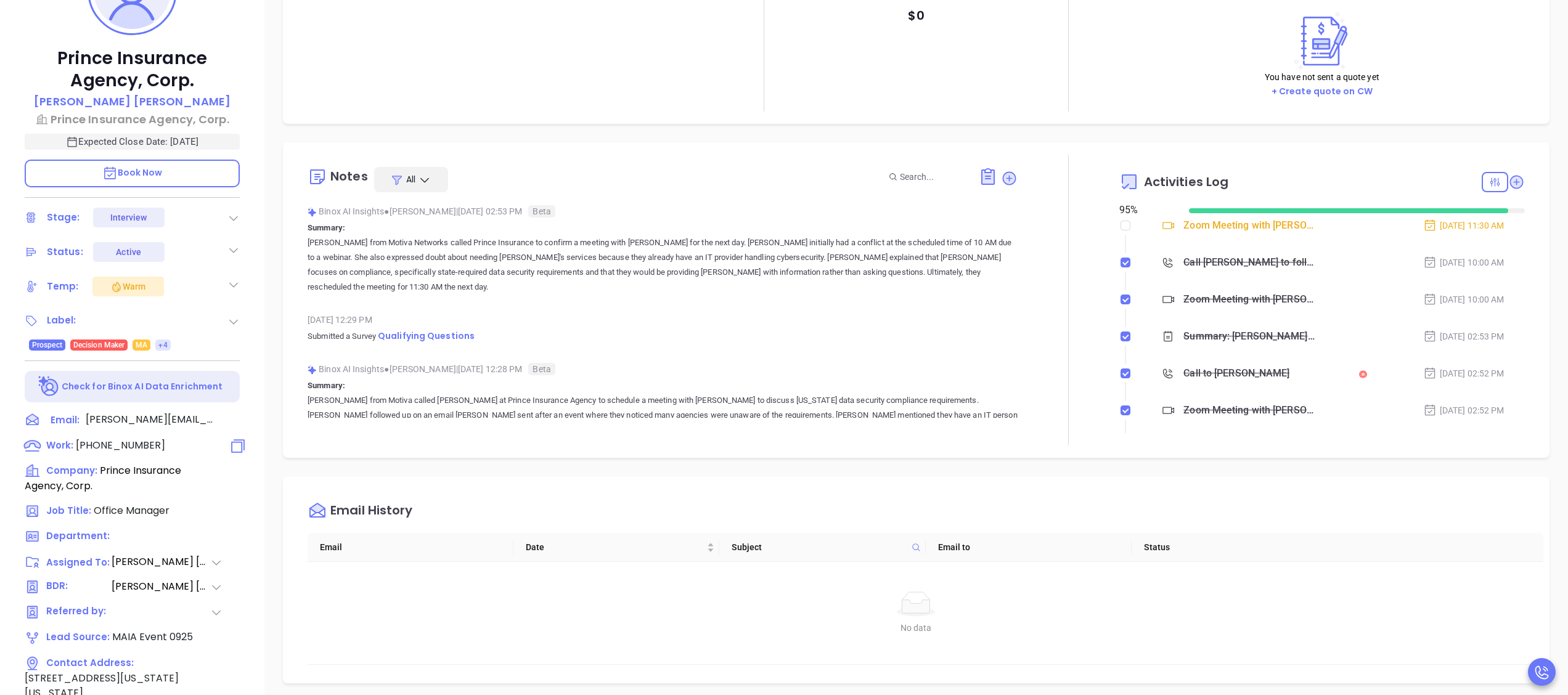
click at [235, 442] on icon at bounding box center [238, 445] width 17 height 17
type input "[PERSON_NAME]"
click at [233, 412] on icon at bounding box center [237, 420] width 15 height 15
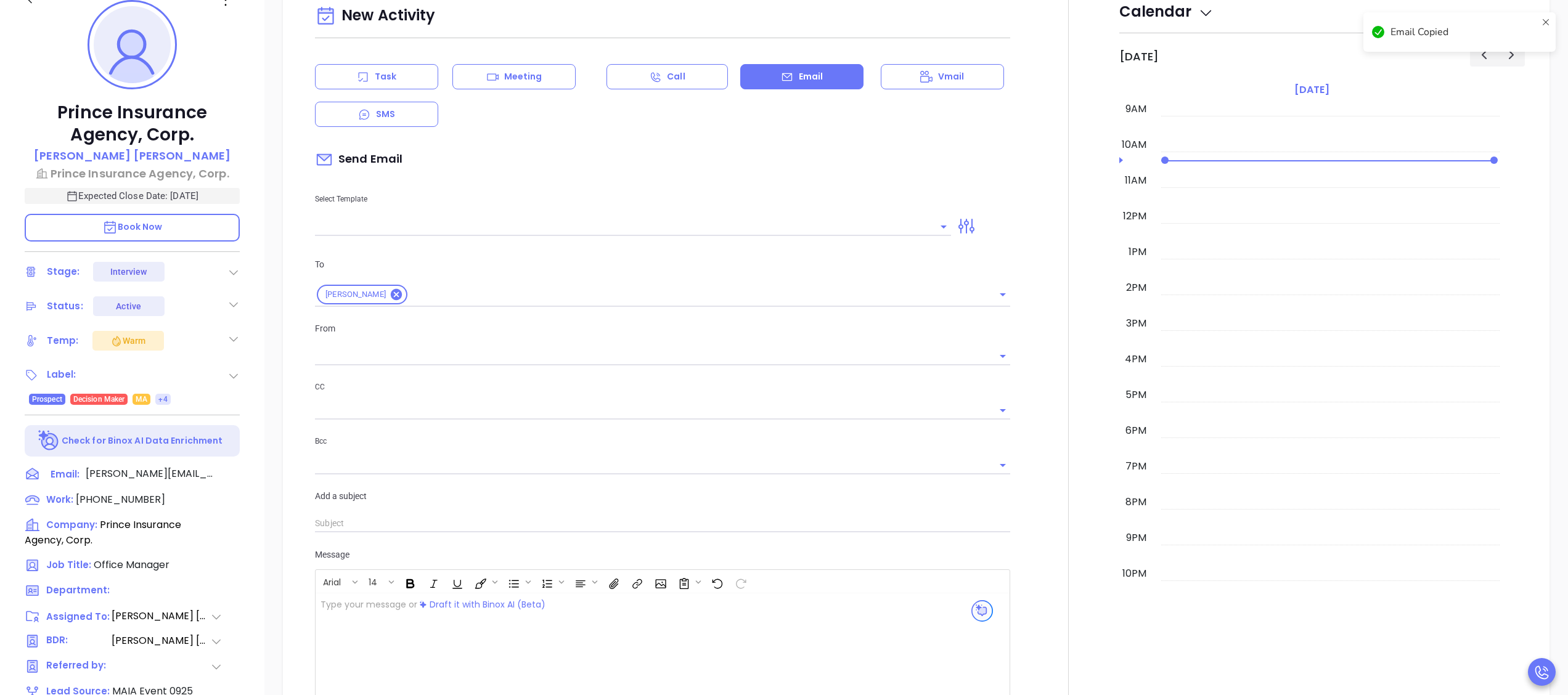
scroll to position [168, 0]
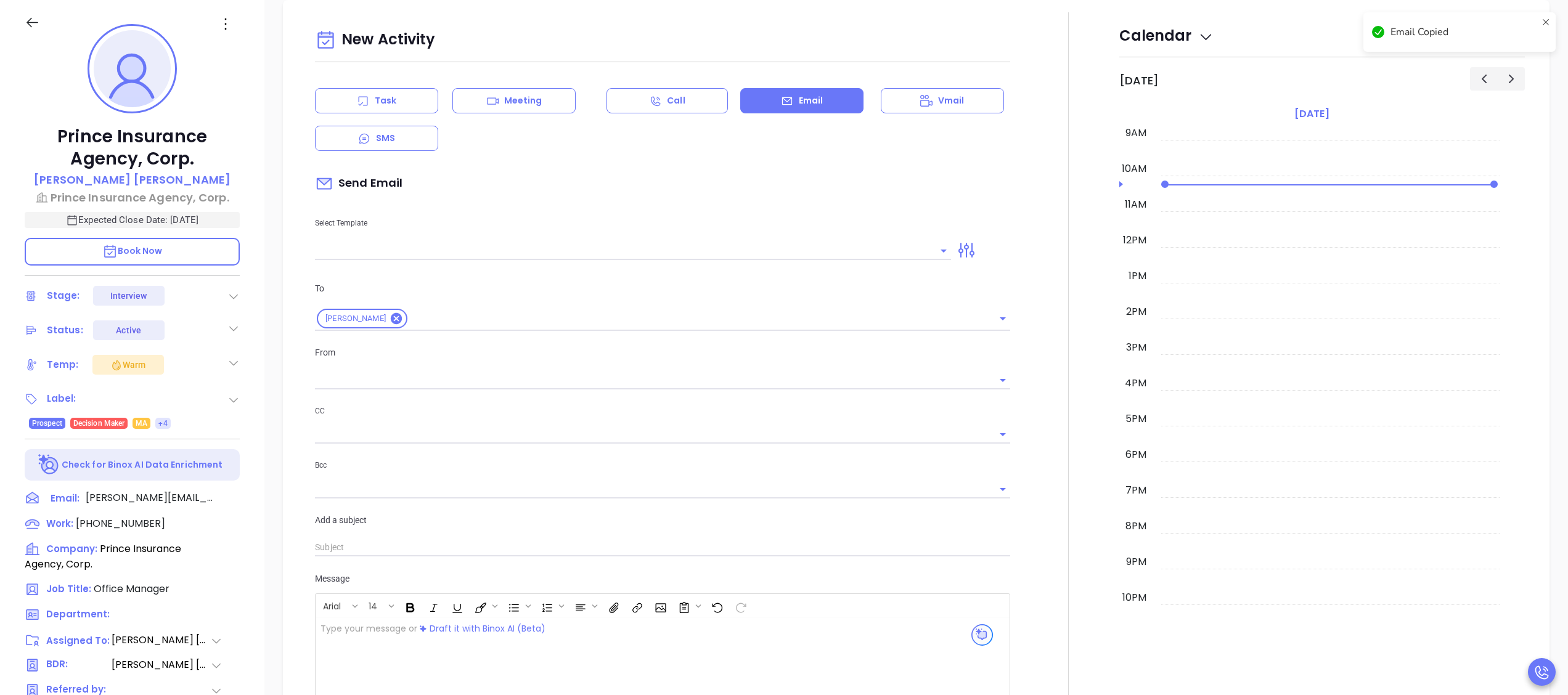
type input "[PERSON_NAME]"
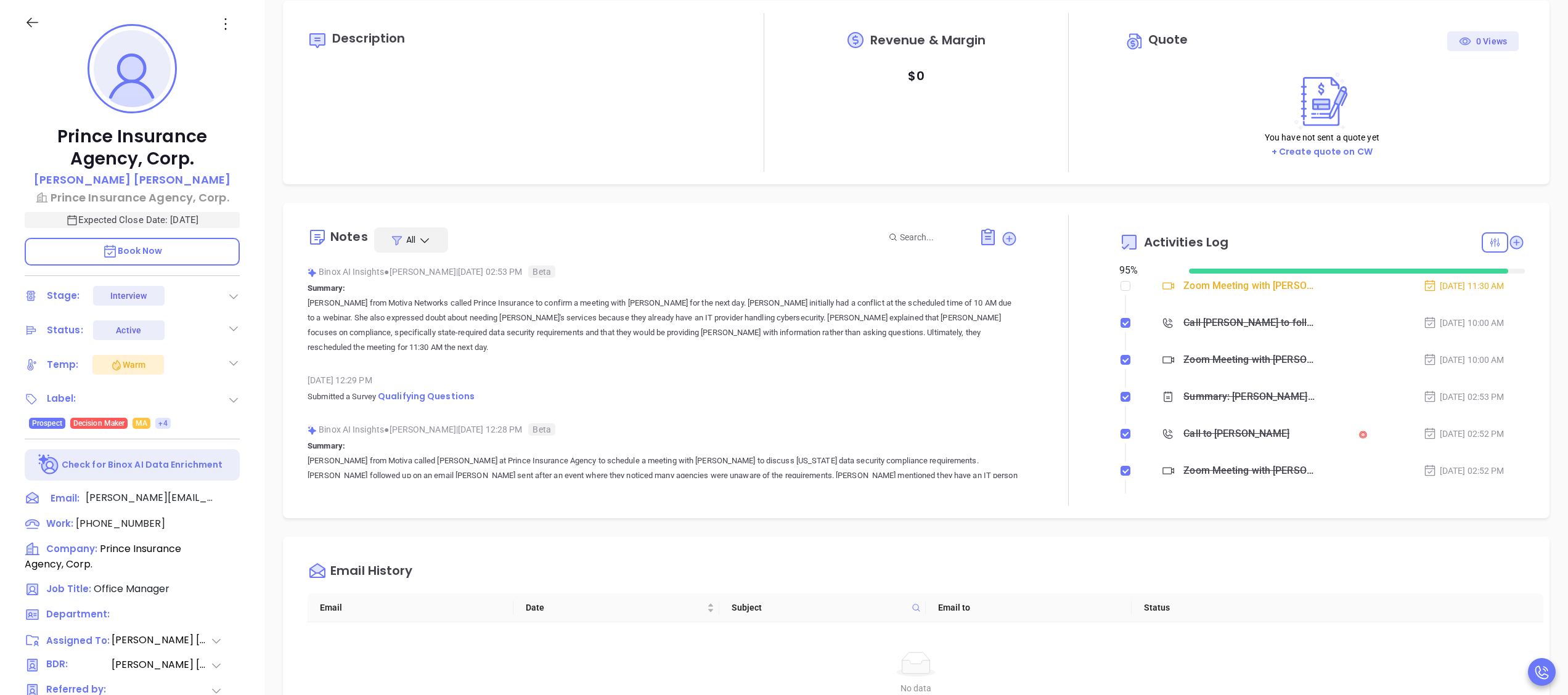
scroll to position [0, 0]
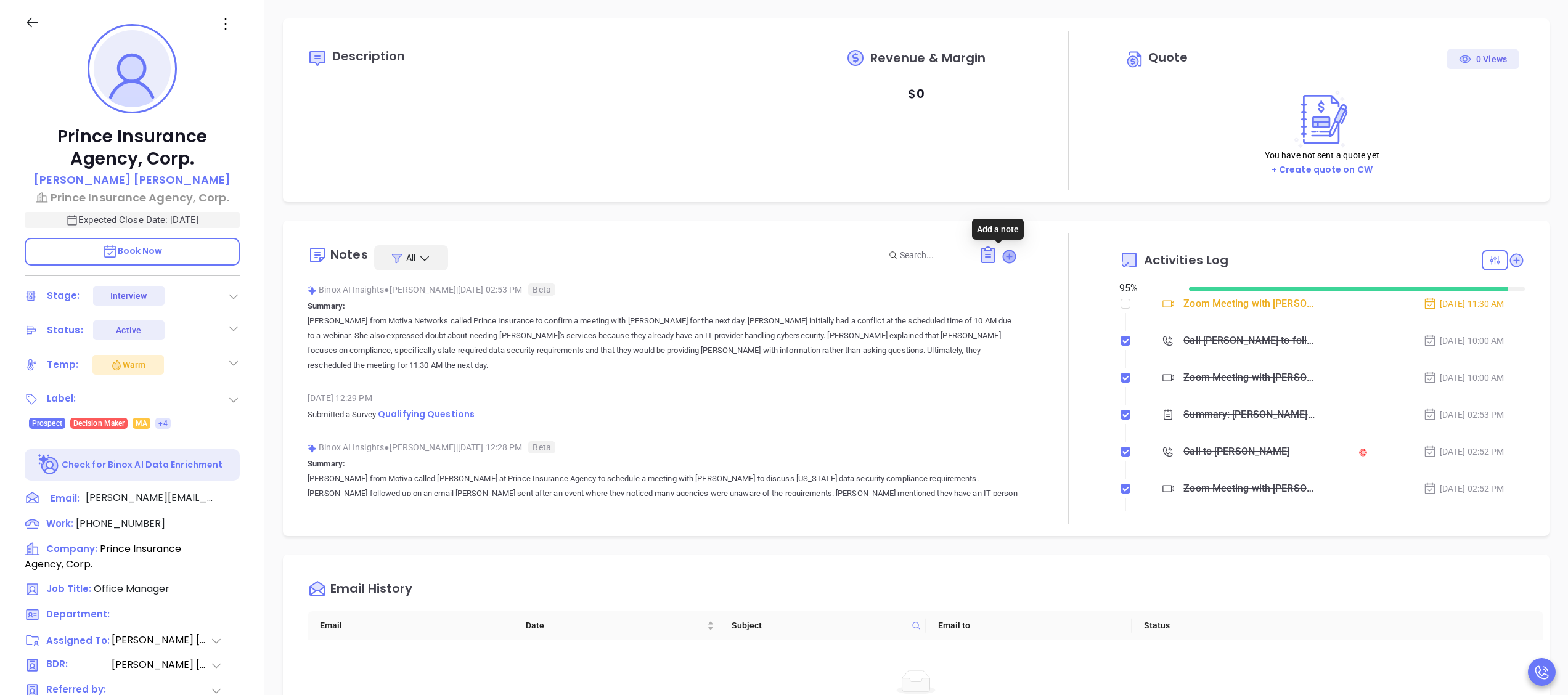
click at [1003, 254] on icon at bounding box center [1009, 256] width 12 height 12
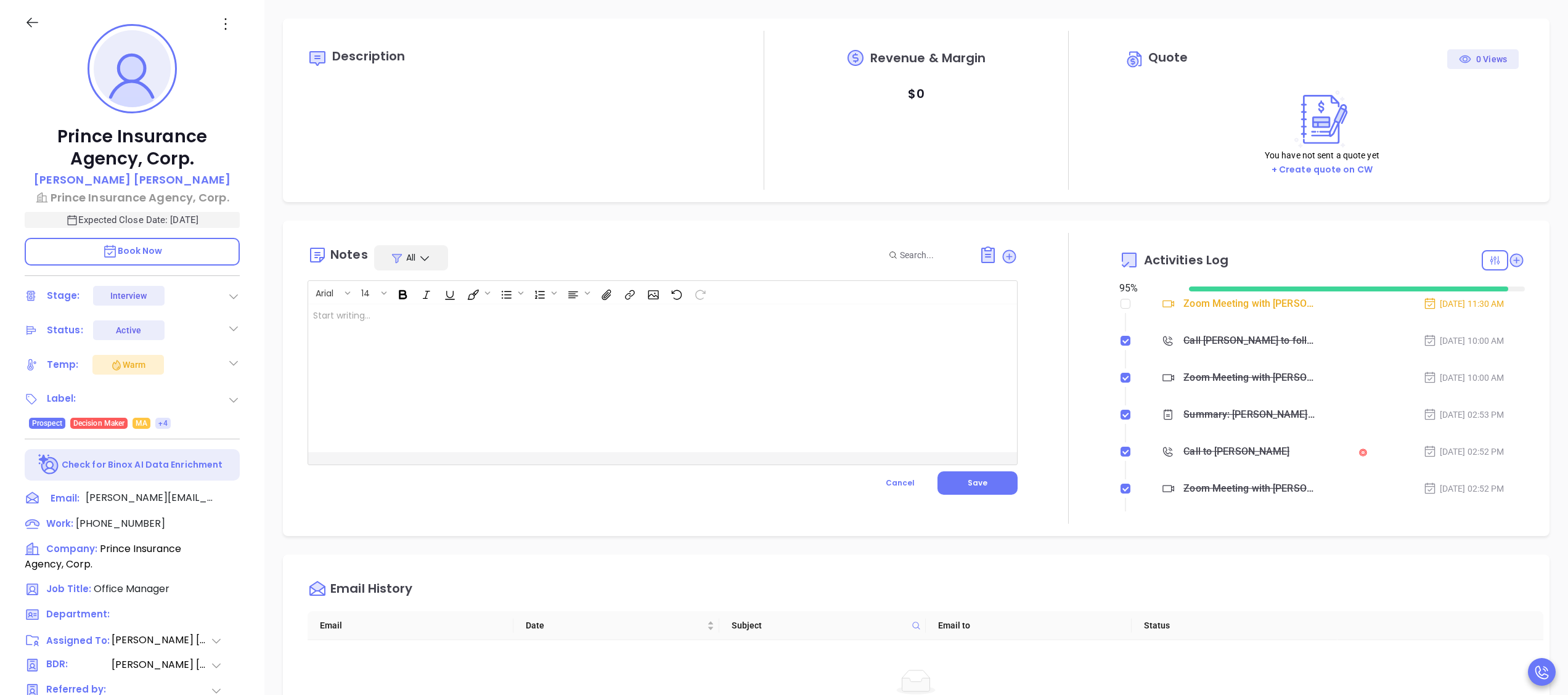
click at [644, 363] on div at bounding box center [637, 378] width 659 height 148
click at [982, 483] on button "Save" at bounding box center [977, 483] width 80 height 23
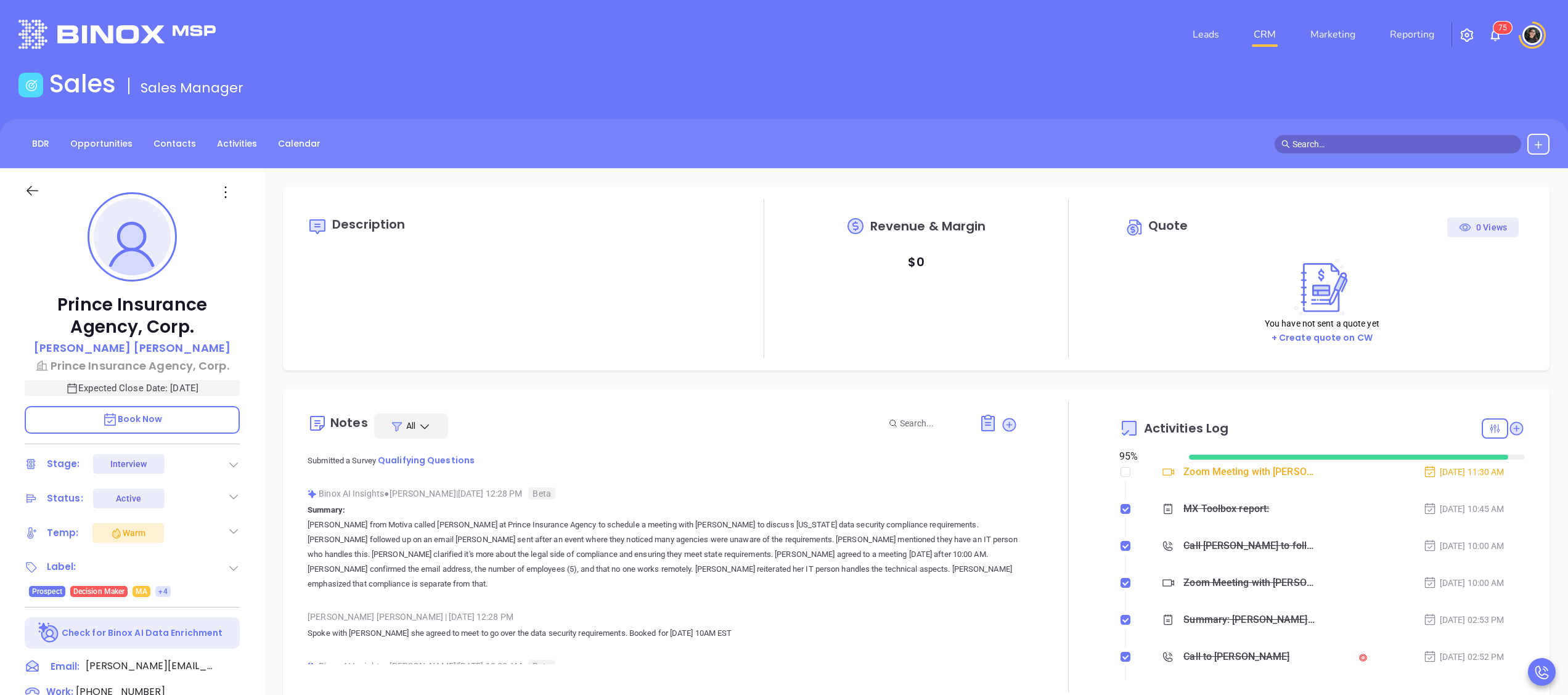
click at [444, 468] on div "Oct 2, 2025 12:29 PM Submitted a Survey Qualifying Questions" at bounding box center [663, 456] width 710 height 43
click at [448, 464] on p "Submitted a Survey Qualifying Questions" at bounding box center [663, 461] width 710 height 15
drag, startPoint x: 449, startPoint y: 463, endPoint x: 453, endPoint y: 457, distance: 7.2
click at [453, 457] on span "Qualifying Questions" at bounding box center [426, 460] width 96 height 12
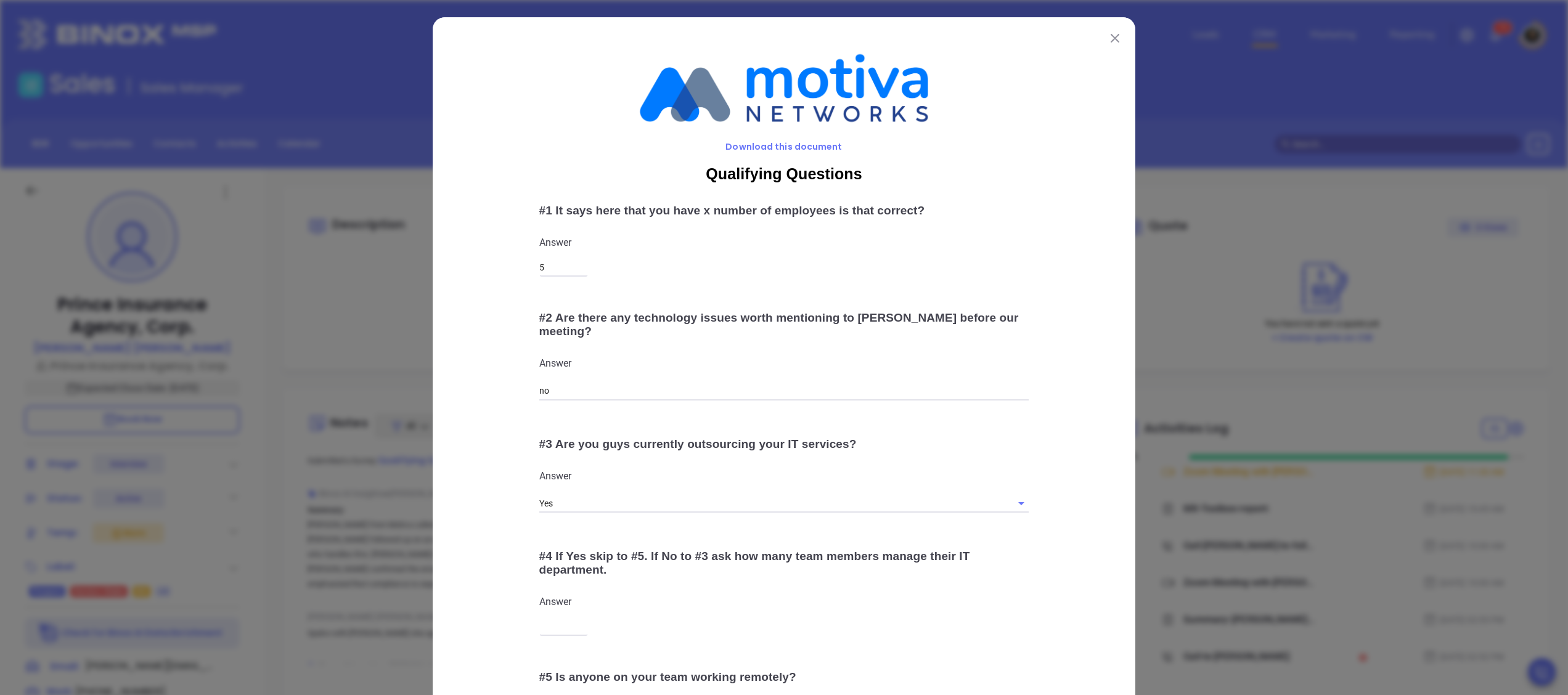
scroll to position [230, 0]
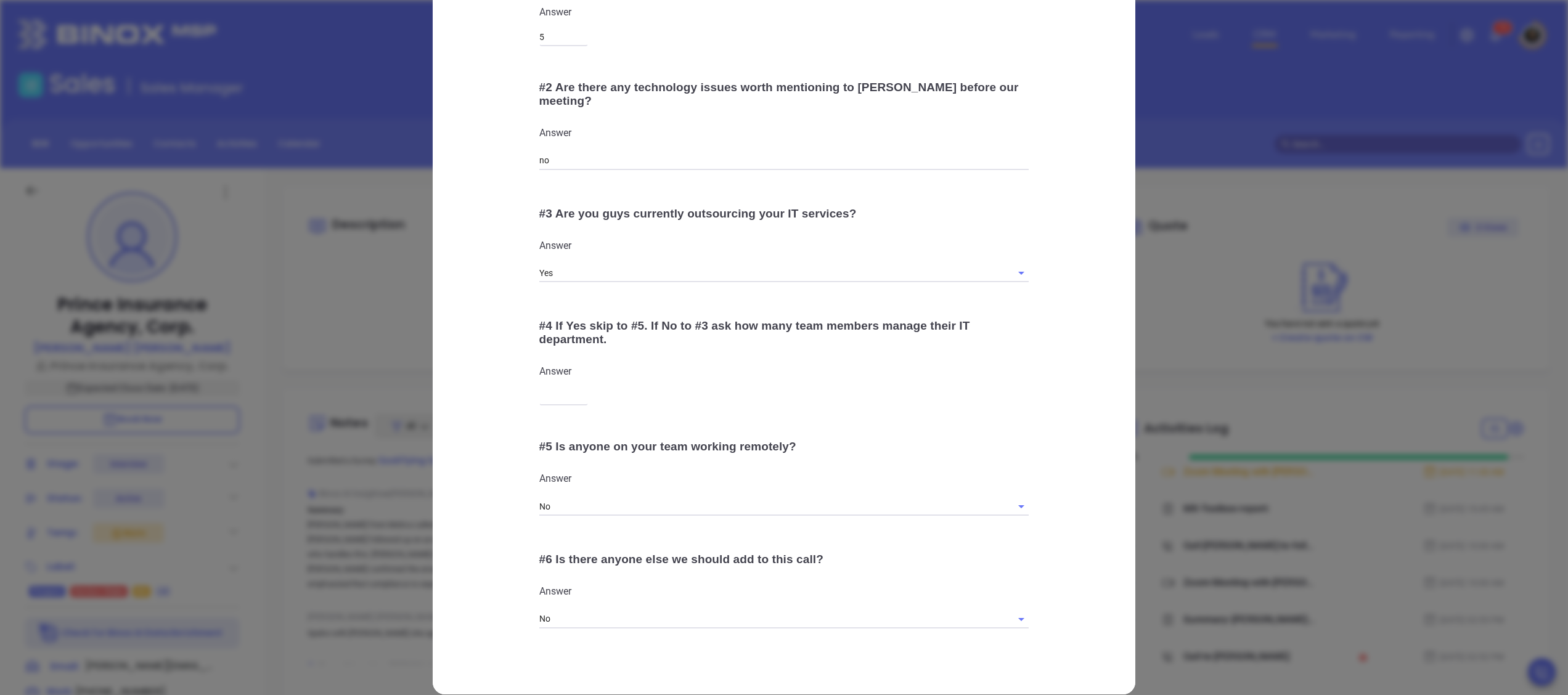
click at [1177, 220] on div "Download this document Qualifying Questions # 1 It says here that you have x nu…" at bounding box center [784, 348] width 1568 height 695
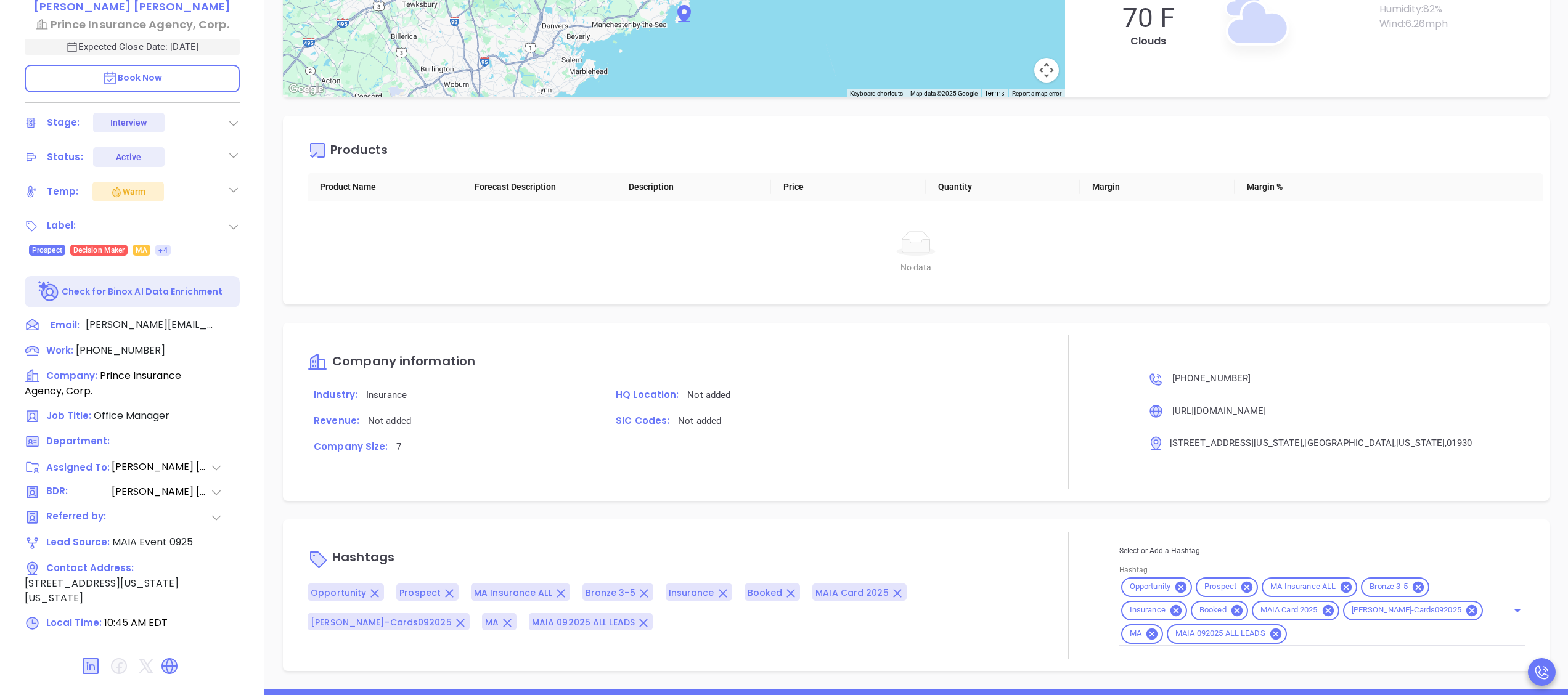
scroll to position [823, 0]
